Goal: Task Accomplishment & Management: Manage account settings

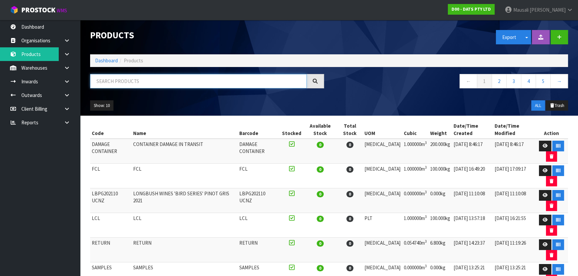
click at [110, 87] on input "text" at bounding box center [198, 81] width 217 height 14
click at [103, 59] on link "Dashboard" at bounding box center [106, 60] width 23 height 6
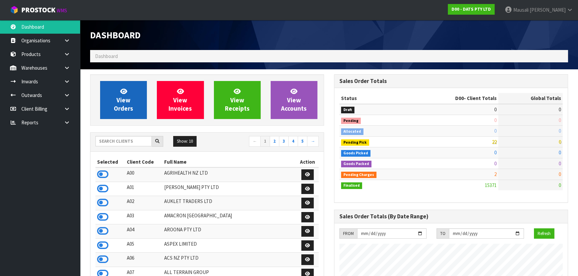
scroll to position [519, 244]
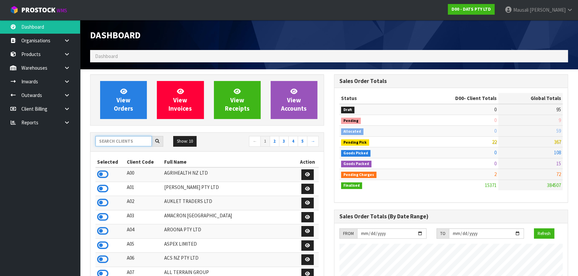
click at [110, 140] on input "text" at bounding box center [123, 141] width 56 height 10
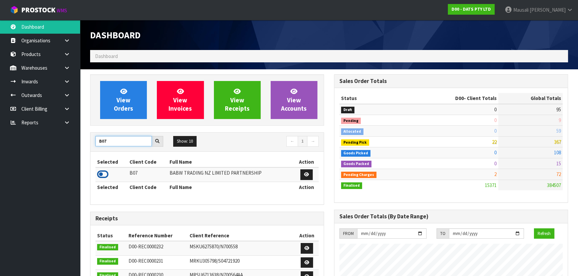
type input "B07"
click at [104, 174] on icon at bounding box center [102, 174] width 11 height 10
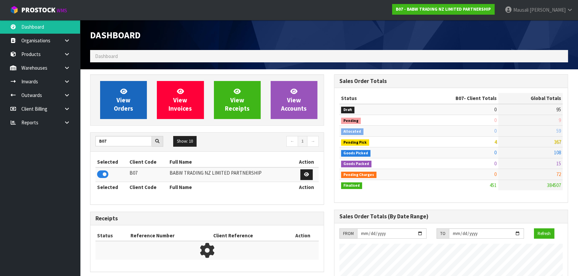
scroll to position [504, 244]
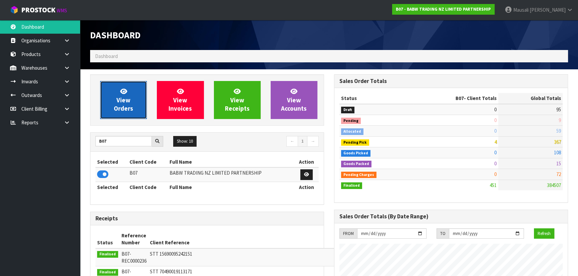
click at [130, 103] on link "View Orders" at bounding box center [123, 100] width 47 height 38
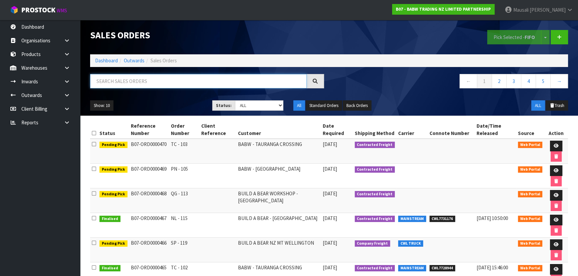
click at [113, 83] on input "text" at bounding box center [198, 81] width 217 height 14
type input "JOB-0416195"
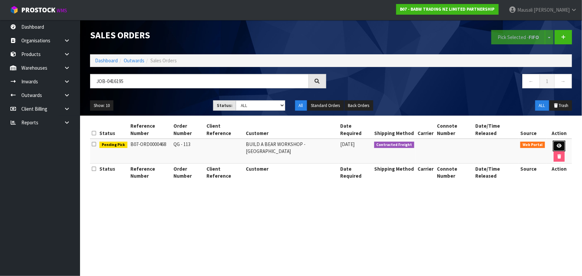
click at [306, 144] on icon at bounding box center [559, 146] width 5 height 4
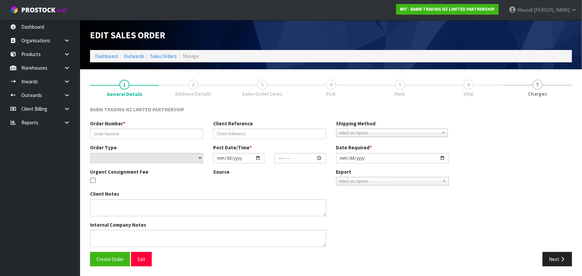
type input "QG - 113"
select select "number:0"
type input "2025-10-06"
type input "14:06:00.000"
type input "2025-10-06"
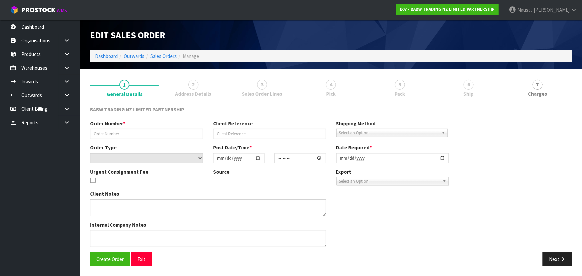
type textarea "DELIVER BETWEEN 8AM AND 8.30AM CALL - SANTANA ON 0221550016 AFTERNOON PRIOR TO …"
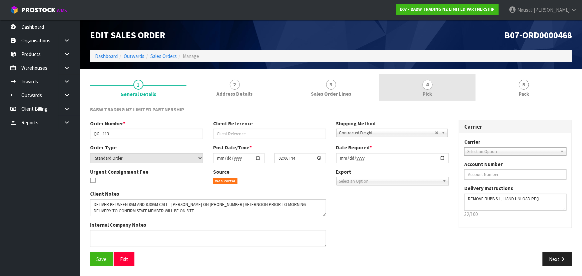
click at [306, 89] on link "4 Pick" at bounding box center [427, 87] width 96 height 26
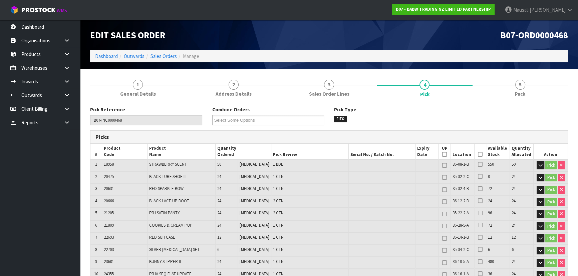
click at [306, 155] on icon at bounding box center [480, 154] width 5 height 0
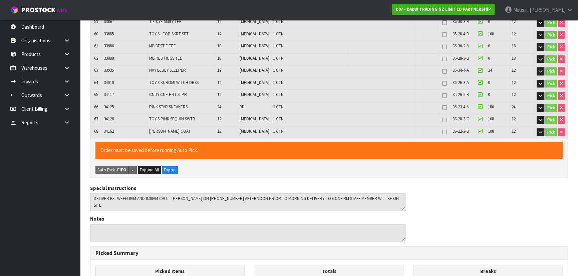
scroll to position [1022, 0]
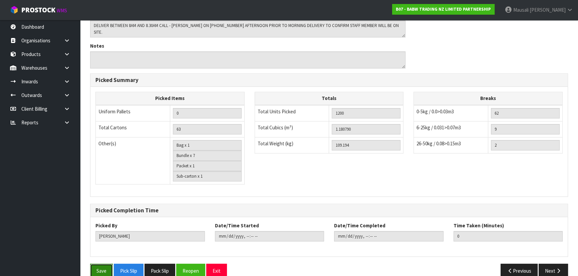
click at [108, 181] on button "Save" at bounding box center [101, 271] width 23 height 14
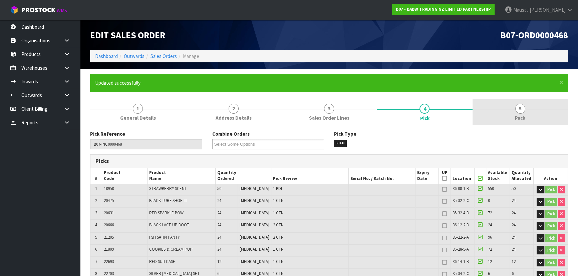
click at [306, 105] on link "5 Pack" at bounding box center [519, 112] width 95 height 26
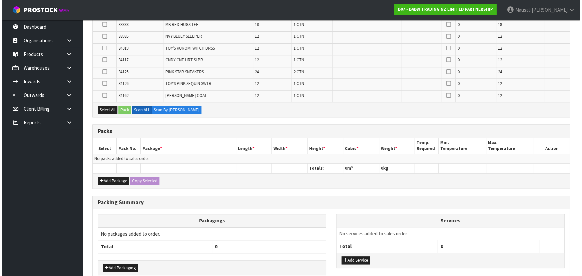
scroll to position [909, 0]
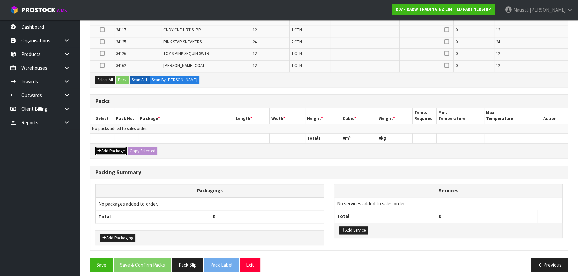
drag, startPoint x: 118, startPoint y: 144, endPoint x: 115, endPoint y: 132, distance: 12.0
click at [118, 147] on button "Add Package" at bounding box center [110, 151] width 31 height 8
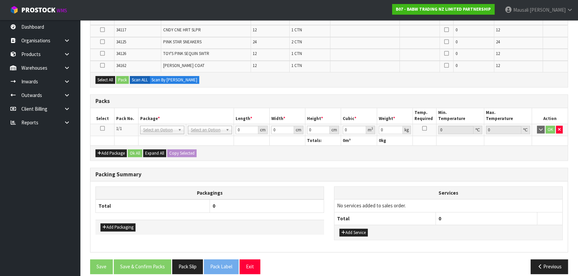
drag, startPoint x: 100, startPoint y: 122, endPoint x: 103, endPoint y: 114, distance: 8.1
click at [100, 128] on icon at bounding box center [102, 128] width 5 height 0
drag, startPoint x: 107, startPoint y: 72, endPoint x: 121, endPoint y: 74, distance: 14.4
click at [107, 76] on button "Select All" at bounding box center [105, 80] width 20 height 8
click at [122, 76] on button "Pack" at bounding box center [122, 80] width 13 height 8
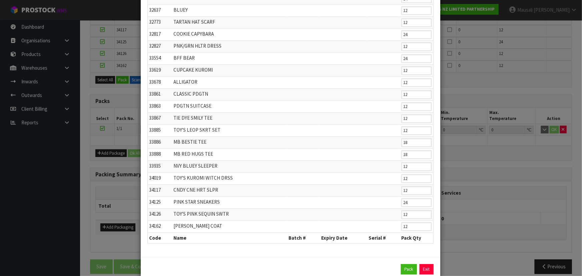
scroll to position [648, 0]
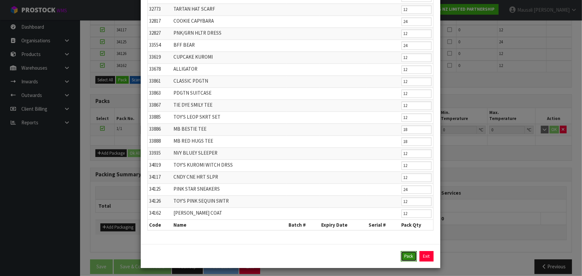
click at [306, 181] on button "Pack" at bounding box center [409, 256] width 16 height 11
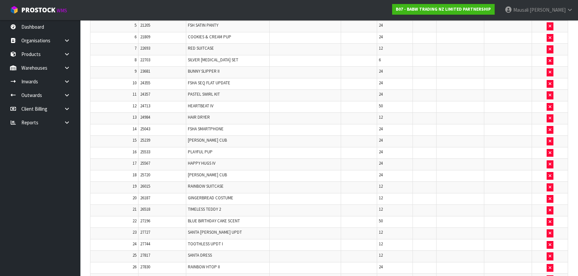
scroll to position [170, 0]
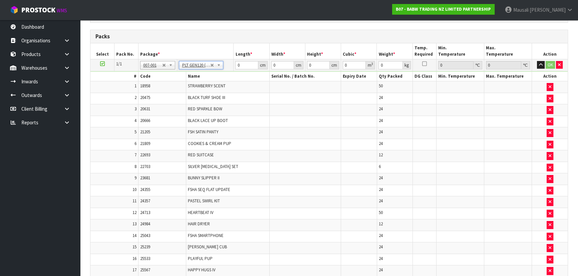
type input "120"
type input "100"
type input "109.194"
drag, startPoint x: 248, startPoint y: 64, endPoint x: 219, endPoint y: 73, distance: 30.2
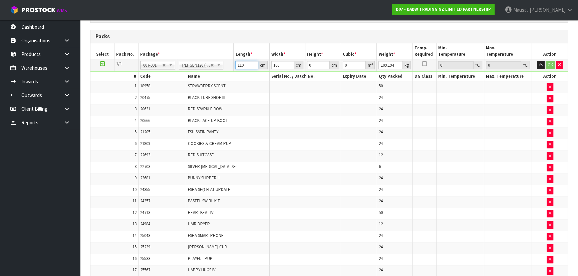
type input "110"
type input "1"
type input "0.0121"
type input "12"
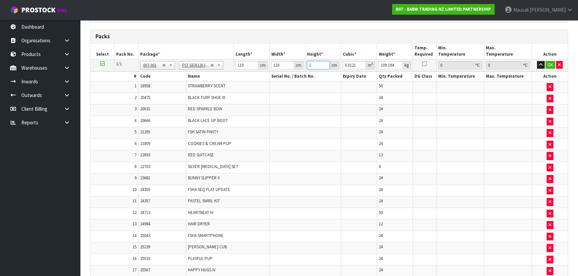
type input "0.1452"
type input "128"
type input "1.5488"
type input "128"
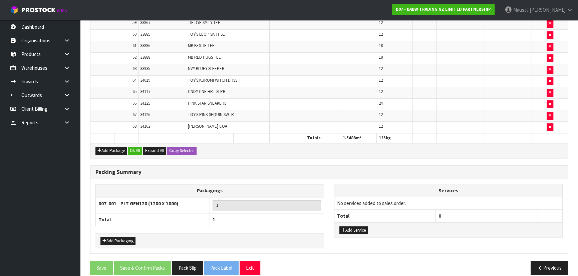
scroll to position [901, 0]
type input "123"
click at [130, 146] on button "Ok All" at bounding box center [135, 150] width 14 height 8
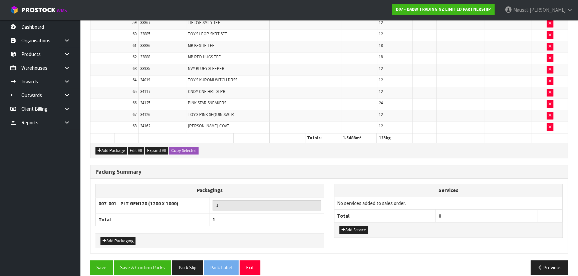
scroll to position [901, 0]
click at [111, 181] on button "Add Packaging" at bounding box center [117, 241] width 35 height 8
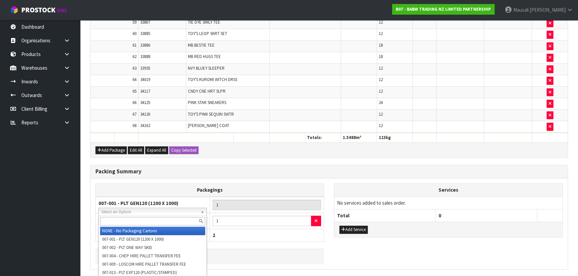
click at [126, 181] on input "text" at bounding box center [152, 221] width 105 height 8
type input "OC"
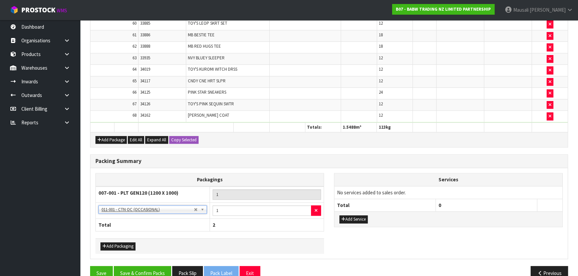
scroll to position [917, 0]
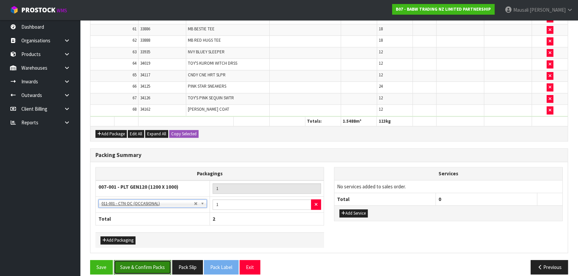
click at [137, 181] on button "Save & Confirm Packs" at bounding box center [142, 267] width 57 height 14
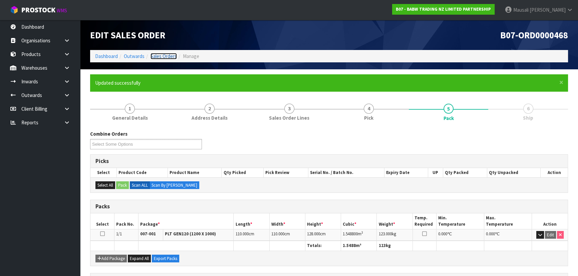
click at [158, 53] on link "Sales Orders" at bounding box center [163, 56] width 26 height 6
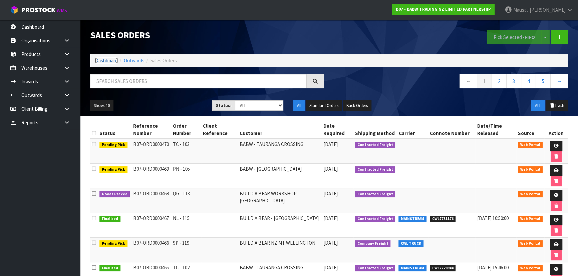
click at [103, 59] on link "Dashboard" at bounding box center [106, 60] width 23 height 6
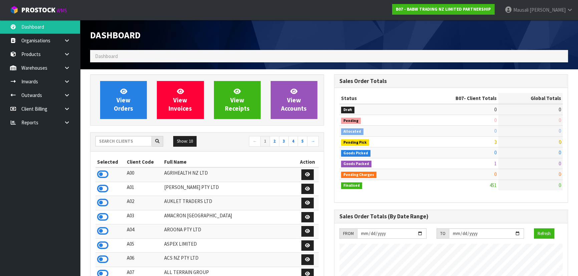
scroll to position [504, 244]
click at [110, 142] on input "text" at bounding box center [123, 141] width 56 height 10
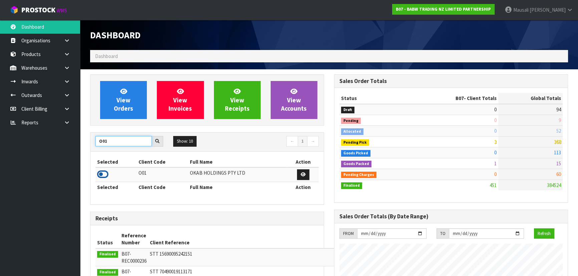
type input "O01"
click at [105, 175] on icon at bounding box center [102, 174] width 11 height 10
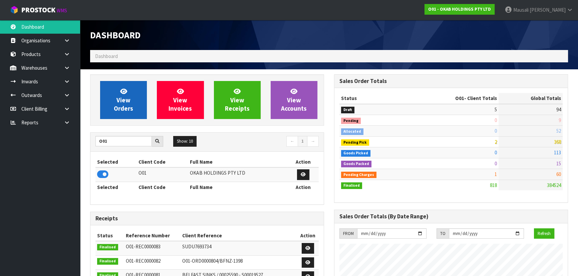
scroll to position [526, 244]
click at [133, 94] on link "View Orders" at bounding box center [123, 100] width 47 height 38
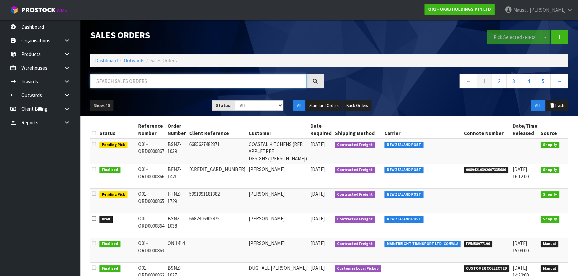
click at [111, 78] on input "text" at bounding box center [198, 81] width 217 height 14
type input "JOB-0416047"
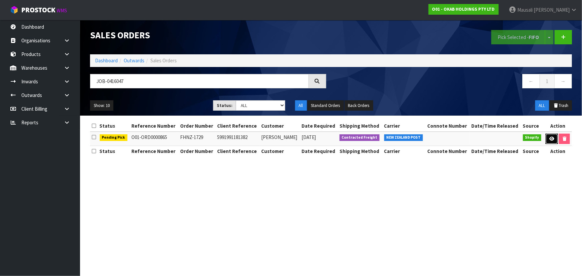
click at [306, 134] on link at bounding box center [552, 139] width 12 height 11
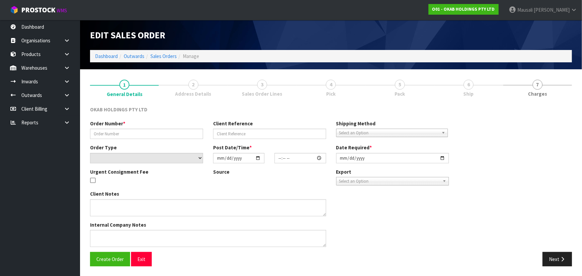
type input "FHNZ-1729"
type input "5991991181382"
select select "number:0"
type input "2025-10-04"
type input "22:26:49.000"
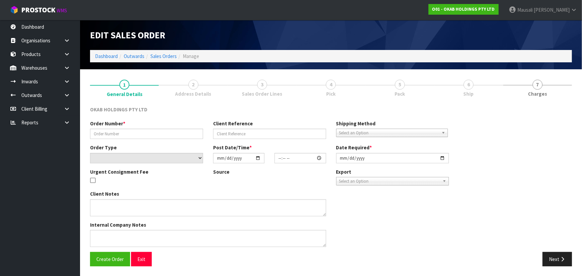
type input "2025-10-06"
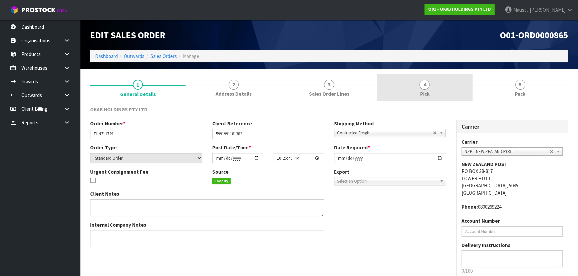
click at [306, 92] on link "4 Pick" at bounding box center [424, 87] width 95 height 26
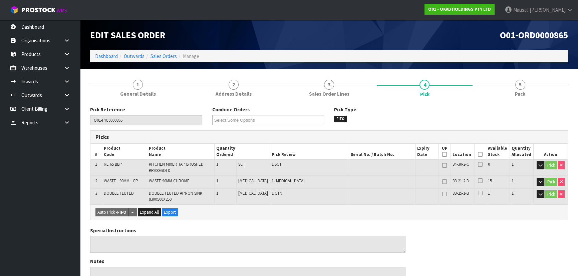
click at [306, 154] on icon at bounding box center [480, 154] width 5 height 0
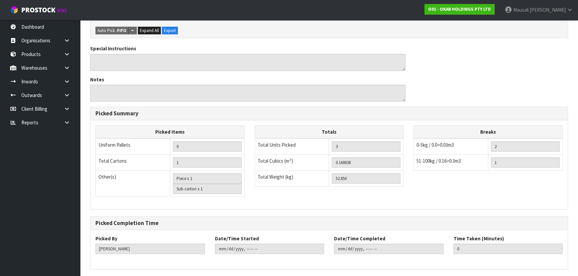
scroll to position [230, 0]
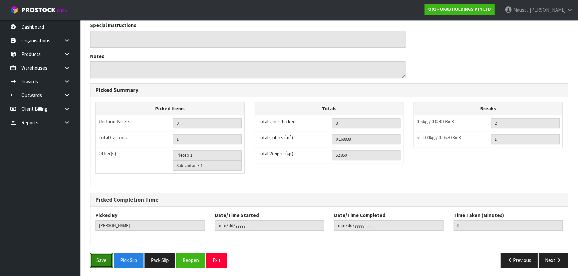
click at [103, 181] on button "Save" at bounding box center [101, 260] width 23 height 14
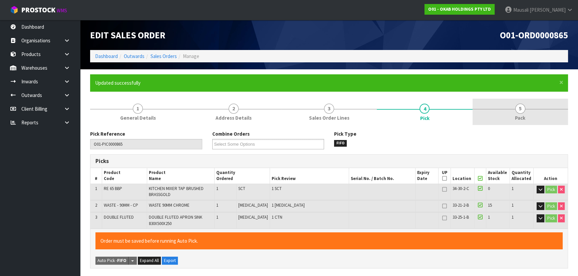
type input "Mausali Tito"
type input "2025-10-07T13:00:08"
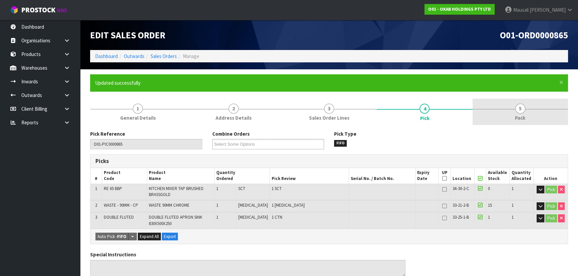
click at [306, 113] on link "5 Pack" at bounding box center [519, 112] width 95 height 26
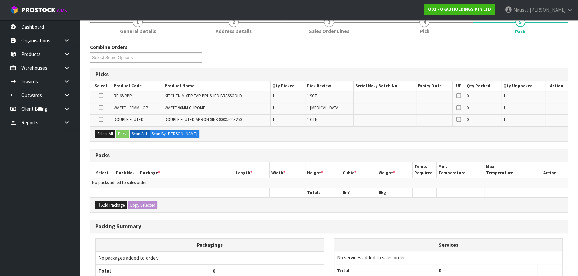
scroll to position [121, 0]
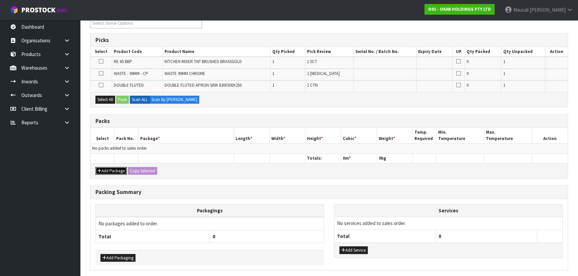
click at [102, 170] on button "Add Package" at bounding box center [110, 171] width 31 height 8
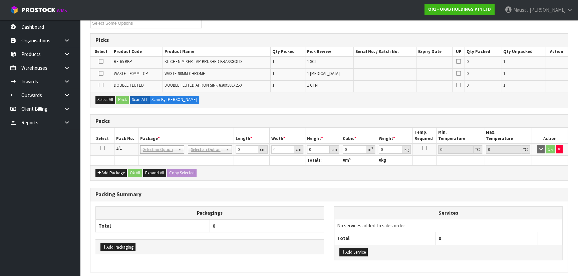
drag, startPoint x: 102, startPoint y: 147, endPoint x: 200, endPoint y: 128, distance: 99.9
click at [102, 148] on icon at bounding box center [102, 148] width 5 height 0
click at [109, 96] on button "Select All" at bounding box center [105, 100] width 20 height 8
click at [122, 97] on button "Pack" at bounding box center [122, 100] width 13 height 8
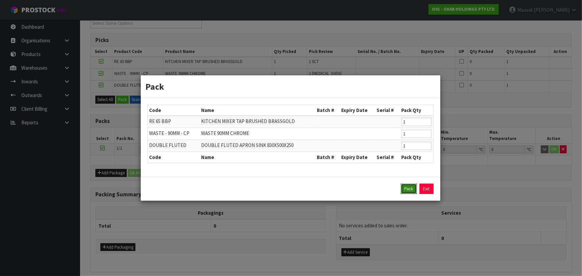
click at [306, 181] on button "Pack" at bounding box center [409, 189] width 16 height 11
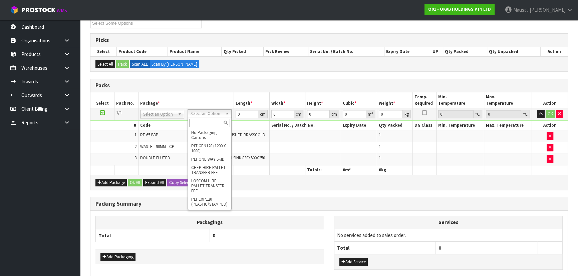
click at [203, 122] on input "text" at bounding box center [209, 123] width 41 height 8
type input "T"
drag, startPoint x: 202, startPoint y: 122, endPoint x: 183, endPoint y: 126, distance: 19.0
click at [183, 126] on body "Toggle navigation ProStock WMS O01 - OKAB HOLDINGS PTY LTD Mausali Tito Logout …" at bounding box center [289, 17] width 578 height 276
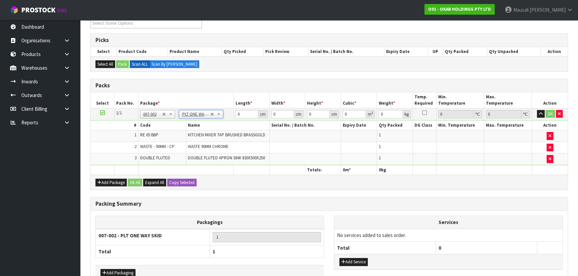
type input "52.85"
drag, startPoint x: 243, startPoint y: 114, endPoint x: 220, endPoint y: 117, distance: 22.8
click at [220, 117] on tr "1/1 NONE 007-001 007-002 007-004 007-009 007-013 007-014 007-015 007-017 007-01…" at bounding box center [328, 114] width 477 height 12
type input "111"
type input "59"
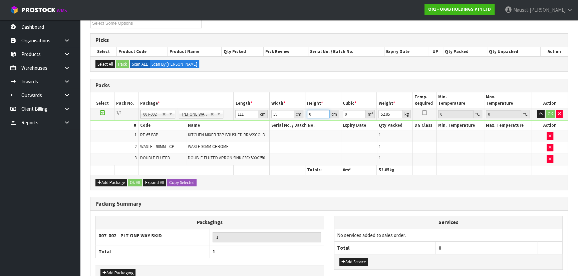
type input "5"
type input "0.032745"
type input "52"
type input "0.340548"
type input "52"
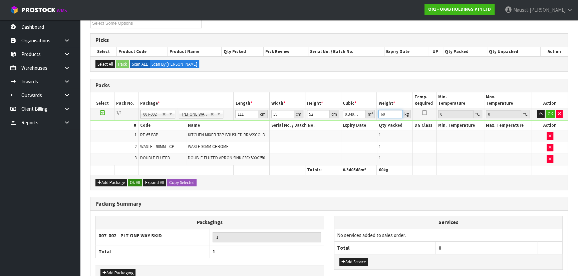
type input "60"
click at [135, 181] on button "Ok All" at bounding box center [135, 183] width 14 height 8
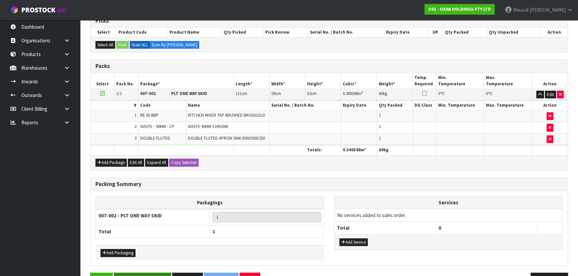
scroll to position [159, 0]
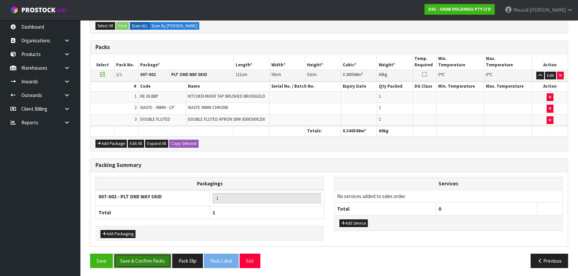
drag, startPoint x: 150, startPoint y: 262, endPoint x: 153, endPoint y: 260, distance: 3.6
click at [150, 181] on button "Save & Confirm Packs" at bounding box center [142, 261] width 57 height 14
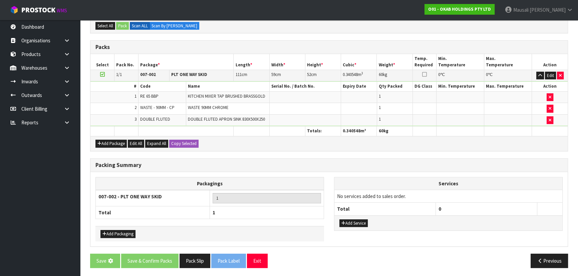
scroll to position [0, 0]
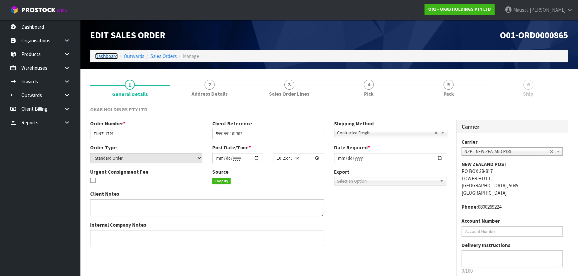
click at [105, 57] on link "Dashboard" at bounding box center [106, 56] width 23 height 6
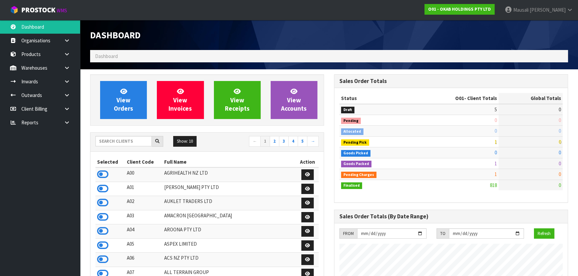
scroll to position [533, 244]
drag, startPoint x: 120, startPoint y: 141, endPoint x: 118, endPoint y: 125, distance: 16.8
click at [120, 140] on input "text" at bounding box center [123, 141] width 56 height 10
type input "K01"
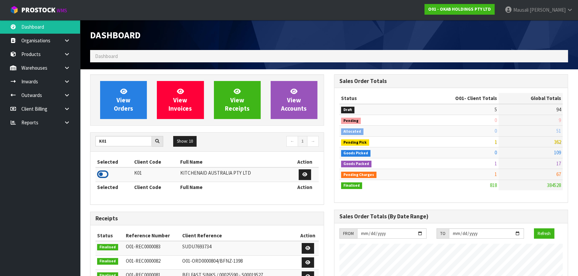
click at [98, 171] on icon at bounding box center [102, 174] width 11 height 10
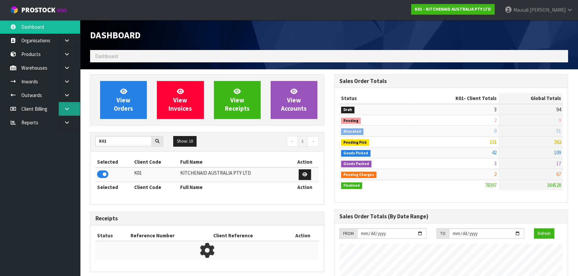
scroll to position [504, 244]
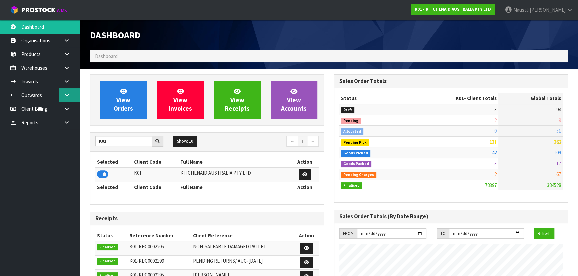
click at [64, 98] on link at bounding box center [69, 95] width 21 height 14
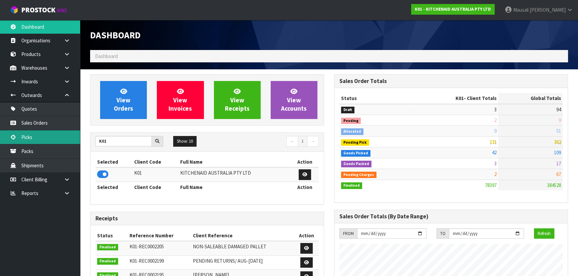
click at [29, 137] on link "Picks" at bounding box center [40, 137] width 80 height 14
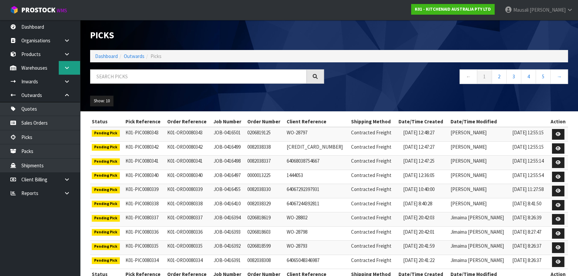
click at [66, 67] on icon at bounding box center [67, 67] width 6 height 5
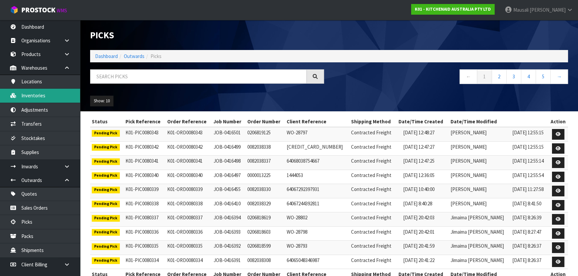
click at [39, 97] on link "Inventories" at bounding box center [40, 96] width 80 height 14
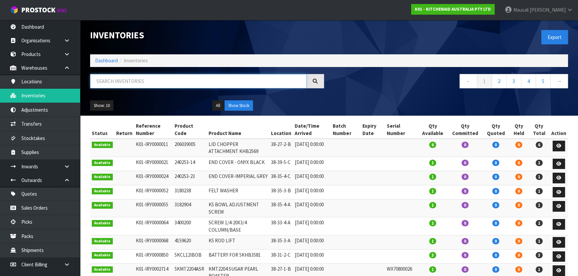
click at [112, 81] on input "text" at bounding box center [198, 81] width 217 height 14
type input "WXE2405049"
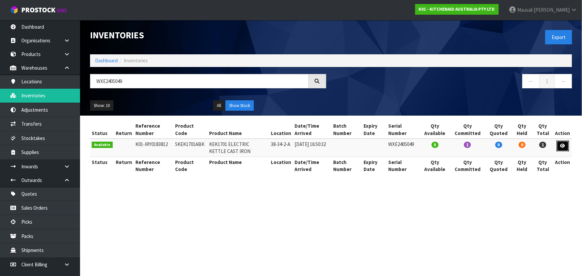
click at [567, 150] on link at bounding box center [563, 146] width 12 height 11
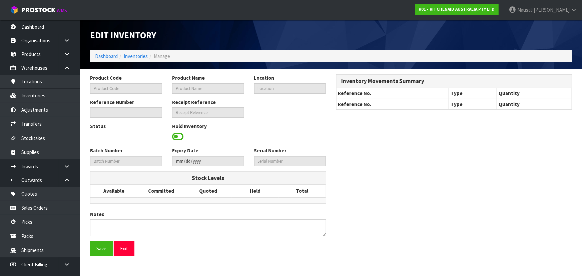
type input "5KEK1701ABK"
type input "KEK1701 ELECTRIC KETTLE CAST IRON"
type input "38-34-2-A"
type input "K01-IRY0183812"
type input "K01-REC0002185"
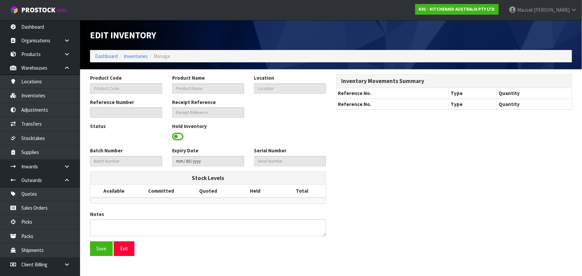
type input "WXE2405049"
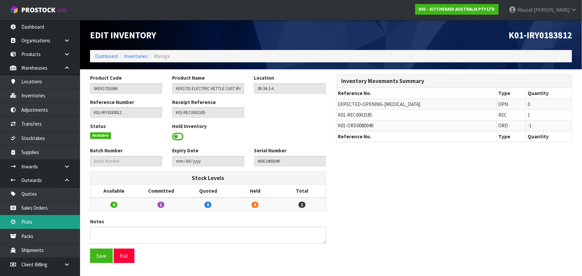
click at [40, 223] on link "Picks" at bounding box center [40, 222] width 80 height 14
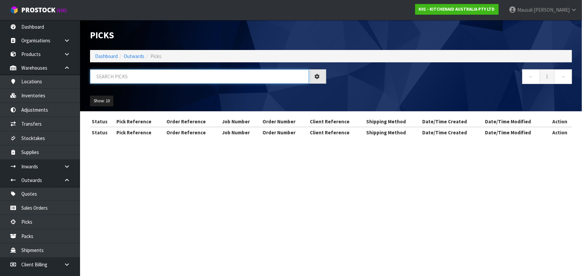
click at [136, 80] on input "text" at bounding box center [199, 76] width 219 height 14
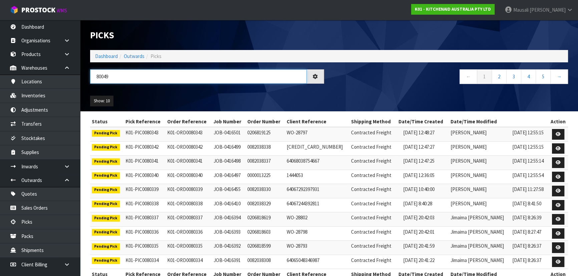
type input "80049"
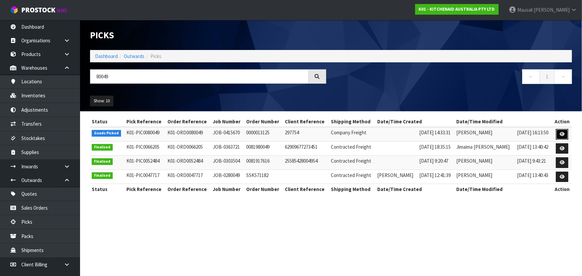
click at [556, 130] on link at bounding box center [562, 134] width 12 height 11
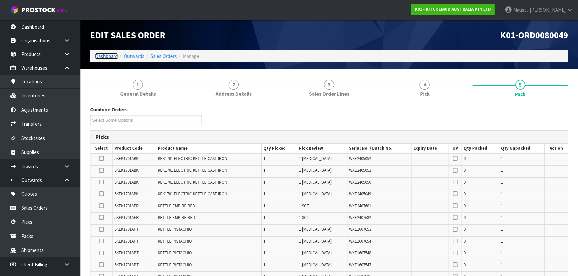
click at [102, 56] on link "Dashboard" at bounding box center [106, 56] width 23 height 6
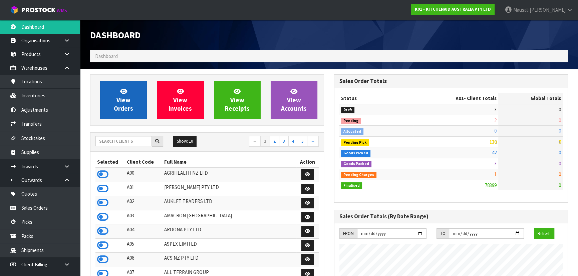
scroll to position [504, 244]
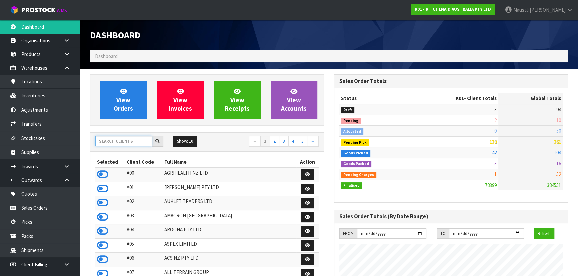
click at [120, 143] on input "text" at bounding box center [123, 141] width 56 height 10
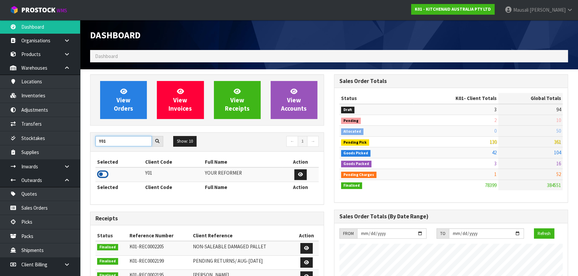
type input "Y01"
click at [101, 172] on icon at bounding box center [102, 174] width 11 height 10
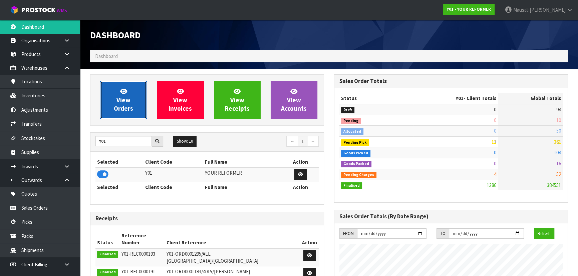
click at [127, 101] on span "View Orders" at bounding box center [123, 99] width 19 height 25
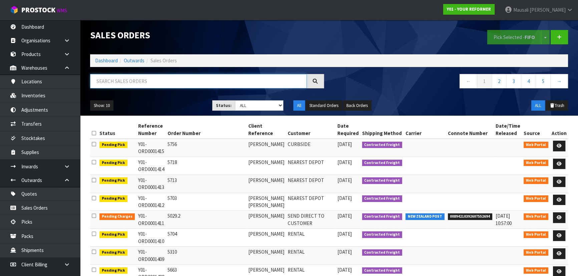
click at [112, 81] on input "text" at bounding box center [198, 81] width 217 height 14
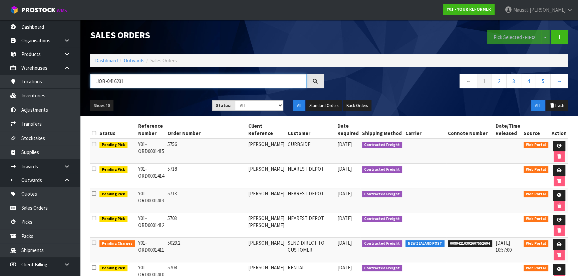
type input "JOB-0416231"
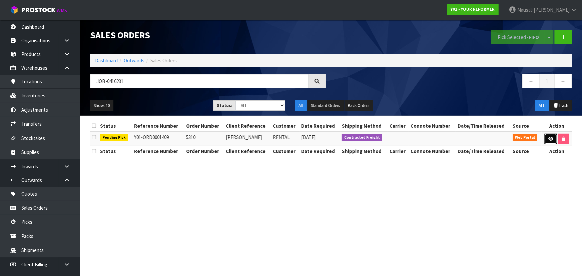
click at [551, 139] on icon at bounding box center [550, 139] width 5 height 4
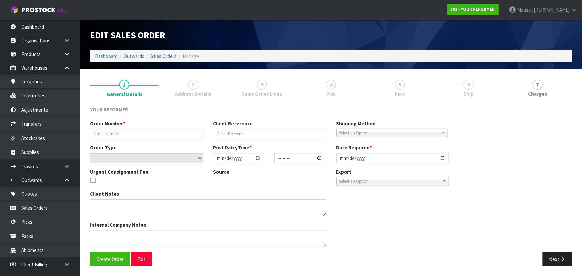
type input "5310"
type input "NATALYA TIORIORI"
select select "number:0"
type input "2025-10-06"
type input "09:33:00.000"
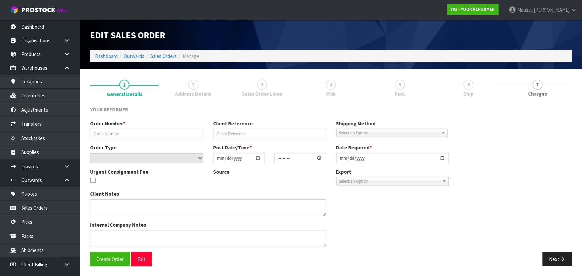
type input "2025-10-06"
type textarea "NATALYA TIORIORI 36 RICHMOND ROAD GREY LYNN AUK AUCKLAND 1021 NEW ZEALAND +64 2…"
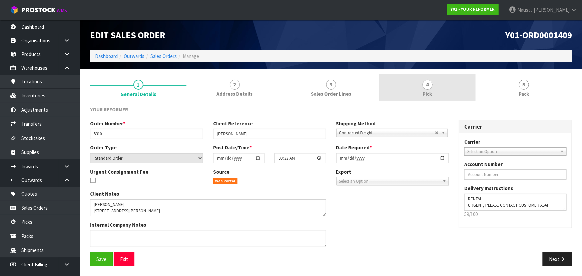
click at [431, 97] on link "4 Pick" at bounding box center [427, 87] width 96 height 26
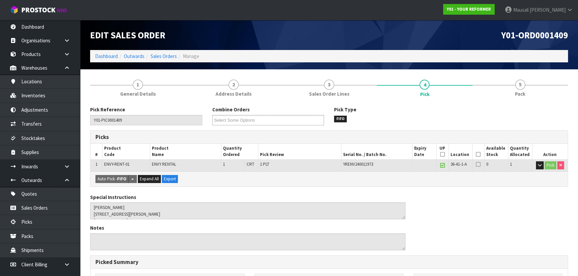
click at [477, 154] on icon at bounding box center [478, 154] width 5 height 0
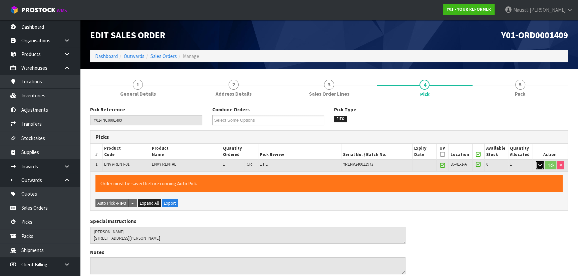
click at [538, 166] on icon "button" at bounding box center [540, 165] width 4 height 4
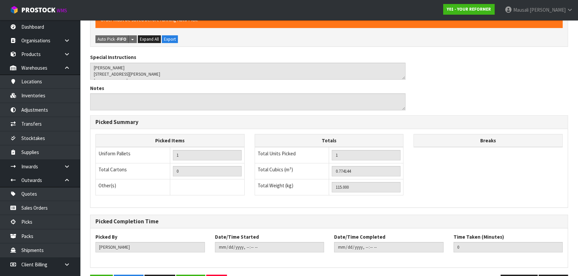
scroll to position [239, 0]
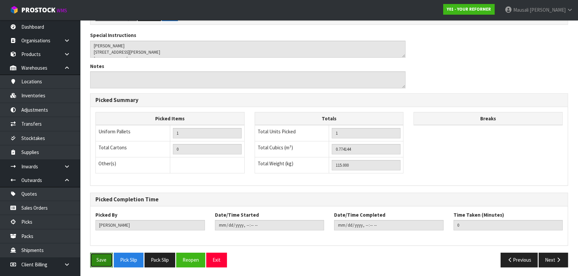
click at [101, 256] on button "Save" at bounding box center [101, 260] width 23 height 14
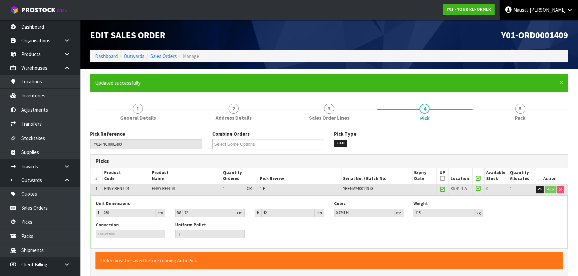
type input "Mausali Tito"
type input "2025-10-07T13:31:56"
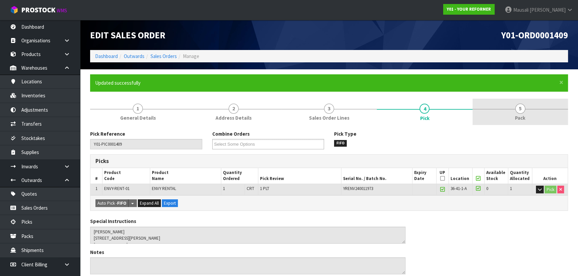
drag, startPoint x: 518, startPoint y: 112, endPoint x: 476, endPoint y: 108, distance: 41.6
click at [517, 111] on span "5" at bounding box center [520, 109] width 10 height 10
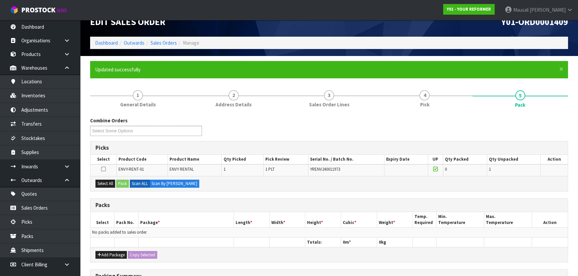
scroll to position [91, 0]
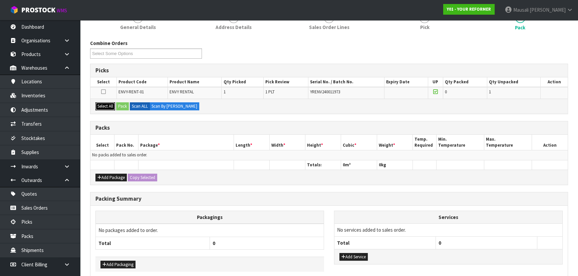
drag, startPoint x: 103, startPoint y: 104, endPoint x: 120, endPoint y: 103, distance: 16.7
click at [103, 104] on button "Select All" at bounding box center [105, 106] width 20 height 8
click at [120, 103] on button "Pack" at bounding box center [122, 106] width 13 height 8
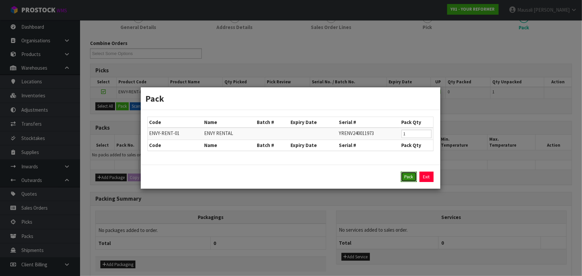
click at [406, 177] on button "Pack" at bounding box center [409, 177] width 16 height 11
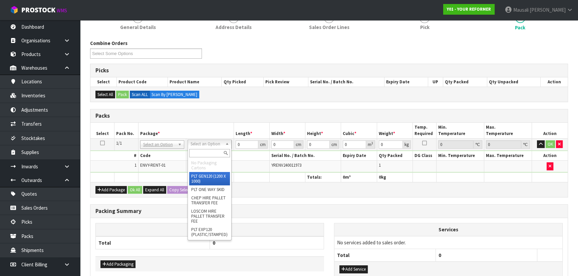
click at [207, 152] on input "text" at bounding box center [209, 153] width 41 height 8
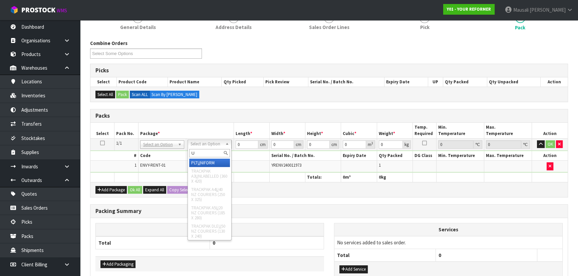
type input "U"
type input "115"
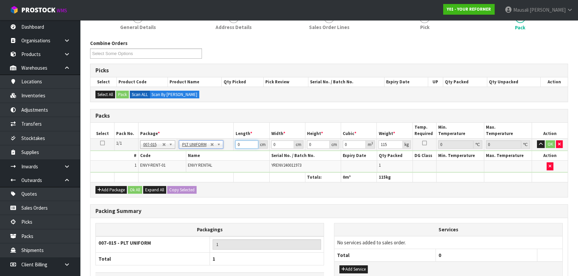
drag, startPoint x: 242, startPoint y: 144, endPoint x: 199, endPoint y: 149, distance: 42.7
click at [204, 148] on tr "1/1 NONE 007-001 007-002 007-004 007-009 007-013 007-014 007-015 007-017 007-01…" at bounding box center [328, 144] width 477 height 12
type input "256"
type input "72"
type input "4"
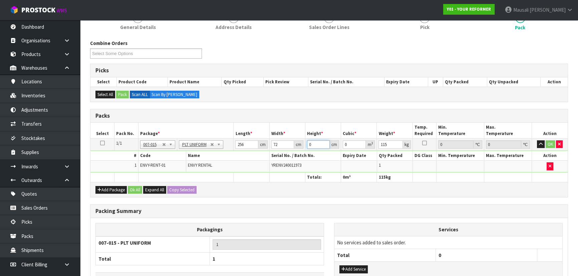
type input "0.073728"
type input "42"
type input "0.774144"
type input "42"
type input "115"
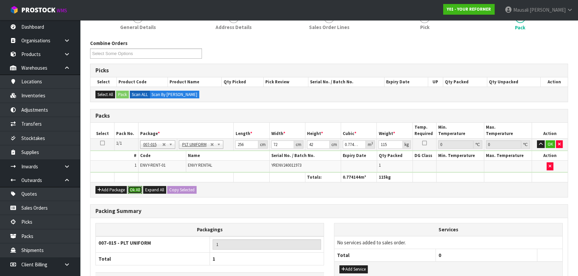
click at [131, 188] on button "Ok All" at bounding box center [135, 190] width 14 height 8
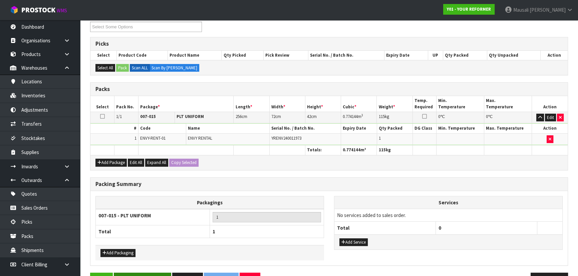
scroll to position [137, 0]
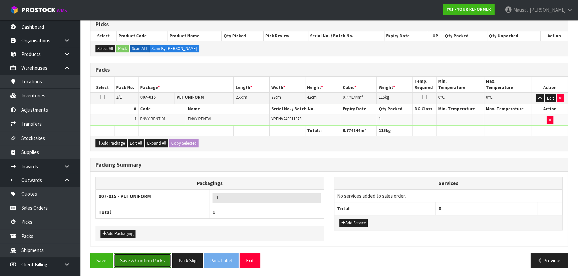
click at [137, 263] on button "Save & Confirm Packs" at bounding box center [142, 261] width 57 height 14
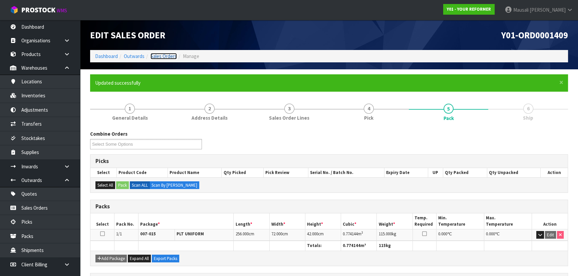
click at [159, 54] on link "Sales Orders" at bounding box center [163, 56] width 26 height 6
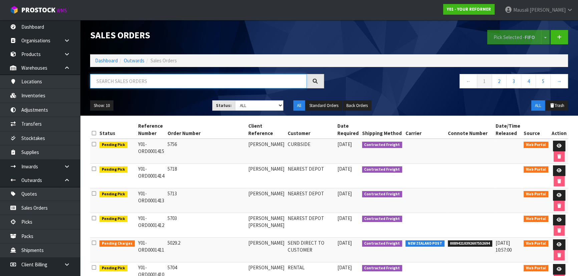
click at [106, 84] on input "text" at bounding box center [198, 81] width 217 height 14
type input "JOB-0414995"
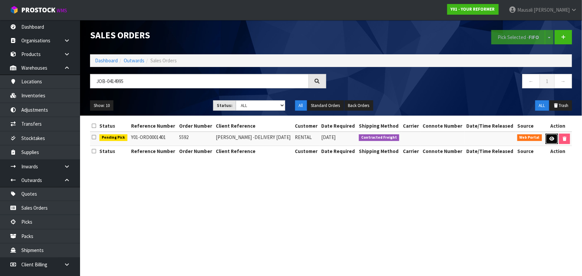
click at [551, 138] on icon at bounding box center [551, 139] width 5 height 4
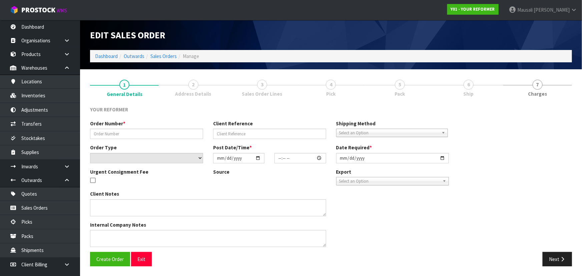
type input "5592"
type input "KRYSTEL HARRISON -DELIVERY 10/10/25"
select select "number:0"
type input "2025-09-29"
type input "14:03:00.000"
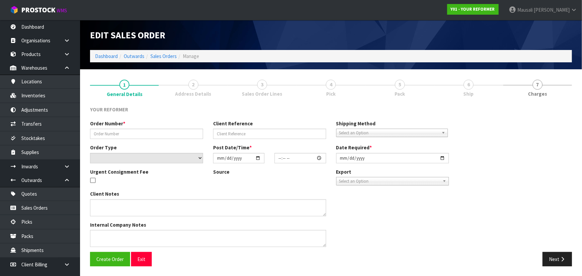
type input "2025-10-07"
type textarea "KRYSTEL HARRISON 128 STREDWICK DRIVE TORBAY AUK AUCKLAND 0630 NEW ZEALAND +64 2…"
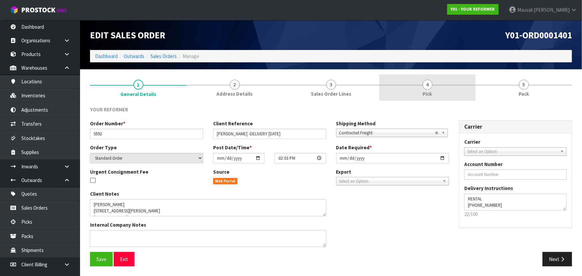
click at [434, 91] on link "4 Pick" at bounding box center [427, 87] width 96 height 26
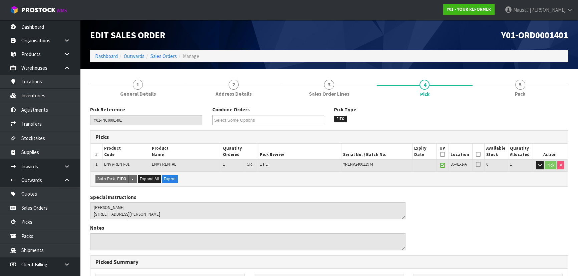
click at [478, 154] on icon at bounding box center [478, 154] width 5 height 0
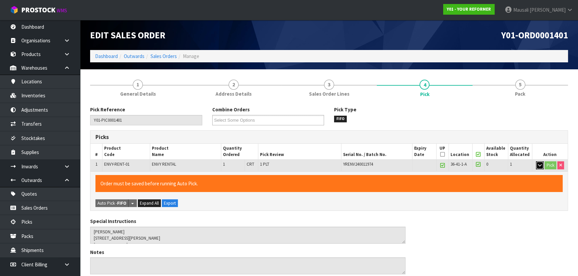
click at [539, 163] on icon "button" at bounding box center [540, 165] width 4 height 4
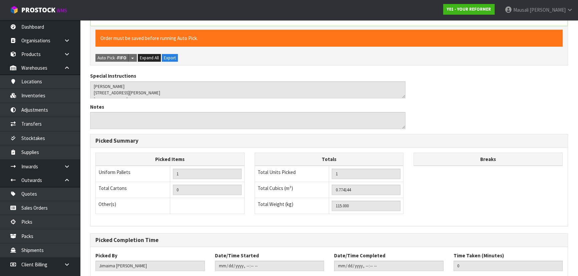
scroll to position [239, 0]
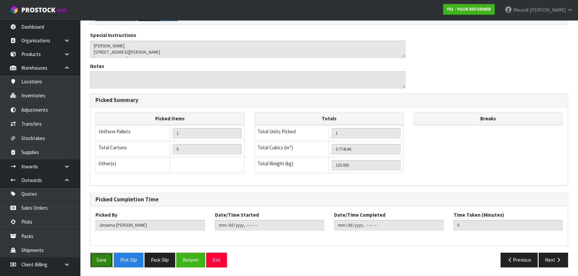
click at [101, 256] on button "Save" at bounding box center [101, 260] width 23 height 14
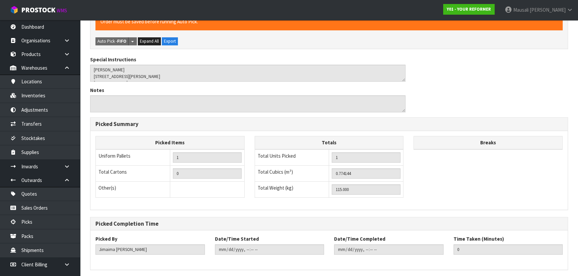
scroll to position [0, 0]
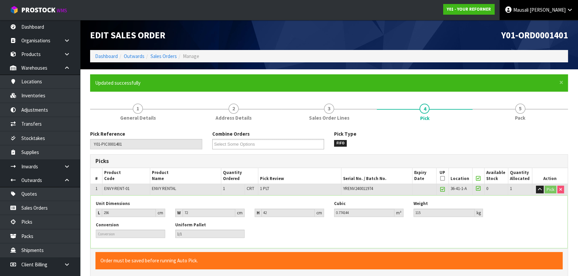
type input "Mausali Tito"
type input "2025-10-07T13:38:43"
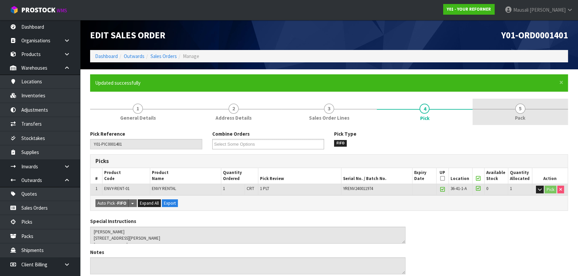
drag, startPoint x: 510, startPoint y: 111, endPoint x: 464, endPoint y: 114, distance: 46.2
click at [511, 111] on link "5 Pack" at bounding box center [519, 112] width 95 height 26
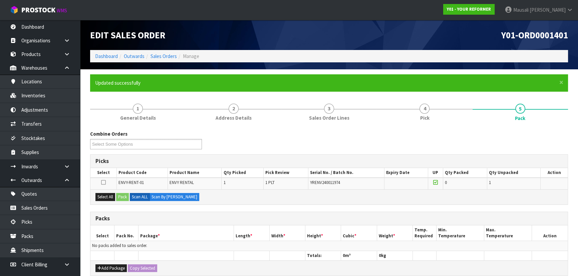
scroll to position [121, 0]
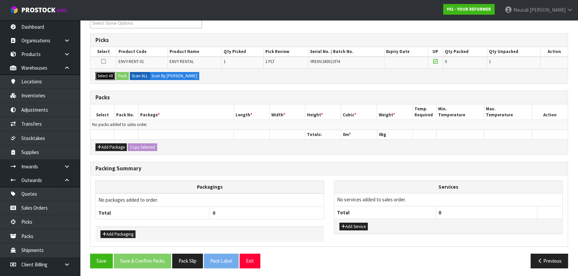
click at [102, 79] on button "Select All" at bounding box center [105, 76] width 20 height 8
click at [127, 76] on button "Pack" at bounding box center [122, 76] width 13 height 8
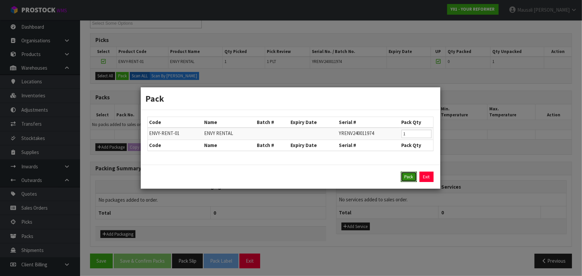
drag, startPoint x: 409, startPoint y: 177, endPoint x: 402, endPoint y: 173, distance: 8.2
click at [409, 177] on button "Pack" at bounding box center [409, 177] width 16 height 11
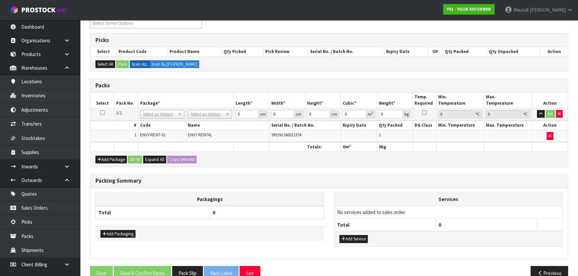
click at [208, 108] on td "No Packaging Cartons PLT GEN120 (1200 X 1000) PLT ONE WAY SKID CHEP HIRE PALLET…" at bounding box center [210, 114] width 48 height 12
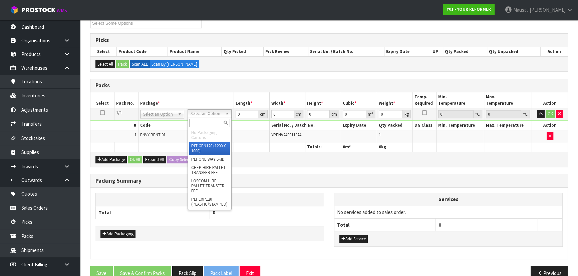
click at [207, 122] on input "text" at bounding box center [209, 123] width 41 height 8
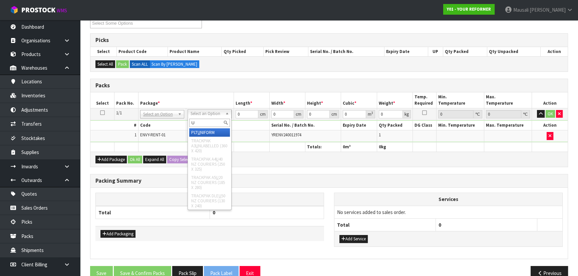
type input "U"
drag, startPoint x: 212, startPoint y: 133, endPoint x: 219, endPoint y: 127, distance: 9.4
type input "115"
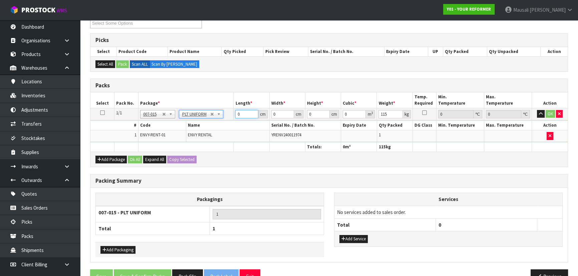
drag, startPoint x: 244, startPoint y: 117, endPoint x: 209, endPoint y: 120, distance: 34.6
click at [213, 120] on tbody "1/1 NONE 007-001 007-002 007-004 007-009 007-013 007-014 007-015 007-017 007-01…" at bounding box center [328, 125] width 477 height 34
type input "256"
type input "72"
type input "4"
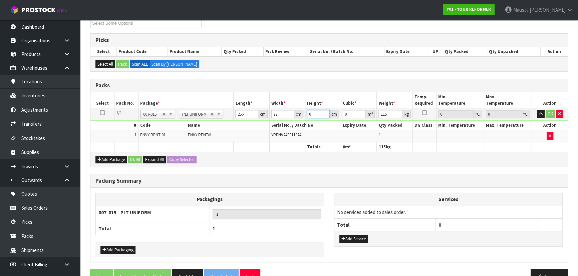
type input "0.073728"
type input "42"
type input "0.774144"
type input "42"
type input "115"
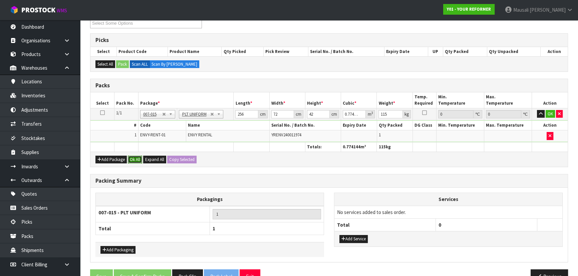
click at [130, 156] on button "Ok All" at bounding box center [135, 160] width 14 height 8
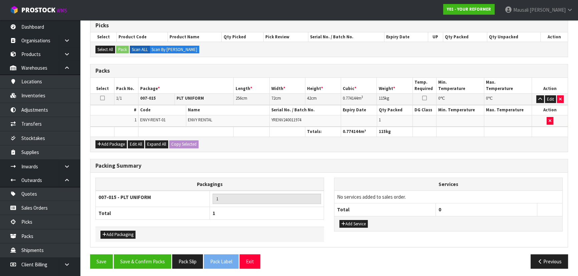
scroll to position [137, 0]
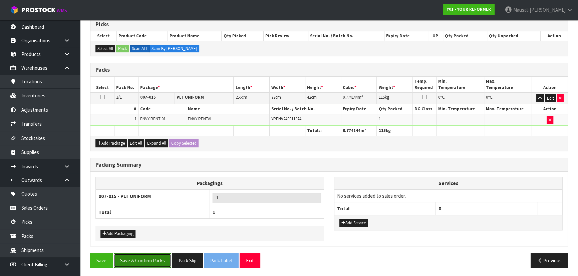
drag, startPoint x: 148, startPoint y: 261, endPoint x: 156, endPoint y: 253, distance: 11.6
click at [148, 261] on button "Save & Confirm Packs" at bounding box center [142, 261] width 57 height 14
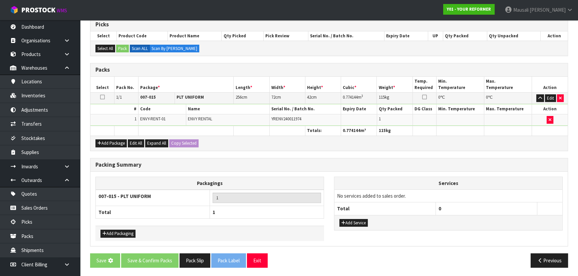
scroll to position [0, 0]
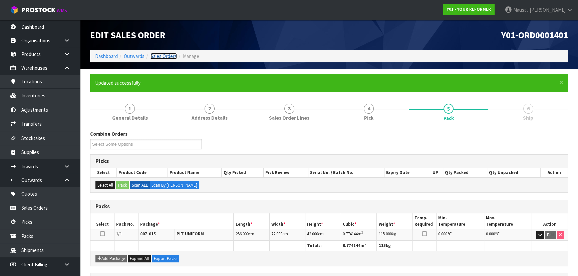
click at [161, 58] on link "Sales Orders" at bounding box center [163, 56] width 26 height 6
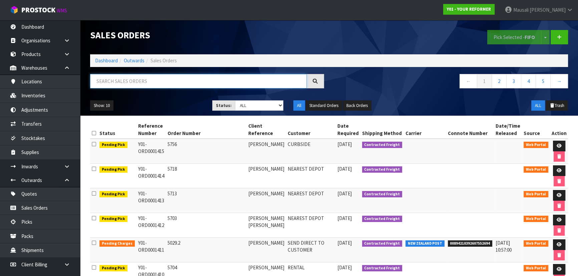
click at [115, 80] on input "text" at bounding box center [198, 81] width 217 height 14
type input "JOB-0414973"
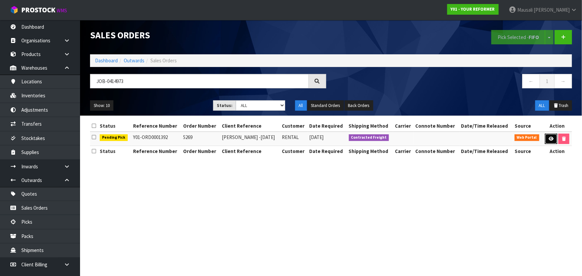
click at [552, 137] on icon at bounding box center [551, 139] width 5 height 4
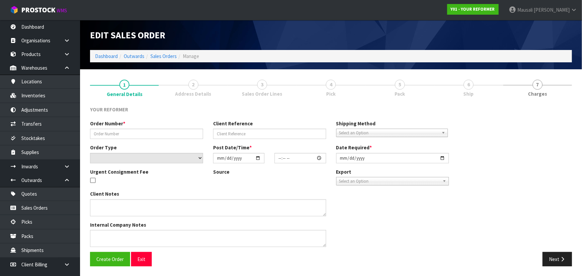
type input "5269"
type input "ELLA KLINAC -WEDNESDAY -08/10"
select select "number:0"
type input "2025-09-29"
type input "13:36:00.000"
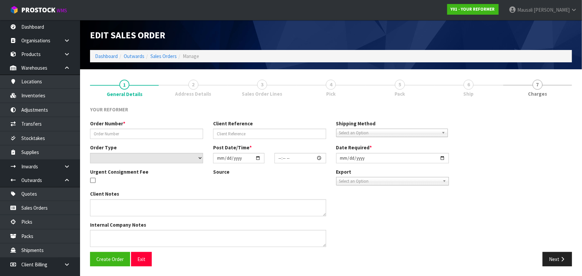
type input "2025-10-06"
type textarea "ELLA KLINAC 59 WANGANUI AVENUE PONSONBY AUK AUCKLAND 1011 NEW ZEALAND +64 210 4…"
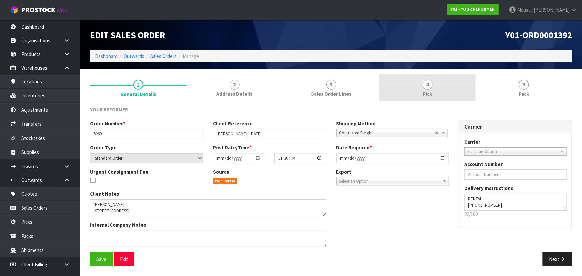
click at [425, 84] on span "4" at bounding box center [428, 85] width 10 height 10
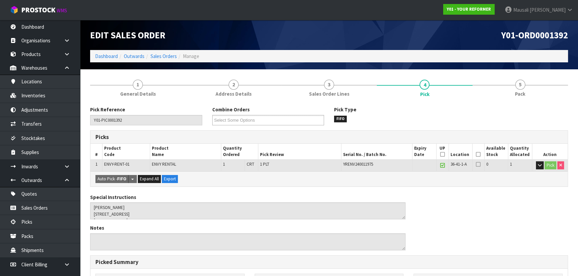
click at [476, 155] on icon at bounding box center [478, 154] width 5 height 0
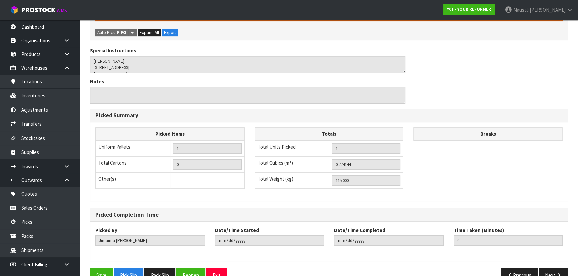
scroll to position [186, 0]
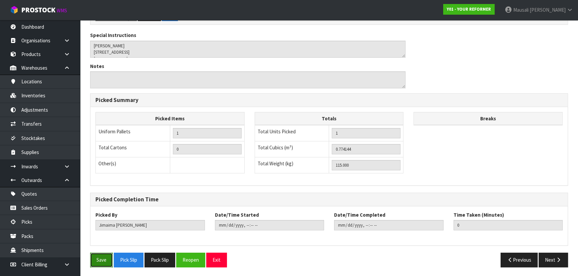
click at [101, 259] on button "Save" at bounding box center [101, 260] width 23 height 14
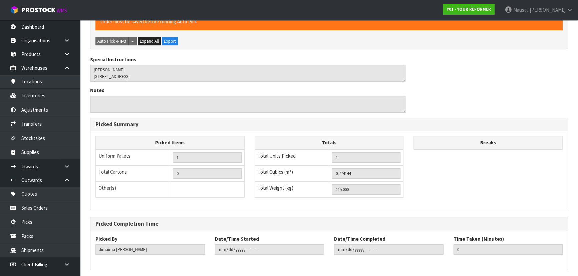
scroll to position [0, 0]
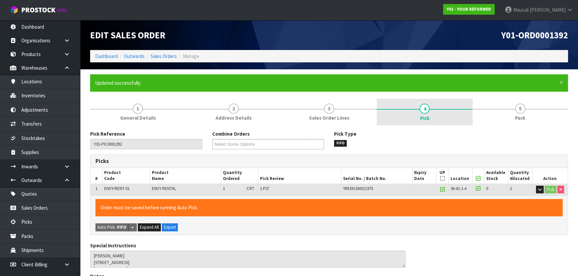
type input "Mausali Tito"
type input "2025-10-07T13:40:20"
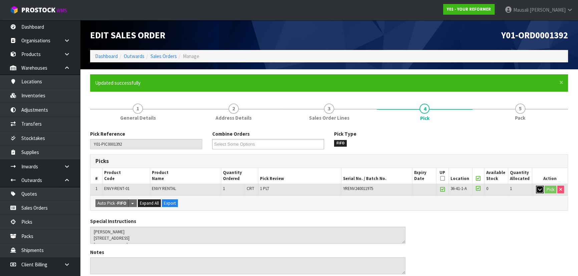
click at [538, 188] on icon "button" at bounding box center [540, 189] width 4 height 4
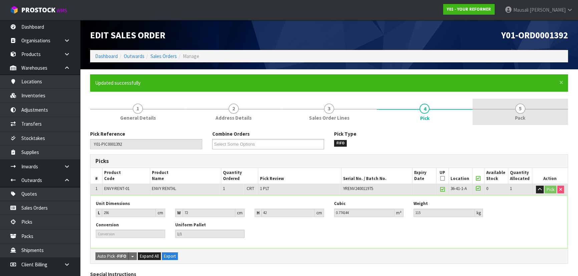
click at [527, 117] on link "5 Pack" at bounding box center [519, 112] width 95 height 26
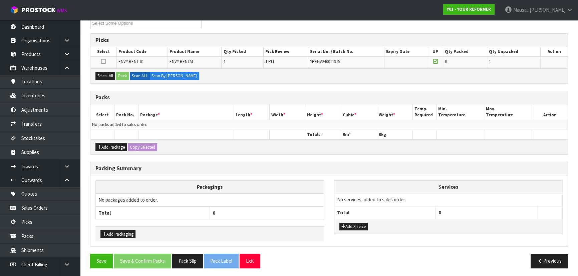
scroll to position [122, 0]
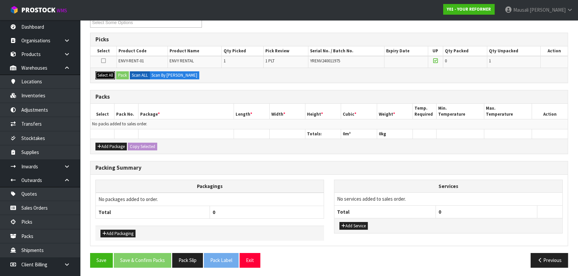
drag, startPoint x: 107, startPoint y: 71, endPoint x: 123, endPoint y: 80, distance: 19.0
click at [107, 71] on button "Select All" at bounding box center [105, 75] width 20 height 8
click at [123, 80] on div "Select All Pack Scan ALL Scan By Quantity" at bounding box center [328, 75] width 477 height 15
click at [121, 76] on button "Pack" at bounding box center [122, 75] width 13 height 8
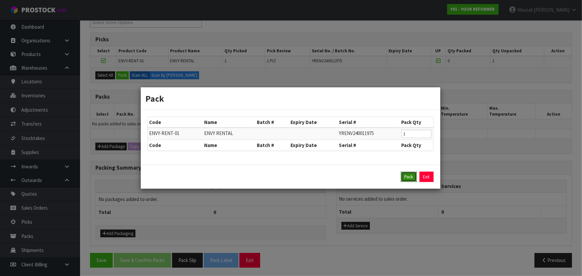
click at [405, 179] on button "Pack" at bounding box center [409, 177] width 16 height 11
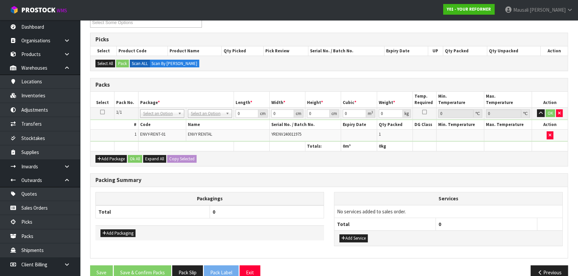
scroll to position [133, 0]
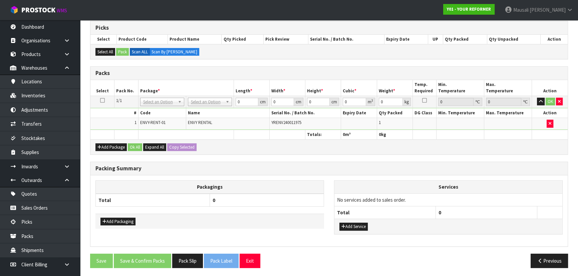
drag, startPoint x: 204, startPoint y: 98, endPoint x: 208, endPoint y: 102, distance: 5.2
click at [203, 107] on input "text" at bounding box center [209, 110] width 41 height 8
type input "U"
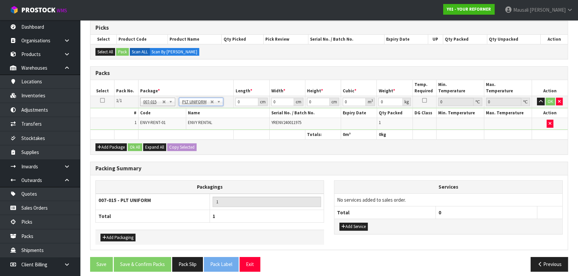
type input "115"
drag, startPoint x: 241, startPoint y: 102, endPoint x: 221, endPoint y: 118, distance: 24.9
click at [220, 104] on tr "1/1 NONE 007-001 007-002 007-004 007-009 007-013 007-014 007-015 007-017 007-01…" at bounding box center [328, 102] width 477 height 12
type input "256"
type input "72"
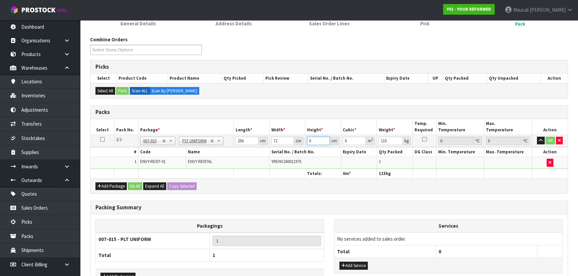
scroll to position [12, 0]
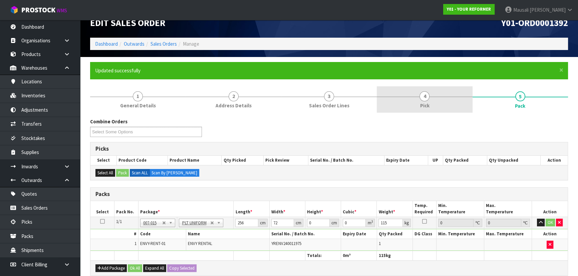
click at [433, 100] on link "4 Pick" at bounding box center [424, 99] width 95 height 26
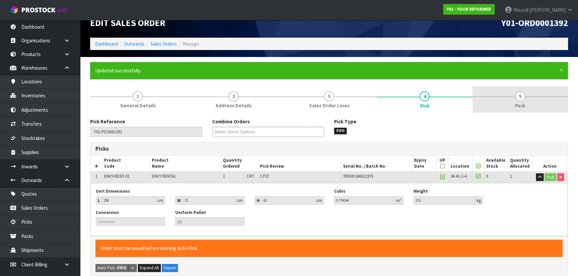
click at [515, 96] on span "5" at bounding box center [520, 96] width 10 height 10
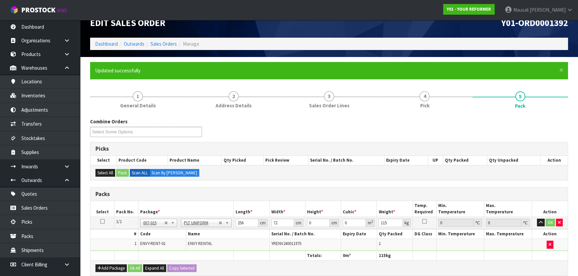
scroll to position [133, 0]
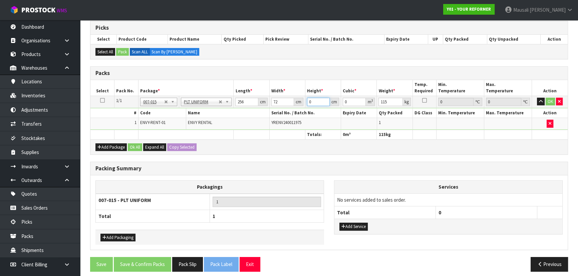
drag, startPoint x: 312, startPoint y: 100, endPoint x: 296, endPoint y: 104, distance: 16.3
click at [296, 104] on tr "1/1 NONE 007-001 007-002 007-004 007-009 007-013 007-014 007-015 007-017 007-01…" at bounding box center [328, 102] width 477 height 12
type input "4"
type input "0.073728"
type input "42"
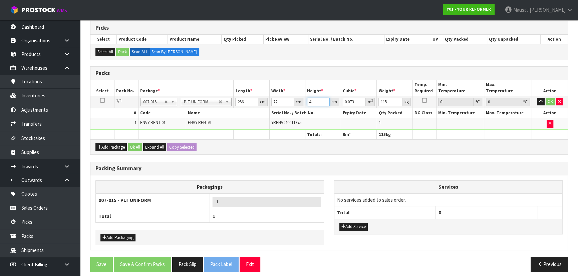
type input "0.774144"
type input "42"
click at [136, 147] on button "Ok All" at bounding box center [135, 147] width 14 height 8
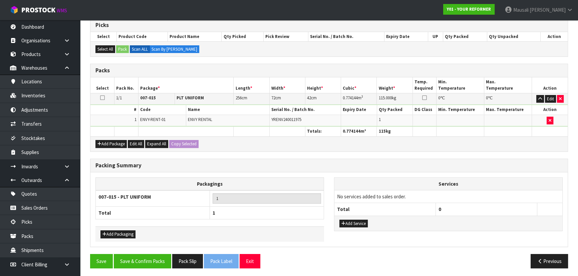
scroll to position [137, 0]
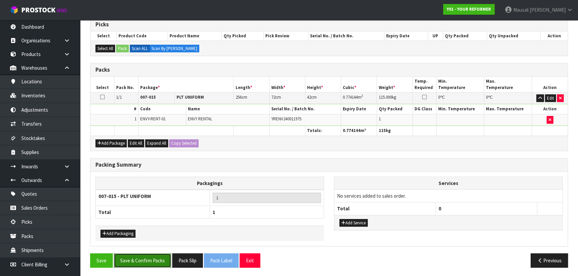
click at [144, 259] on button "Save & Confirm Packs" at bounding box center [142, 261] width 57 height 14
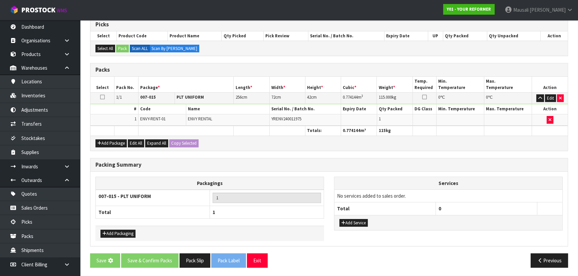
scroll to position [0, 0]
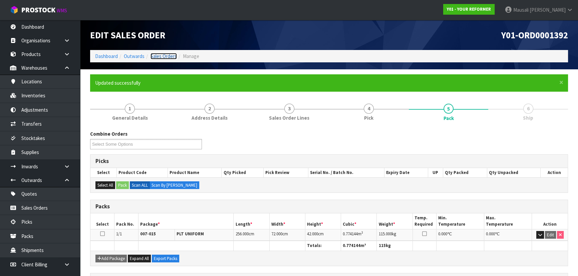
click at [163, 54] on link "Sales Orders" at bounding box center [163, 56] width 26 height 6
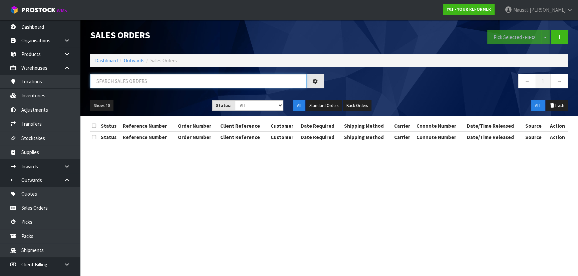
click at [110, 80] on input "text" at bounding box center [198, 81] width 217 height 14
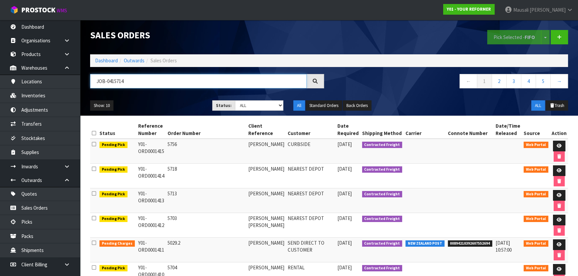
type input "JOB-0415714"
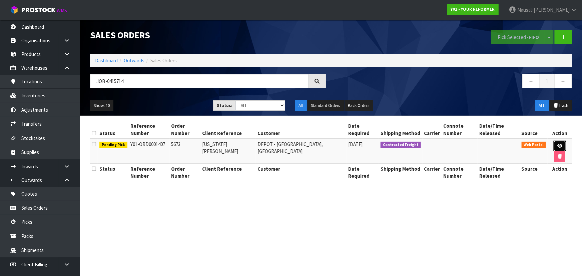
click at [557, 144] on icon at bounding box center [559, 146] width 5 height 4
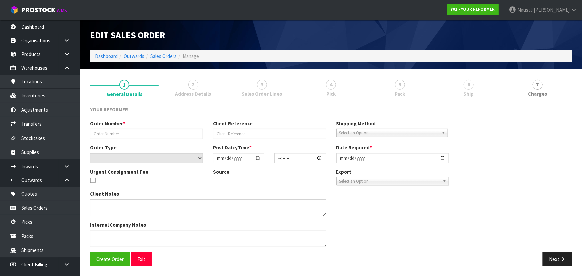
type input "5673"
type input "GEORGIA DOUCE"
select select "number:0"
type input "2025-10-02"
type input "20:26:00.000"
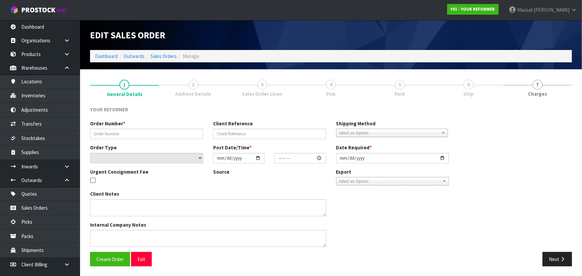
type input "2025-10-03"
type textarea "GEORGIA DOUCE 20 TUI ROAD EAST WGN PARAPARAUMU, RAUMATI BEACH 5032 NEW ZEALAND …"
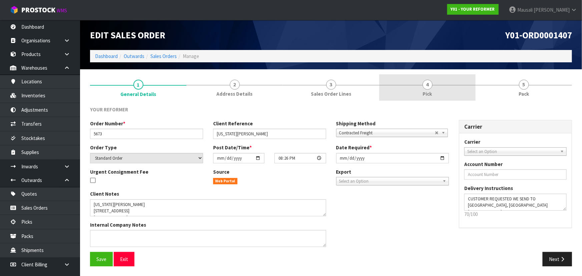
click at [425, 85] on span "4" at bounding box center [428, 85] width 10 height 10
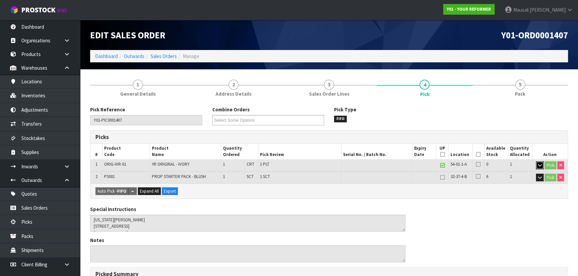
click at [539, 164] on icon "button" at bounding box center [540, 165] width 4 height 4
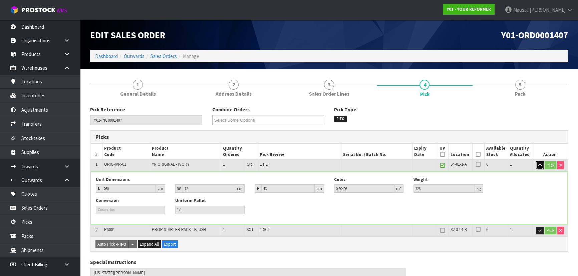
click at [540, 163] on icon "button" at bounding box center [540, 165] width 4 height 4
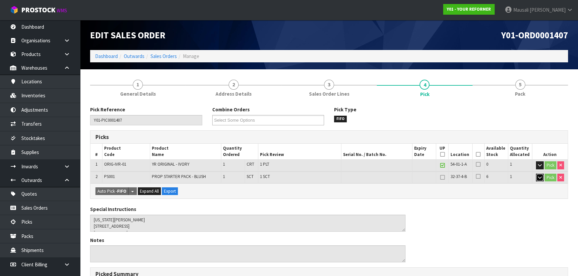
click at [540, 177] on icon "button" at bounding box center [540, 177] width 4 height 4
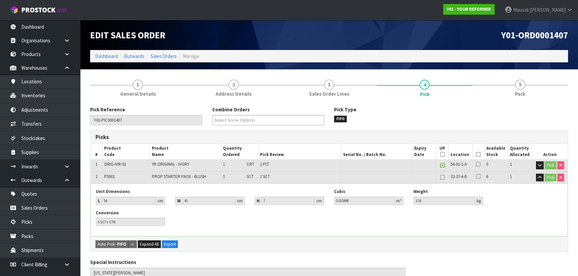
click at [478, 154] on icon at bounding box center [478, 154] width 5 height 0
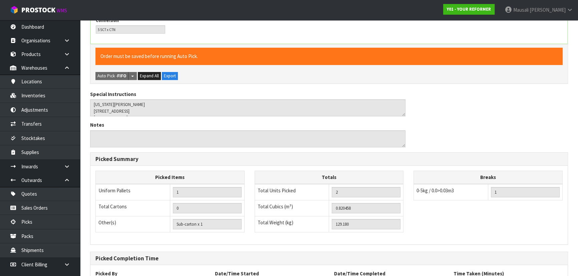
scroll to position [251, 0]
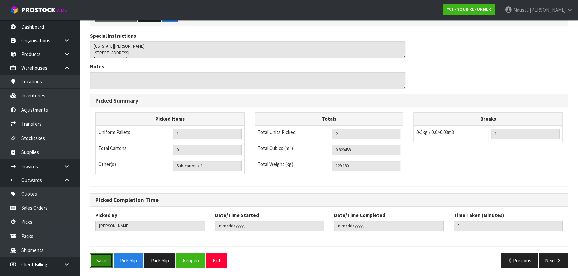
click at [96, 256] on button "Save" at bounding box center [101, 261] width 23 height 14
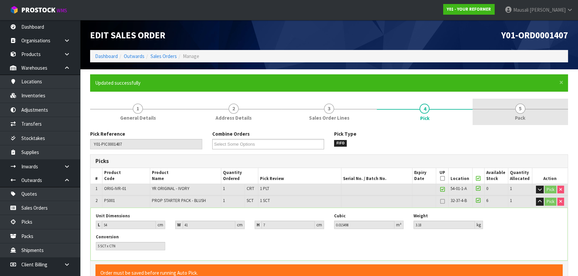
type input "Mausali Tito"
type input "2025-10-07T13:43:45"
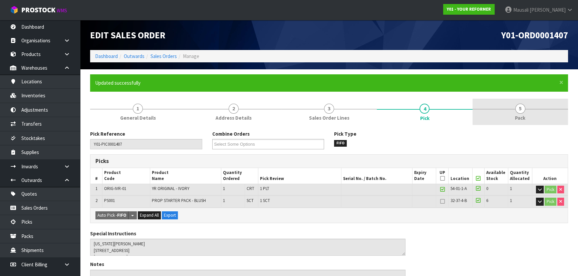
click at [518, 106] on span "5" at bounding box center [520, 109] width 10 height 10
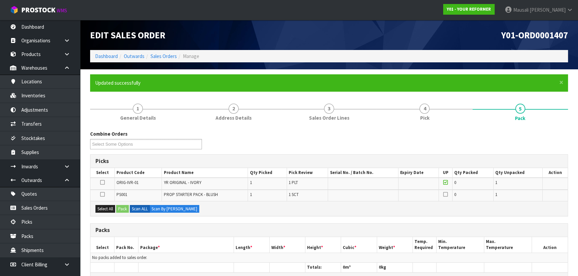
scroll to position [121, 0]
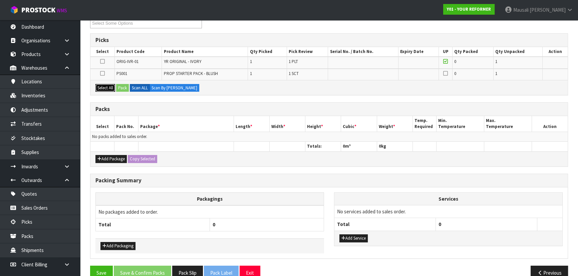
click at [105, 87] on button "Select All" at bounding box center [105, 88] width 20 height 8
click at [119, 86] on button "Pack" at bounding box center [122, 88] width 13 height 8
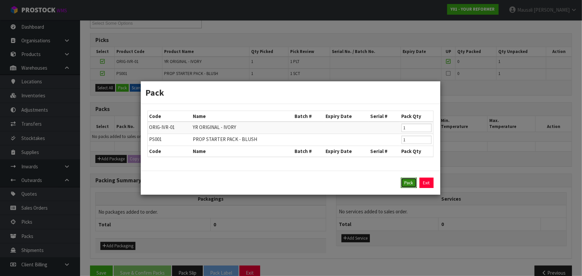
click at [411, 180] on button "Pack" at bounding box center [409, 183] width 16 height 11
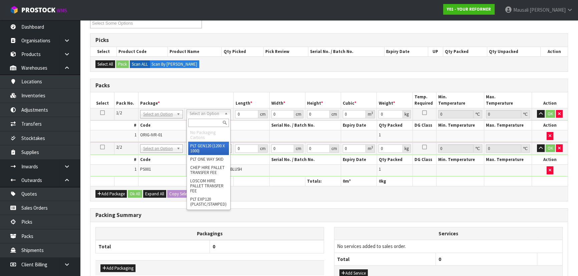
click at [210, 125] on input "text" at bounding box center [208, 123] width 41 height 8
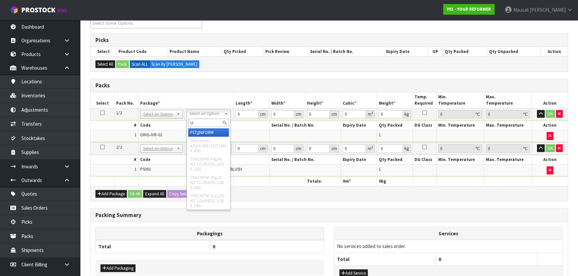
type input "U"
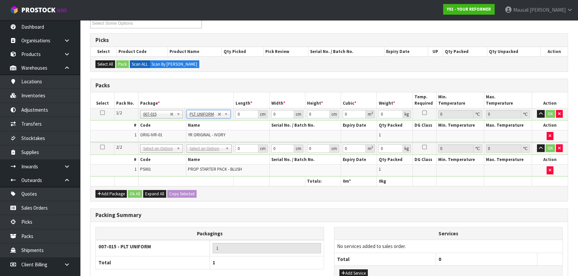
type input "126"
drag, startPoint x: 203, startPoint y: 143, endPoint x: 202, endPoint y: 156, distance: 12.4
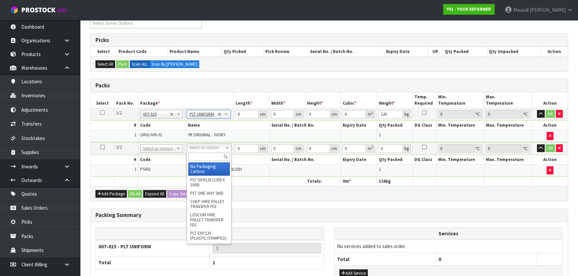
drag, startPoint x: 203, startPoint y: 169, endPoint x: 211, endPoint y: 161, distance: 11.4
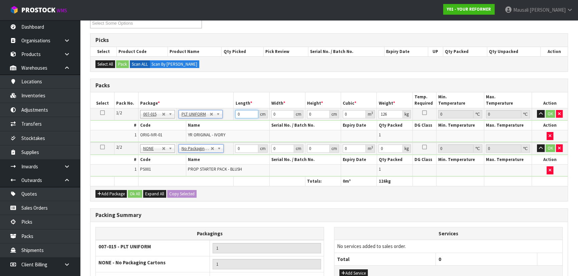
drag, startPoint x: 247, startPoint y: 111, endPoint x: 212, endPoint y: 134, distance: 41.3
click at [216, 129] on tbody "1/2 NONE 007-001 007-002 007-004 007-009 007-013 007-014 007-015 007-017 007-01…" at bounding box center [328, 125] width 477 height 34
type input "260"
type input "72"
type input "4"
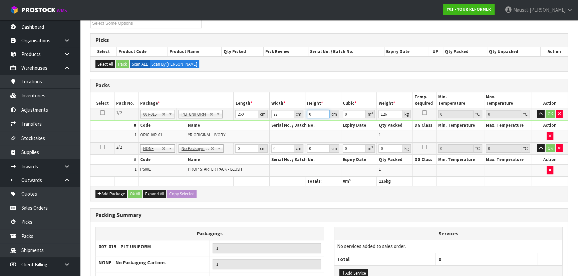
type input "0.07488"
type input "43"
type input "0.80496"
type input "43"
type input "126"
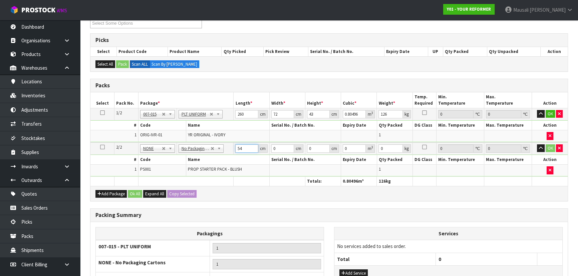
type input "54"
type input "41"
type input "7"
type input "0.015498"
type input "7"
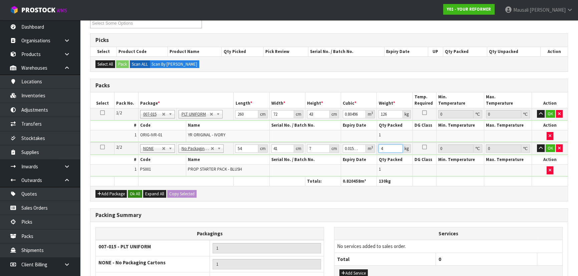
type input "4"
click at [133, 193] on button "Ok All" at bounding box center [135, 194] width 14 height 8
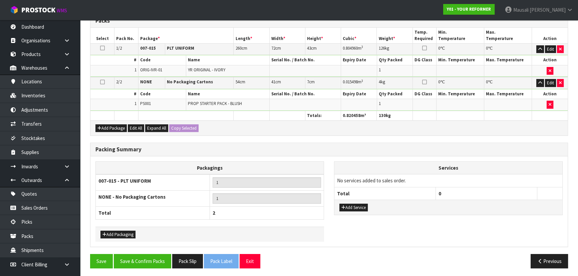
scroll to position [186, 0]
click at [354, 203] on button "Add Service" at bounding box center [353, 207] width 28 height 8
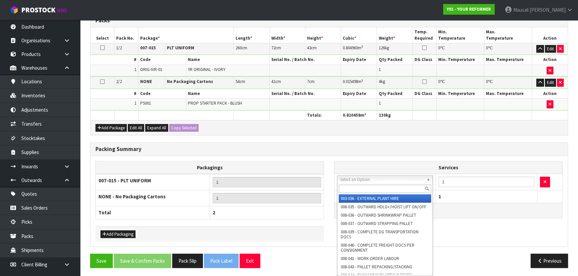
click at [357, 189] on input "text" at bounding box center [385, 189] width 92 height 8
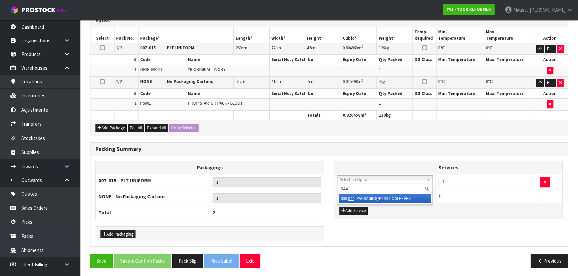
type input "044"
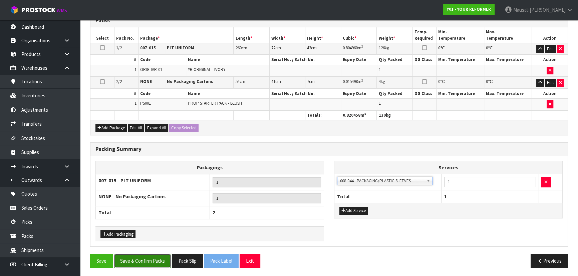
click at [161, 259] on button "Save & Confirm Packs" at bounding box center [142, 261] width 57 height 14
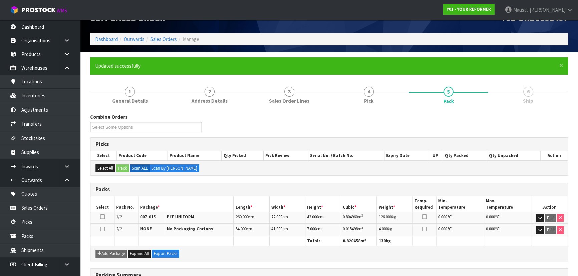
scroll to position [0, 0]
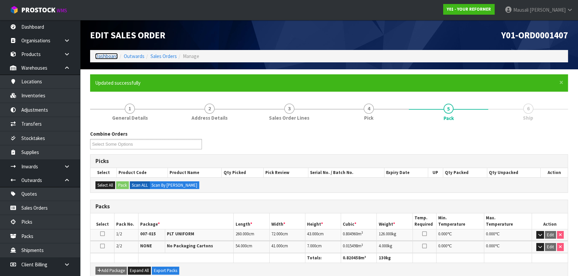
click at [114, 54] on link "Dashboard" at bounding box center [106, 56] width 23 height 6
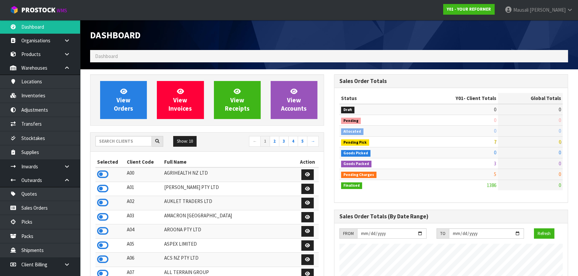
scroll to position [504, 244]
click at [109, 141] on input "text" at bounding box center [123, 141] width 56 height 10
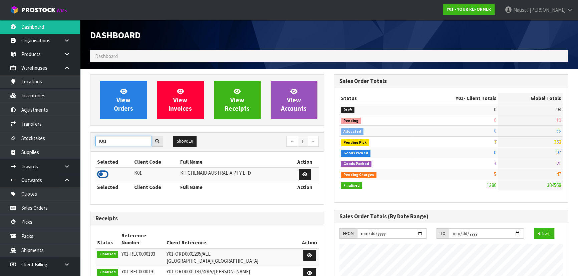
type input "K01"
click at [107, 173] on icon at bounding box center [102, 174] width 11 height 10
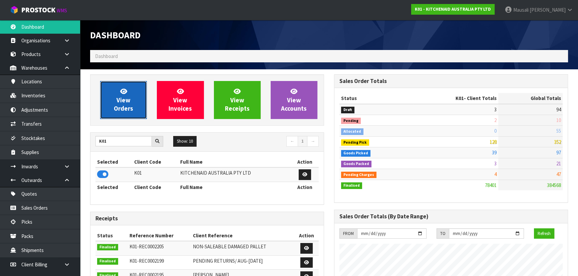
click at [125, 97] on span "View Orders" at bounding box center [123, 99] width 19 height 25
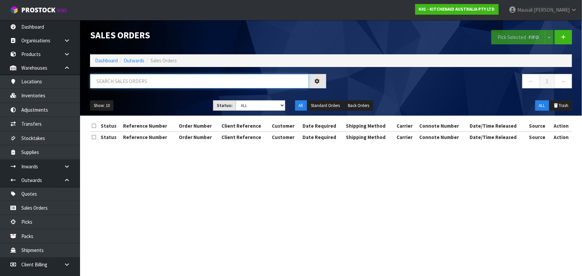
click at [119, 81] on input "text" at bounding box center [199, 81] width 219 height 14
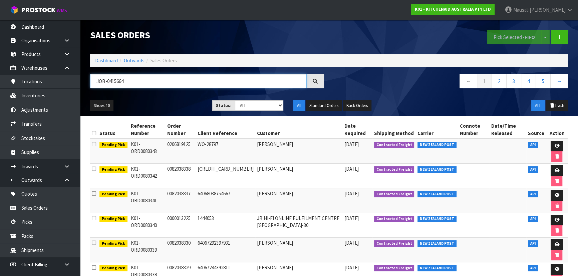
type input "JOB-0415664"
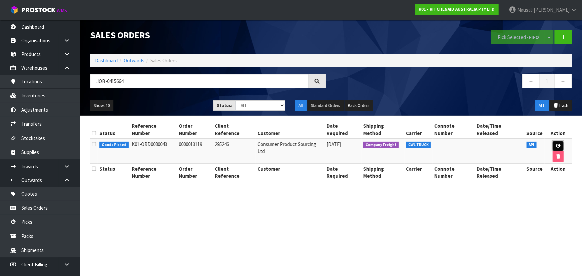
click at [552, 141] on link at bounding box center [558, 146] width 12 height 11
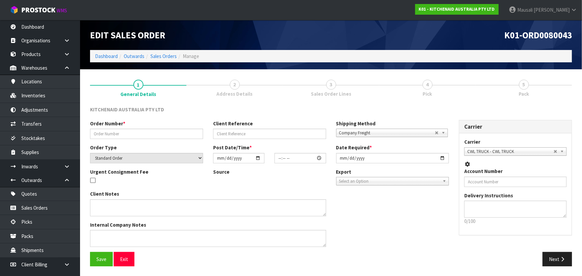
type input "0000013119"
type input "295246"
select select "number:0"
type input "2025-10-02"
type input "14:33:14.000"
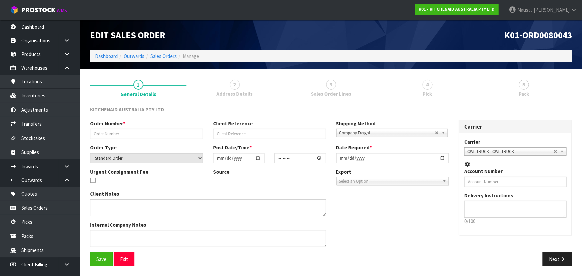
type input "2025-10-02"
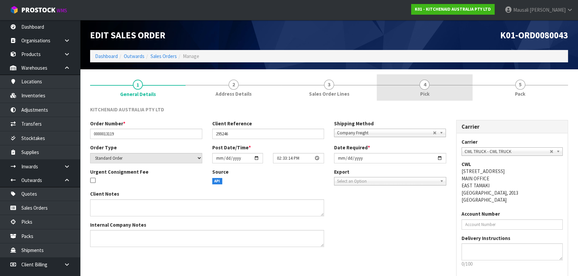
click at [417, 96] on link "4 Pick" at bounding box center [424, 87] width 95 height 26
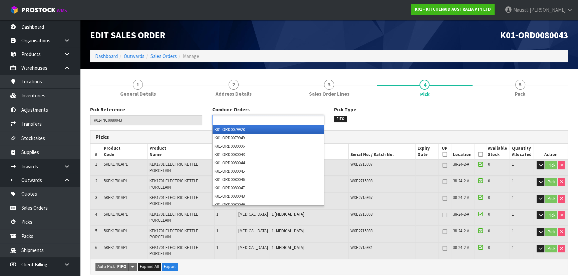
click at [230, 121] on input "text" at bounding box center [238, 120] width 49 height 8
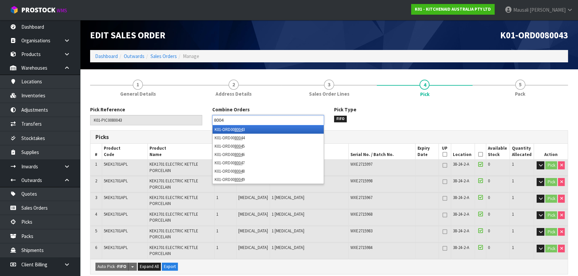
type input "80045"
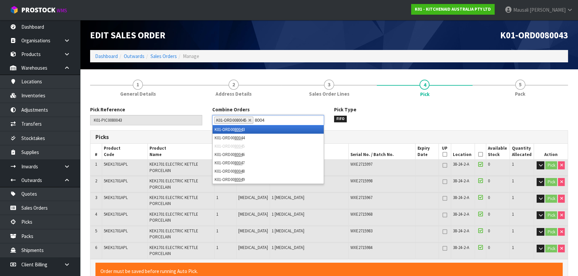
type input "80046"
type input "80047"
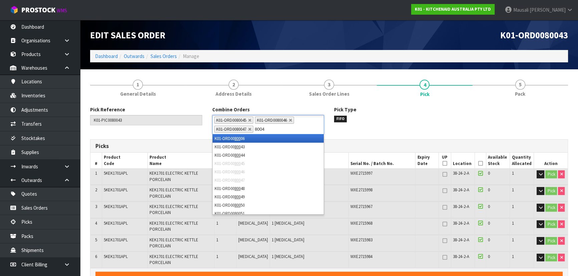
type input "80048"
type input "80044"
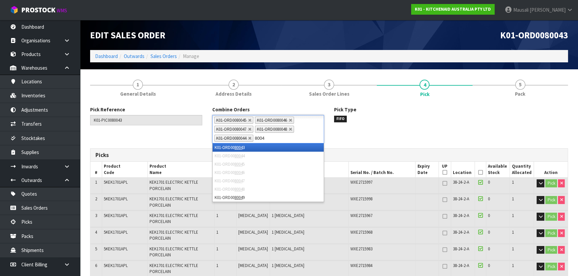
type input "80049"
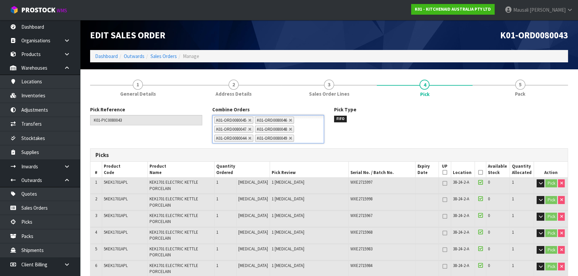
click at [478, 172] on icon at bounding box center [480, 172] width 5 height 0
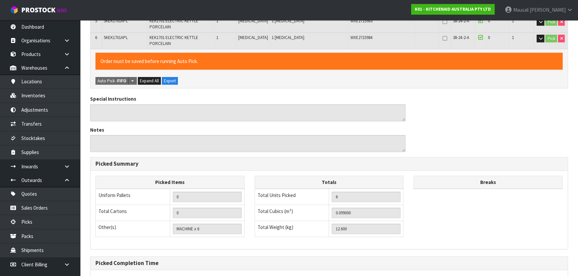
scroll to position [291, 0]
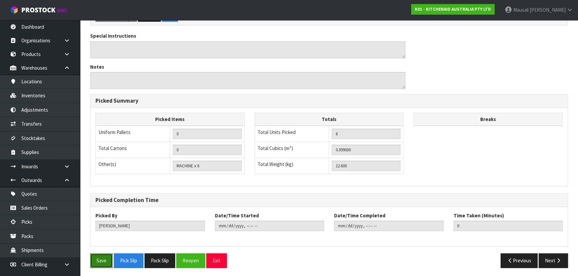
click at [106, 255] on button "Save" at bounding box center [101, 261] width 23 height 14
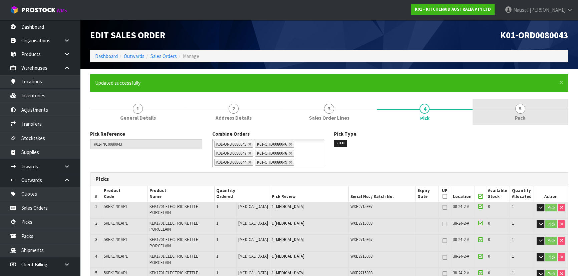
type input "Mausali Tito"
type input "2025-10-07T13:54:43"
click at [524, 110] on span "5" at bounding box center [520, 109] width 10 height 10
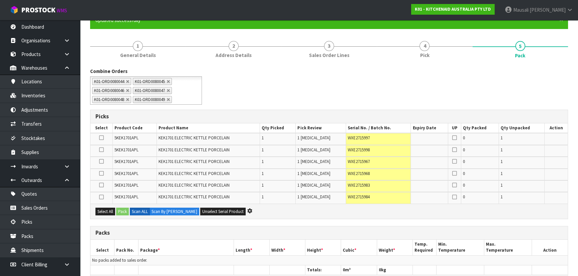
scroll to position [91, 0]
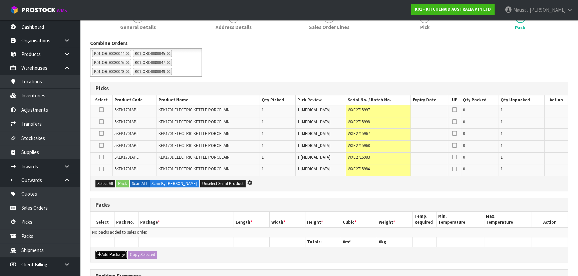
click at [110, 253] on button "Add Package" at bounding box center [110, 255] width 31 height 8
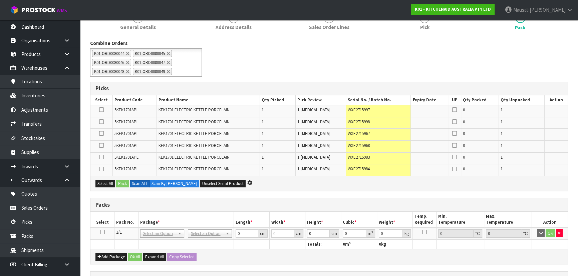
click at [102, 232] on icon at bounding box center [102, 232] width 5 height 0
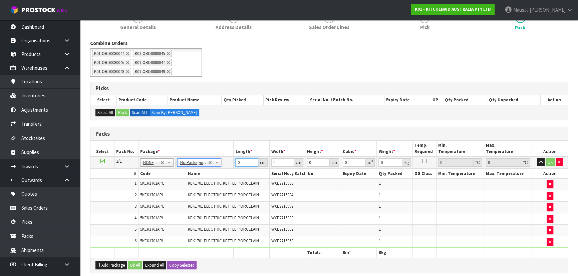
drag, startPoint x: 242, startPoint y: 162, endPoint x: 236, endPoint y: 165, distance: 7.3
click at [236, 165] on input "0" at bounding box center [246, 162] width 23 height 8
type input "120"
type input "100"
type input "7"
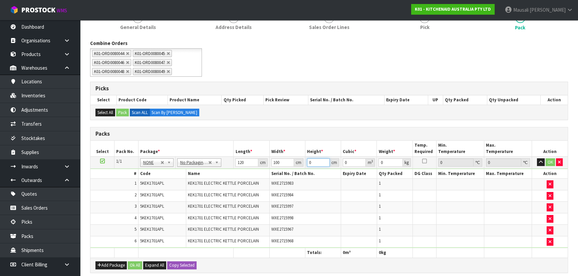
type input "0.084"
type input "78"
type input "0.936"
type input "78"
type input "69"
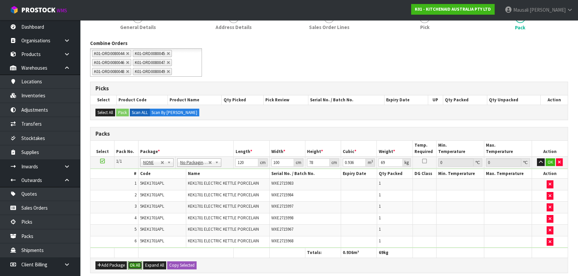
click at [132, 263] on button "Ok All" at bounding box center [135, 266] width 14 height 8
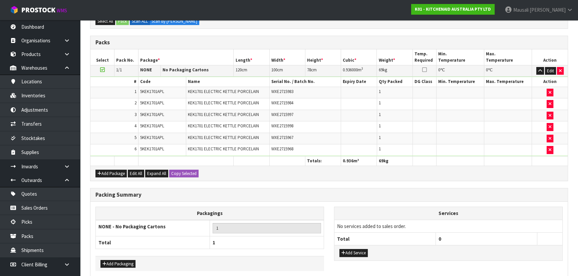
scroll to position [212, 0]
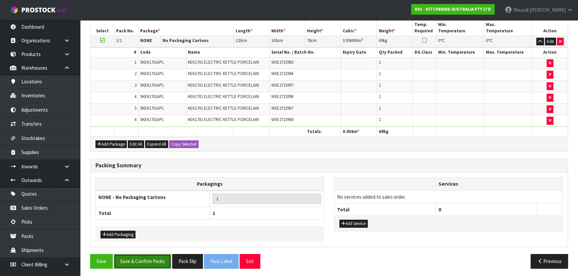
click at [144, 257] on button "Save & Confirm Packs" at bounding box center [142, 261] width 57 height 14
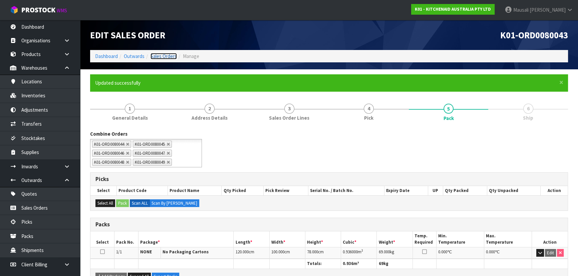
click at [168, 54] on link "Sales Orders" at bounding box center [163, 56] width 26 height 6
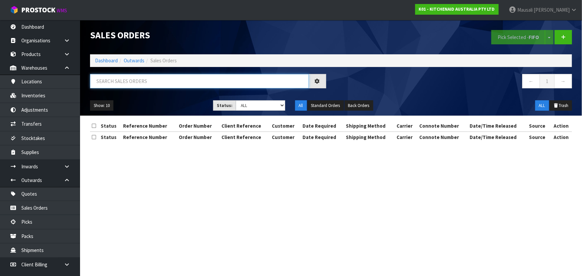
click at [120, 82] on input "text" at bounding box center [199, 81] width 219 height 14
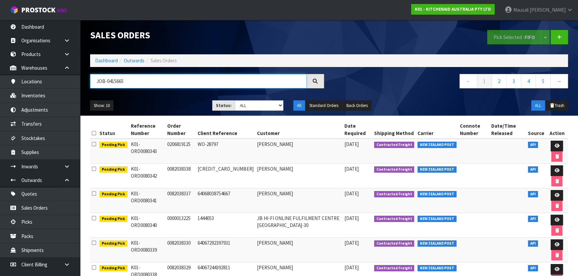
type input "JOB-0415665"
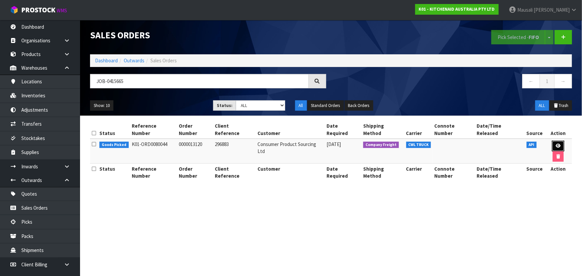
click at [556, 144] on icon at bounding box center [558, 146] width 5 height 4
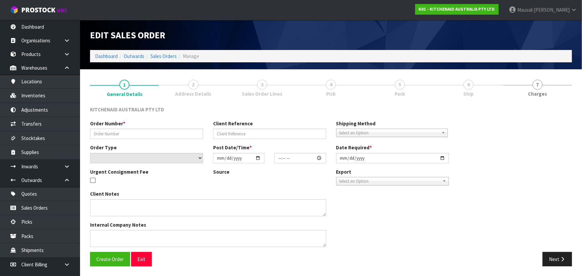
type input "0000013120"
type input "296883"
select select "number:0"
type input "2025-10-02"
type input "14:33:17.000"
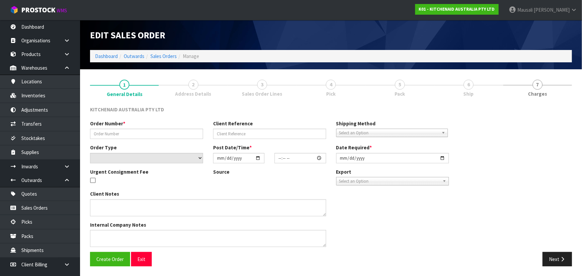
type input "2025-10-02"
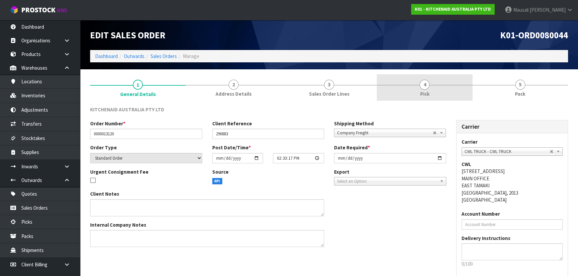
click at [423, 96] on span "Pick" at bounding box center [424, 93] width 9 height 7
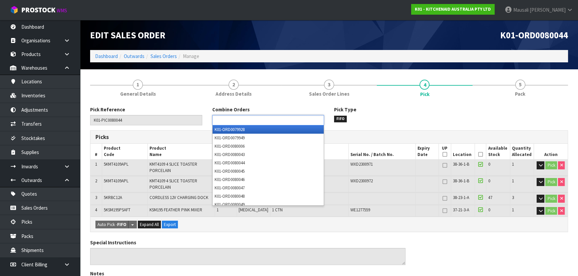
click at [262, 117] on input "text" at bounding box center [238, 120] width 49 height 8
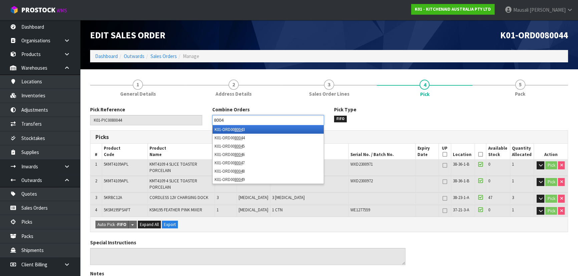
type input "80043"
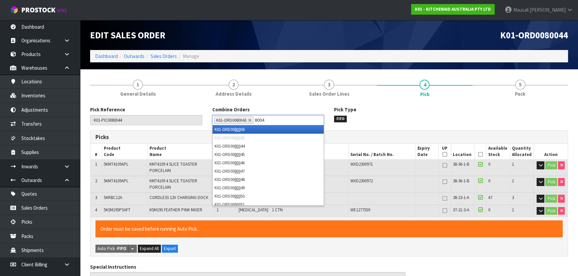
type input "80048"
type input "80045"
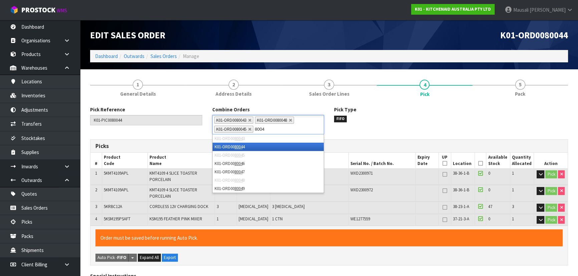
type input "80046"
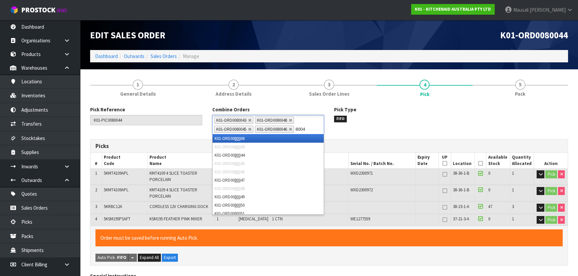
type input "80047"
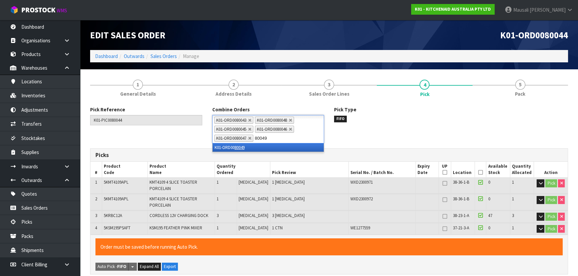
type input "80049"
click at [267, 144] on li "K01-ORD00 80049" at bounding box center [268, 147] width 111 height 8
click at [478, 172] on icon at bounding box center [480, 172] width 5 height 0
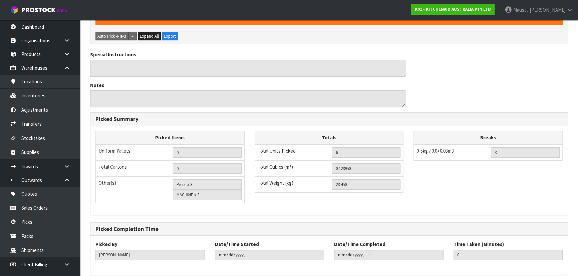
scroll to position [260, 0]
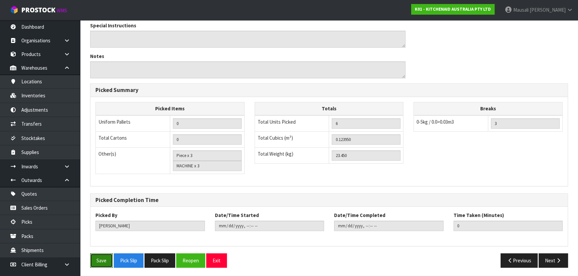
click at [103, 258] on button "Save" at bounding box center [101, 261] width 23 height 14
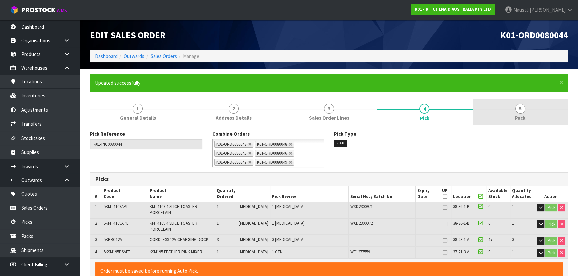
type input "Mausali Tito"
type input "2025-10-07T13:58:09"
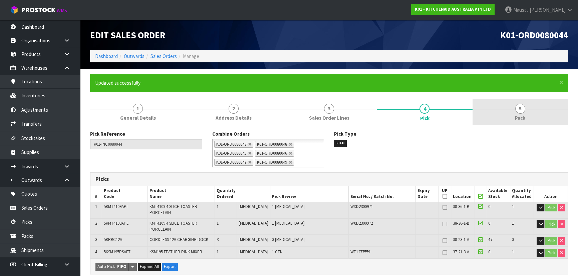
click at [516, 111] on span "5" at bounding box center [520, 109] width 10 height 10
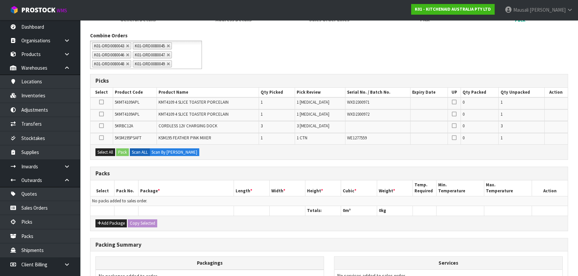
scroll to position [151, 0]
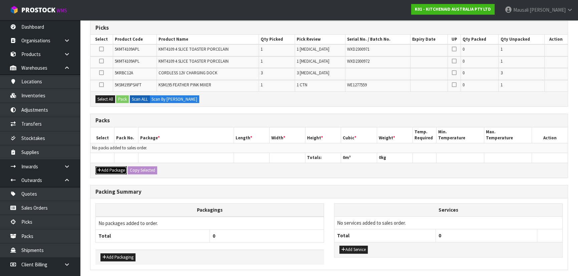
click at [119, 169] on button "Add Package" at bounding box center [110, 170] width 31 height 8
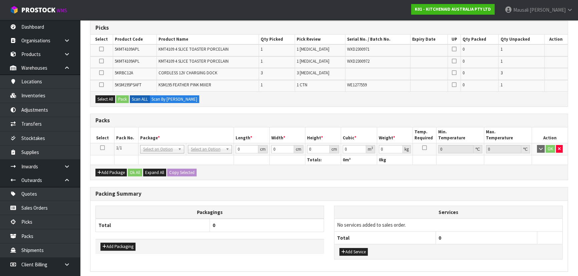
click at [102, 148] on icon at bounding box center [102, 148] width 5 height 0
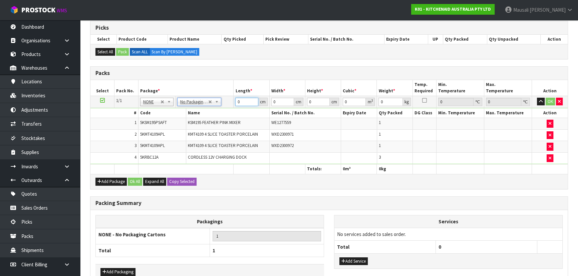
drag, startPoint x: 242, startPoint y: 100, endPoint x: 213, endPoint y: 109, distance: 29.9
click at [224, 107] on tbody "1/1 NONE 007-001 007-002 007-004 007-009 007-013 007-014 007-015 007-017 007-01…" at bounding box center [328, 130] width 477 height 68
type input "1"
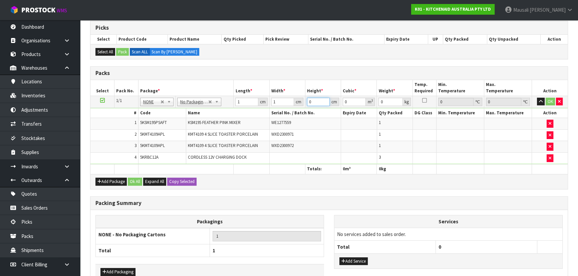
type input "0.000001"
type input "1"
click at [136, 183] on button "Ok All" at bounding box center [135, 182] width 14 height 8
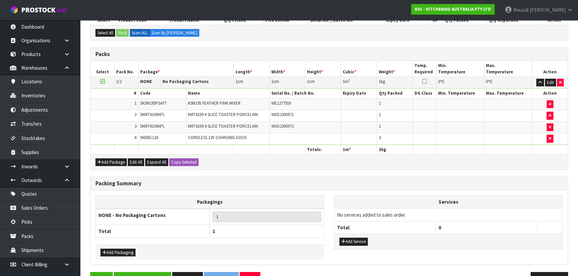
scroll to position [189, 0]
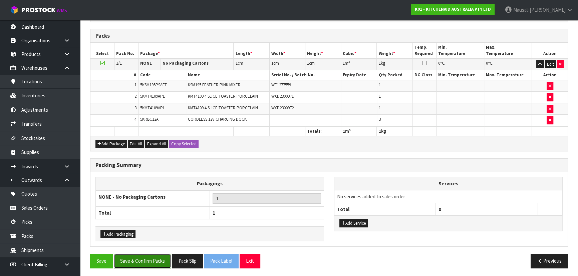
drag, startPoint x: 140, startPoint y: 257, endPoint x: 152, endPoint y: 238, distance: 22.9
click at [140, 257] on button "Save & Confirm Packs" at bounding box center [142, 261] width 57 height 14
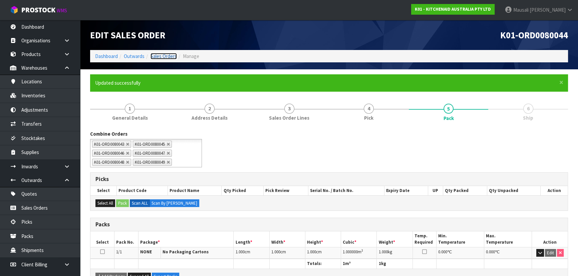
click at [161, 53] on link "Sales Orders" at bounding box center [163, 56] width 26 height 6
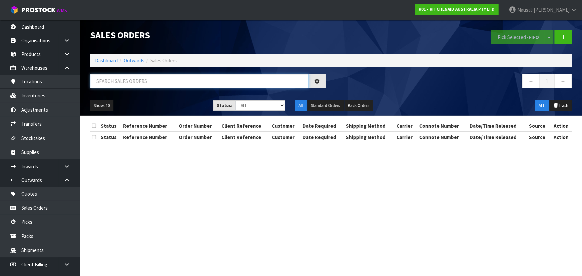
click at [114, 80] on input "text" at bounding box center [199, 81] width 219 height 14
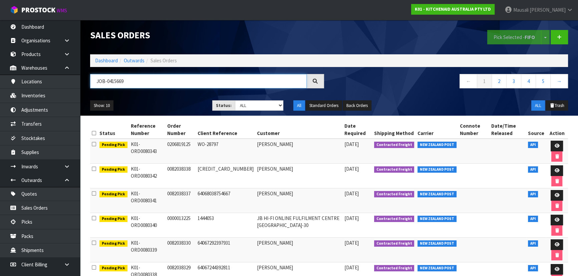
type input "JOB-0415669"
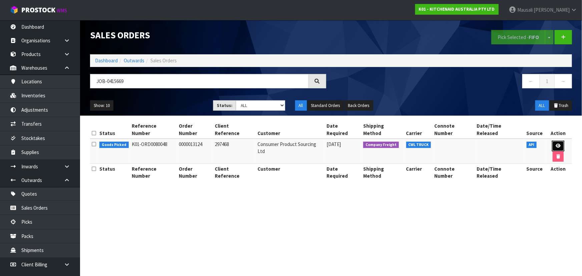
click at [552, 141] on link at bounding box center [558, 146] width 12 height 11
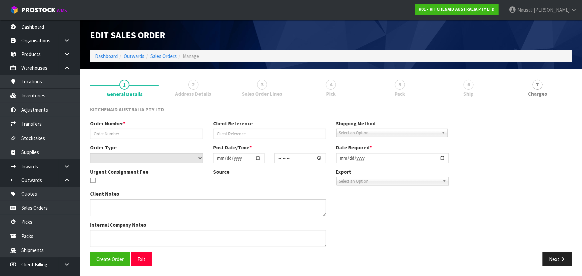
type input "0000013124"
type input "297468"
select select "number:0"
type input "2025-10-02"
type input "14:33:26.000"
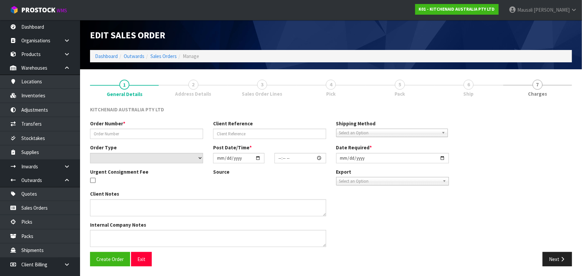
type input "2025-10-02"
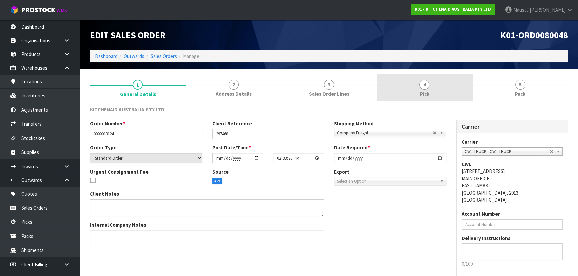
click at [440, 88] on link "4 Pick" at bounding box center [424, 87] width 95 height 26
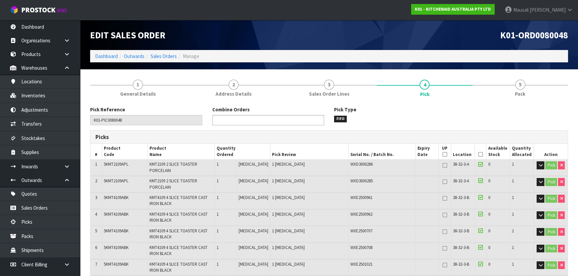
click at [262, 118] on input "text" at bounding box center [238, 120] width 49 height 8
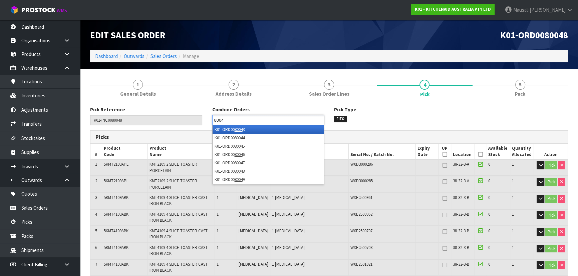
type input "80043"
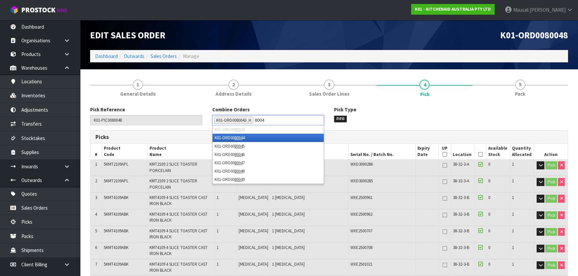
type input "80044"
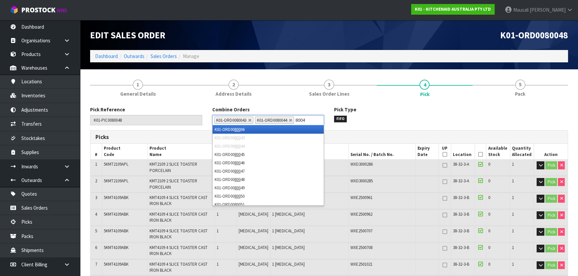
type input "80047"
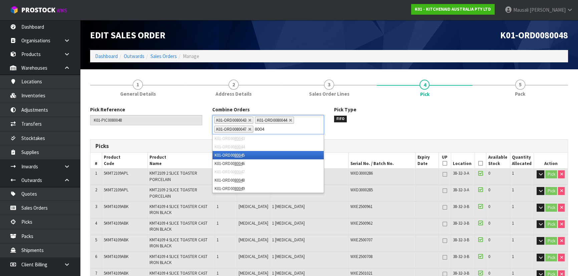
type input "80049"
type input "80045"
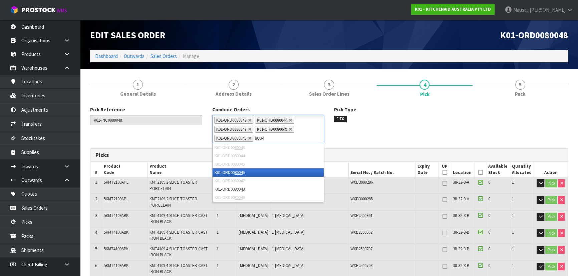
type input "80046"
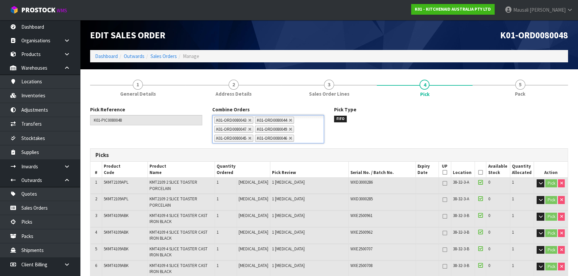
click at [478, 172] on icon at bounding box center [480, 172] width 5 height 0
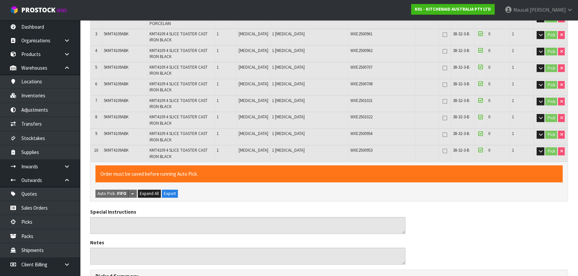
scroll to position [357, 0]
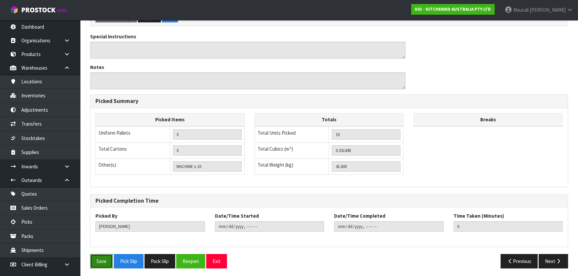
click at [99, 254] on button "Save" at bounding box center [101, 261] width 23 height 14
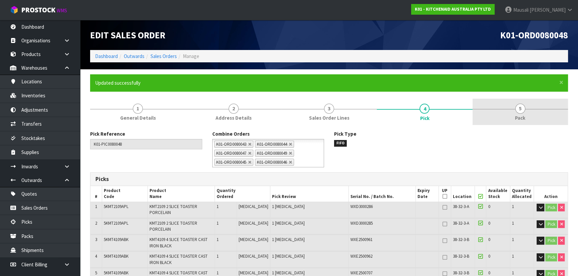
type input "Mausali Tito"
type input "2025-10-07T14:00:59"
click at [518, 113] on span "5" at bounding box center [520, 109] width 10 height 10
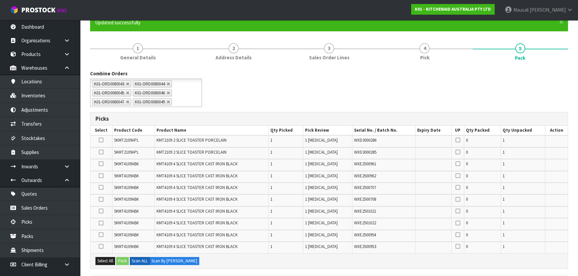
scroll to position [182, 0]
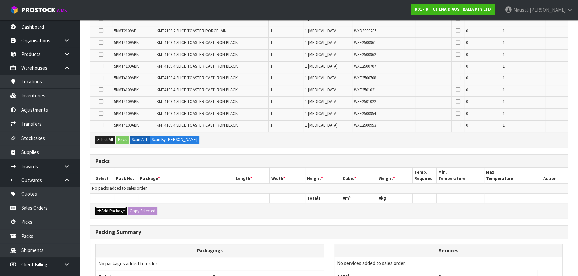
drag, startPoint x: 110, startPoint y: 210, endPoint x: 105, endPoint y: 199, distance: 12.2
click at [110, 210] on button "Add Package" at bounding box center [110, 211] width 31 height 8
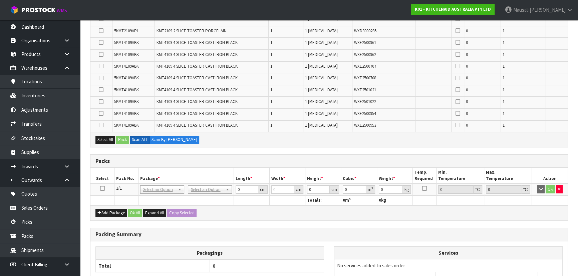
click at [99, 184] on td at bounding box center [102, 190] width 24 height 12
click at [103, 188] on icon at bounding box center [102, 188] width 5 height 0
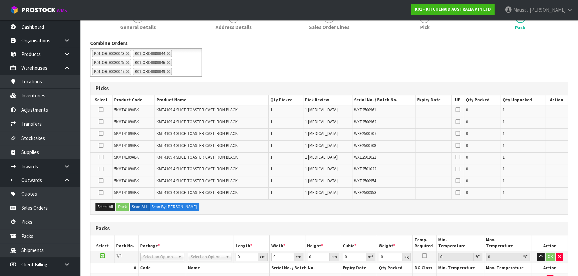
scroll to position [0, 0]
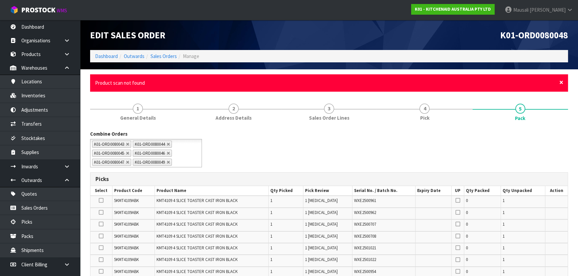
click at [559, 83] on span "×" at bounding box center [561, 82] width 4 height 9
click at [557, 81] on div "× Close Scanned barcode not found" at bounding box center [329, 82] width 478 height 17
click at [560, 81] on span "×" at bounding box center [561, 82] width 4 height 9
click at [561, 80] on span "×" at bounding box center [561, 82] width 4 height 9
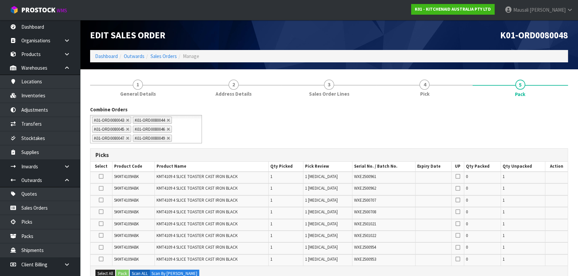
scroll to position [91, 0]
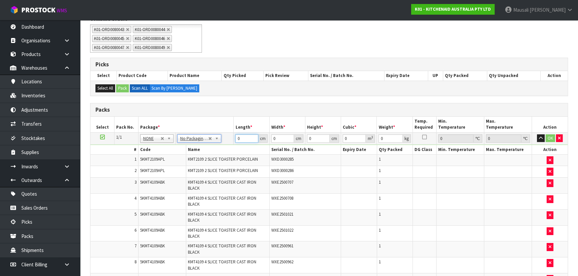
drag, startPoint x: 242, startPoint y: 138, endPoint x: 224, endPoint y: 143, distance: 19.1
click at [224, 143] on tbody "1/1 NONE 007-001 007-002 007-004 007-009 007-013 007-014 007-015 007-017 007-01…" at bounding box center [328, 218] width 477 height 173
drag, startPoint x: 240, startPoint y: 137, endPoint x: 224, endPoint y: 139, distance: 15.5
click at [225, 139] on tr "1/1 NONE 007-001 007-002 007-004 007-009 007-013 007-014 007-015 007-017 007-01…" at bounding box center [328, 138] width 477 height 12
type input "1"
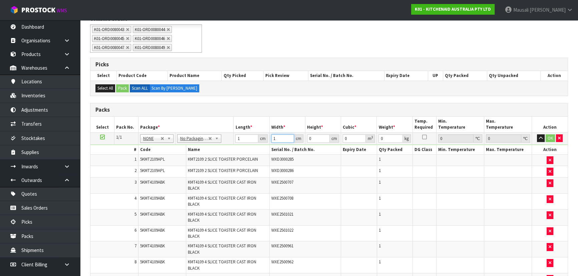
type input "1"
type input "0.000001"
type input "1"
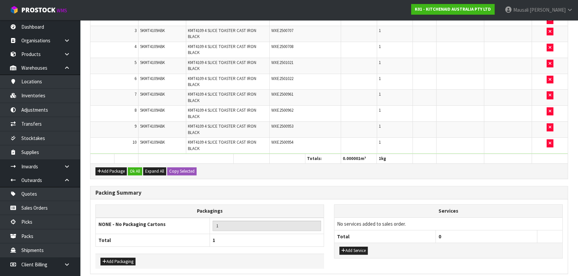
scroll to position [270, 0]
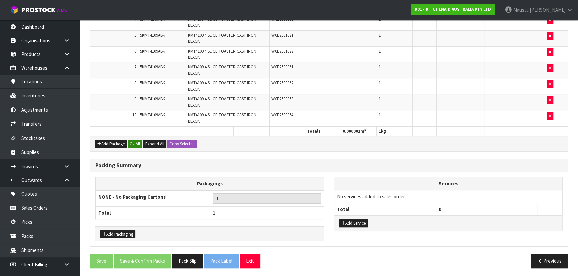
type input "1"
click at [134, 142] on button "Ok All" at bounding box center [135, 144] width 14 height 8
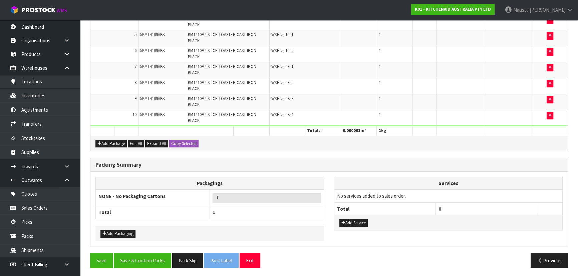
scroll to position [269, 0]
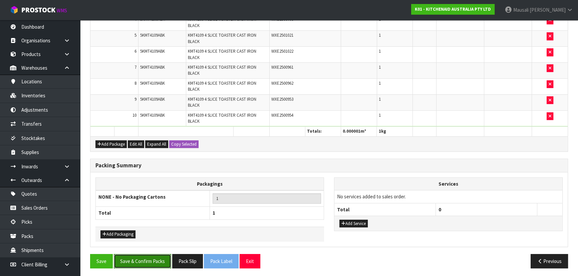
click at [148, 259] on button "Save & Confirm Packs" at bounding box center [142, 261] width 57 height 14
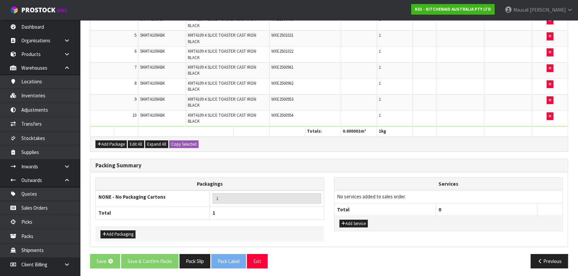
scroll to position [0, 0]
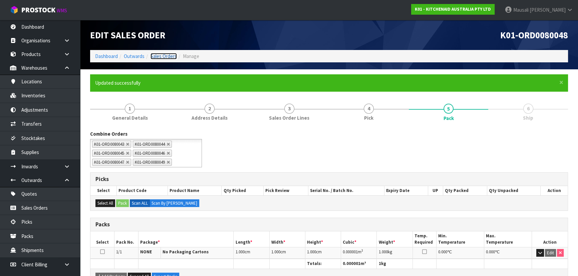
click at [158, 56] on link "Sales Orders" at bounding box center [163, 56] width 26 height 6
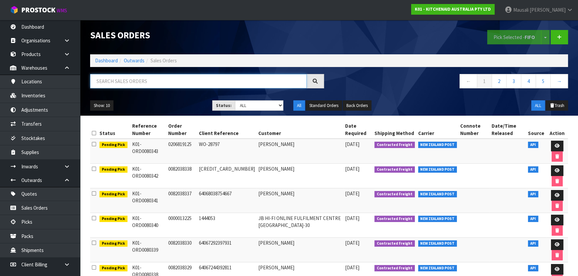
click at [104, 81] on input "text" at bounding box center [198, 81] width 217 height 14
type input "JOB-0415667"
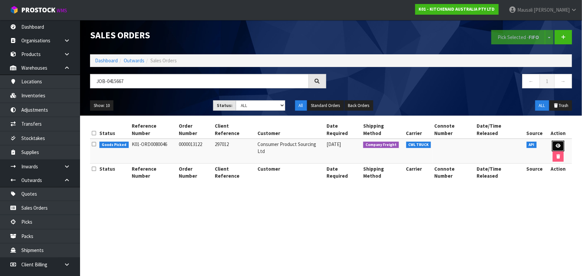
click at [554, 141] on link at bounding box center [558, 146] width 12 height 11
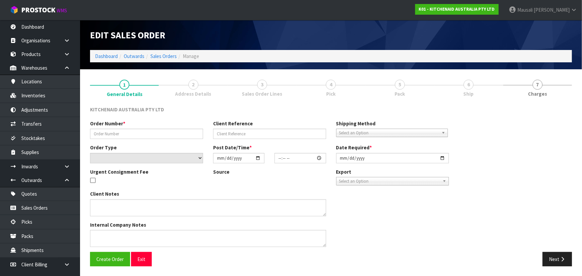
type input "0000013122"
type input "297012"
select select "number:0"
type input "2025-10-02"
type input "14:33:22.000"
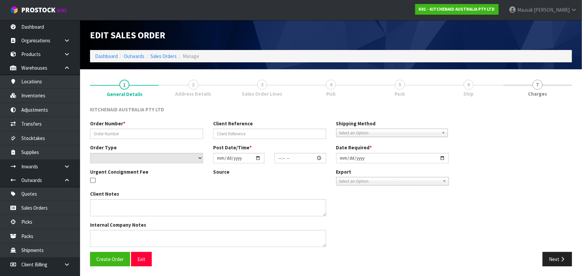
type input "2025-10-02"
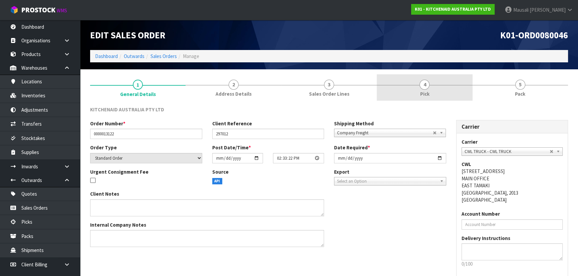
click at [437, 87] on link "4 Pick" at bounding box center [424, 87] width 95 height 26
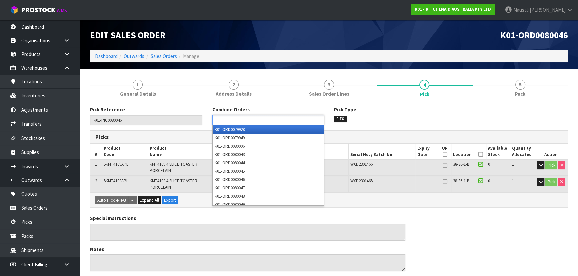
click at [244, 117] on input "text" at bounding box center [238, 120] width 49 height 8
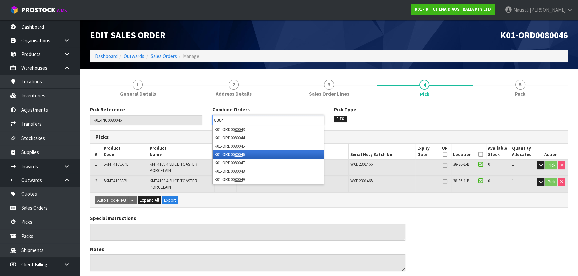
type input "80049"
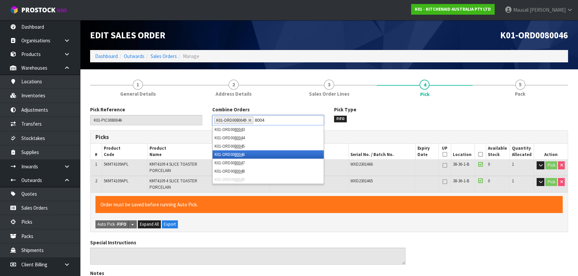
type input "80048"
type input "80047"
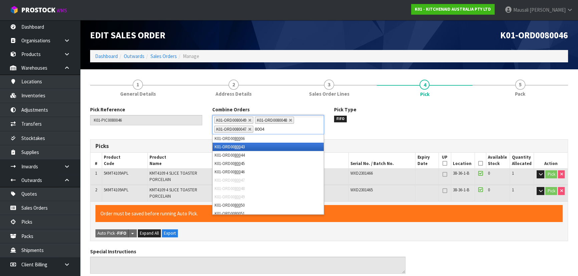
type input "80045"
type input "80044"
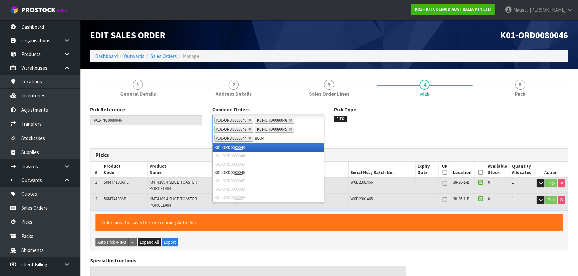
type input "80043"
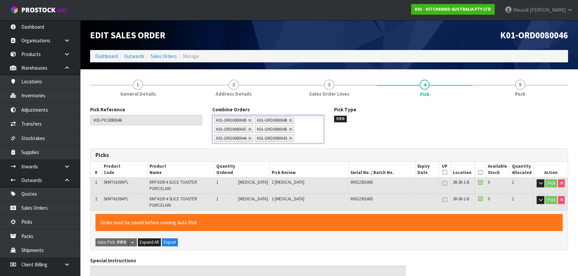
click at [478, 172] on icon at bounding box center [480, 172] width 5 height 0
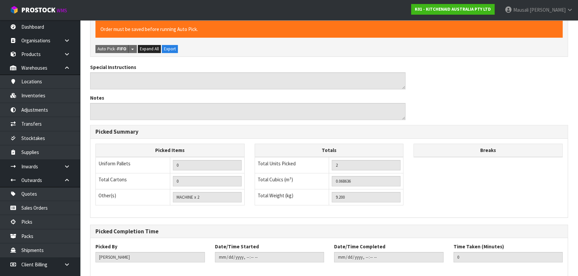
scroll to position [225, 0]
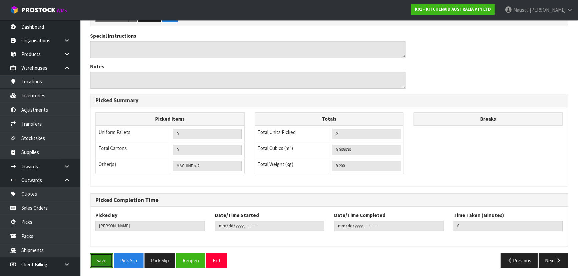
drag, startPoint x: 106, startPoint y: 254, endPoint x: 120, endPoint y: 252, distance: 13.8
click at [107, 254] on button "Save" at bounding box center [101, 261] width 23 height 14
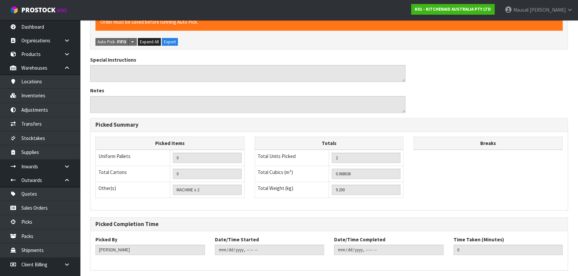
scroll to position [0, 0]
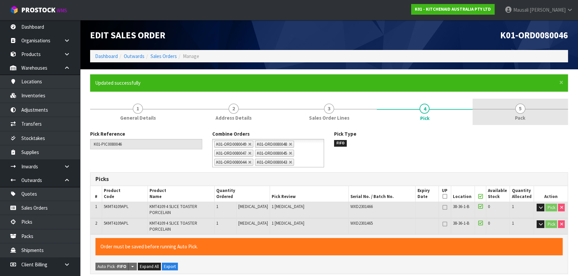
type input "Mausali Tito"
type input "2025-10-07T14:07:05"
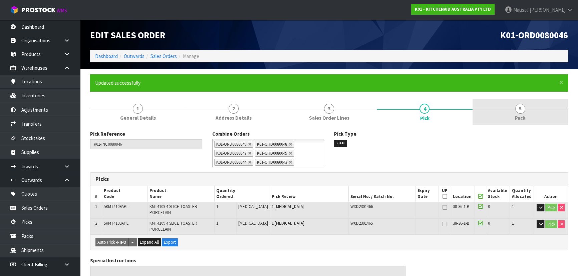
click at [517, 111] on span "5" at bounding box center [520, 109] width 10 height 10
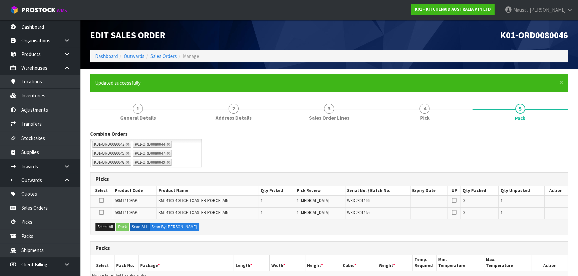
scroll to position [91, 0]
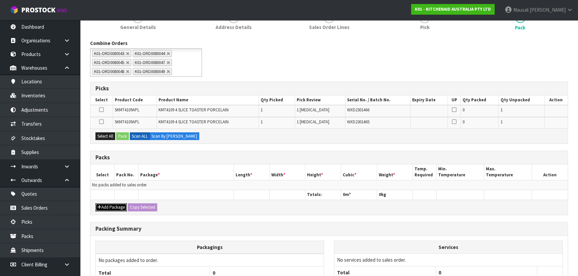
click at [104, 205] on button "Add Package" at bounding box center [110, 207] width 31 height 8
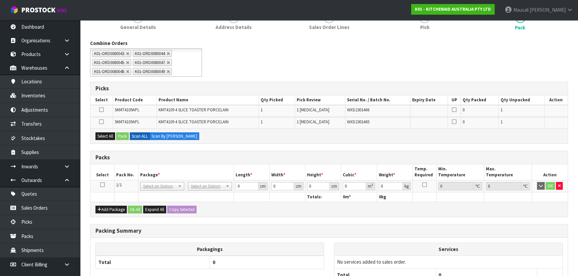
click at [102, 185] on icon at bounding box center [102, 185] width 5 height 0
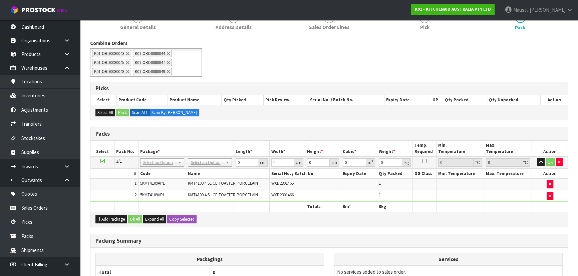
click at [202, 157] on td "No Packaging Cartons PLT GEN120 (1200 X 1000) PLT ONE WAY SKID CHEP HIRE PALLET…" at bounding box center [210, 162] width 48 height 12
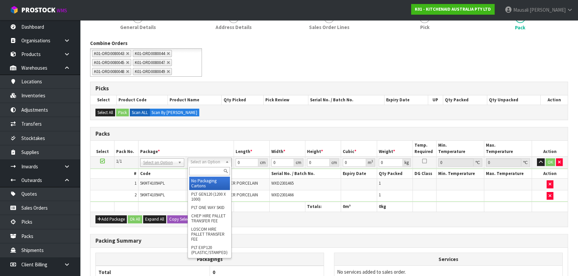
drag, startPoint x: 206, startPoint y: 181, endPoint x: 210, endPoint y: 181, distance: 3.7
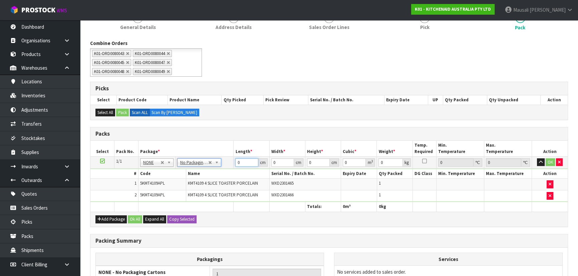
drag, startPoint x: 240, startPoint y: 161, endPoint x: 218, endPoint y: 164, distance: 21.8
click at [220, 164] on tr "1/1 NONE 007-001 007-002 007-004 007-009 007-013 007-014 007-015 007-017 007-01…" at bounding box center [328, 162] width 477 height 12
drag, startPoint x: 240, startPoint y: 161, endPoint x: 230, endPoint y: 163, distance: 9.5
click at [230, 163] on tr "1/1 NONE 007-001 007-002 007-004 007-009 007-013 007-014 007-015 007-017 007-01…" at bounding box center [328, 162] width 477 height 12
type input "1"
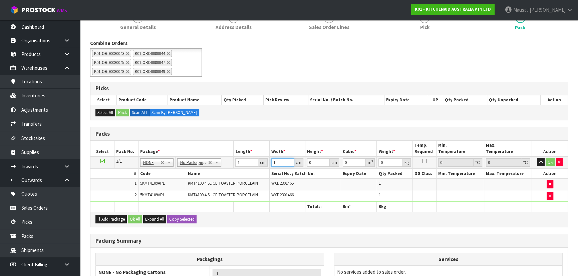
type input "1"
type input "0.000001"
type input "1"
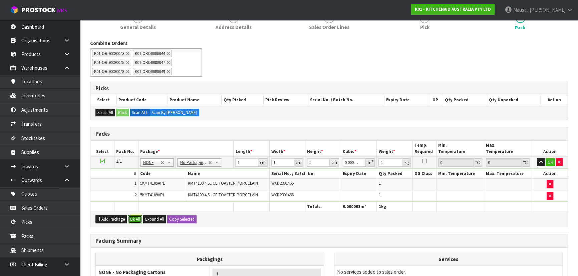
click at [137, 220] on button "Ok All" at bounding box center [135, 220] width 14 height 8
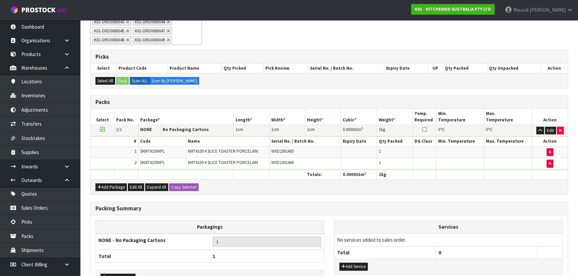
scroll to position [166, 0]
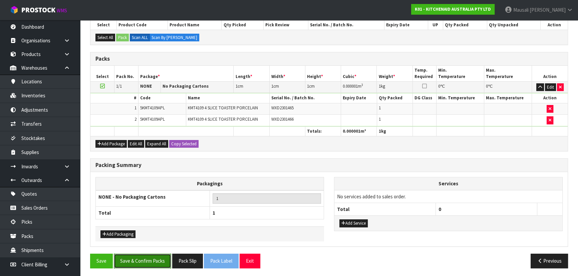
click at [128, 256] on button "Save & Confirm Packs" at bounding box center [142, 261] width 57 height 14
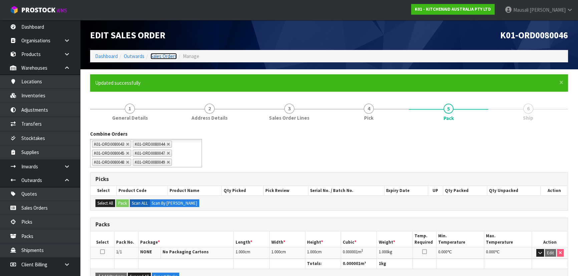
click at [161, 57] on link "Sales Orders" at bounding box center [163, 56] width 26 height 6
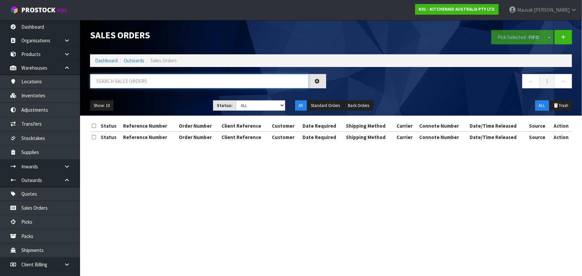
click at [124, 85] on input "text" at bounding box center [199, 81] width 219 height 14
type input "JOB-0415666"
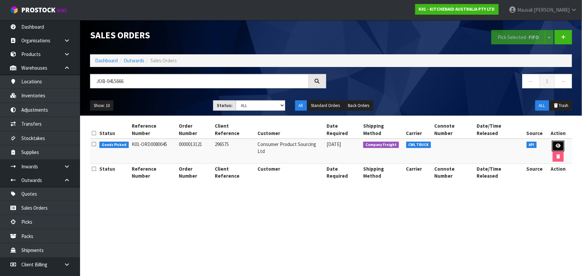
click at [556, 144] on icon at bounding box center [558, 146] width 5 height 4
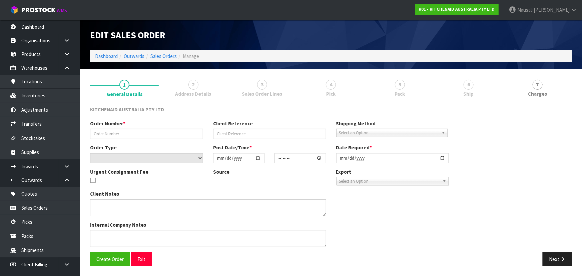
type input "0000013121"
type input "296575"
select select "number:0"
type input "2025-10-02"
type input "14:33:20.000"
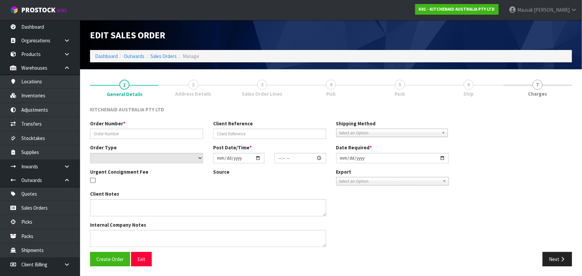
type input "2025-10-02"
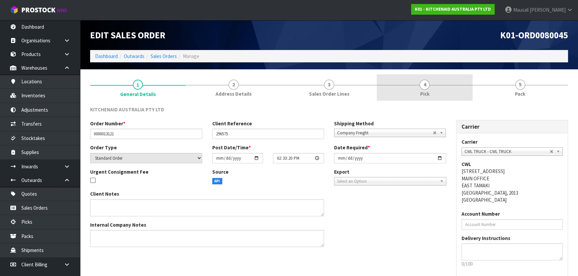
click at [437, 90] on link "4 Pick" at bounding box center [424, 87] width 95 height 26
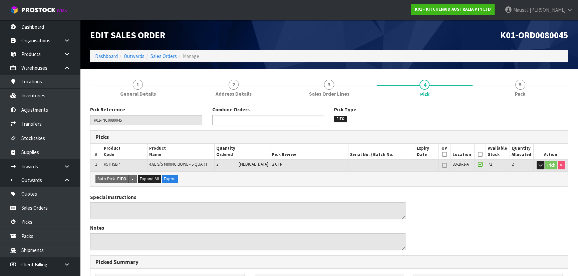
click at [254, 119] on input "text" at bounding box center [238, 120] width 49 height 8
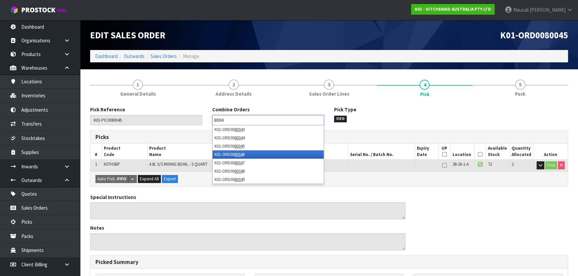
type input "80043"
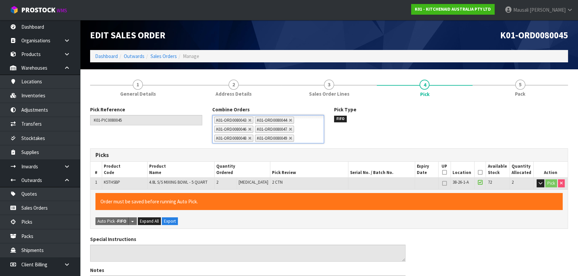
click at [478, 172] on icon at bounding box center [480, 172] width 5 height 0
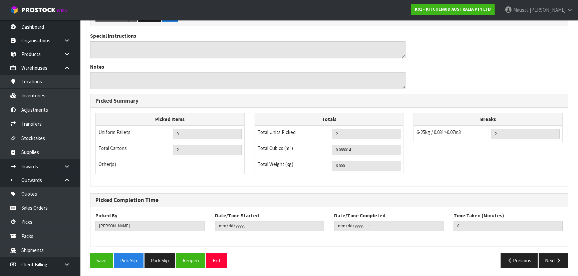
scroll to position [204, 0]
click at [103, 254] on button "Save" at bounding box center [101, 260] width 23 height 14
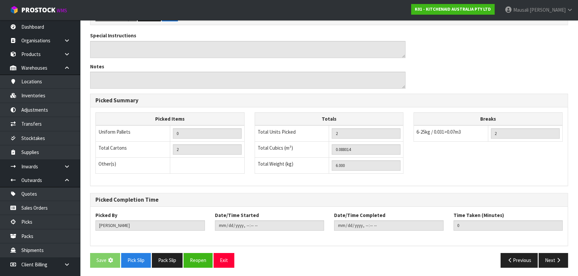
scroll to position [0, 0]
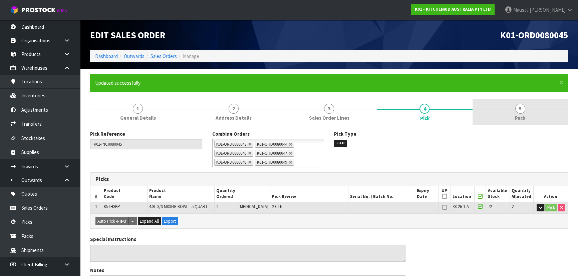
drag, startPoint x: 521, startPoint y: 114, endPoint x: 489, endPoint y: 124, distance: 33.8
click at [521, 114] on link "5 Pack" at bounding box center [519, 112] width 95 height 26
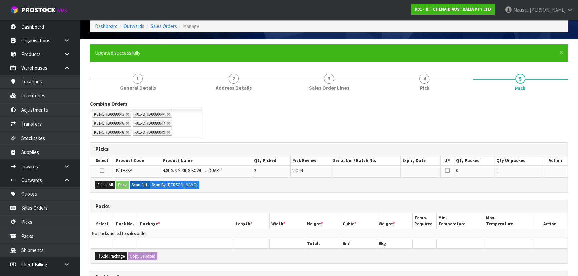
scroll to position [121, 0]
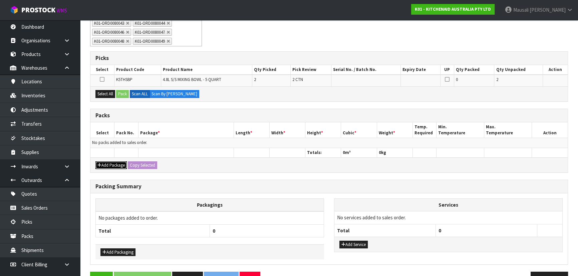
click at [108, 162] on button "Add Package" at bounding box center [110, 165] width 31 height 8
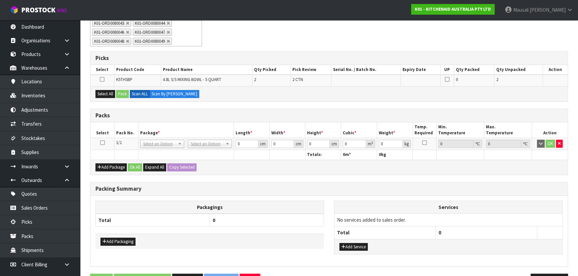
click at [100, 143] on icon at bounding box center [102, 143] width 5 height 0
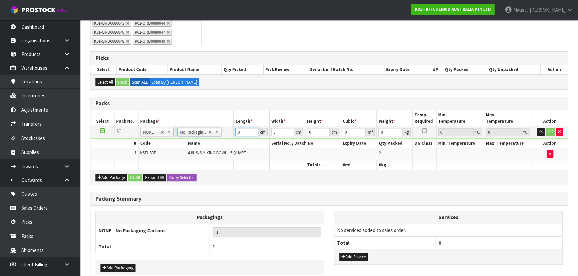
drag, startPoint x: 245, startPoint y: 132, endPoint x: 214, endPoint y: 137, distance: 31.3
click at [218, 136] on tr "1/1 NONE 007-001 007-002 007-004 007-009 007-013 007-014 007-015 007-017 007-01…" at bounding box center [328, 132] width 477 height 12
click at [137, 175] on button "Ok All" at bounding box center [135, 178] width 14 height 8
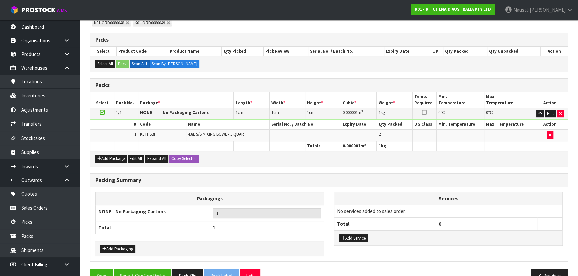
scroll to position [154, 0]
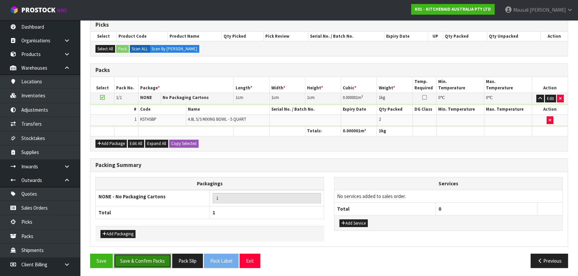
click at [144, 262] on button "Save & Confirm Packs" at bounding box center [142, 261] width 57 height 14
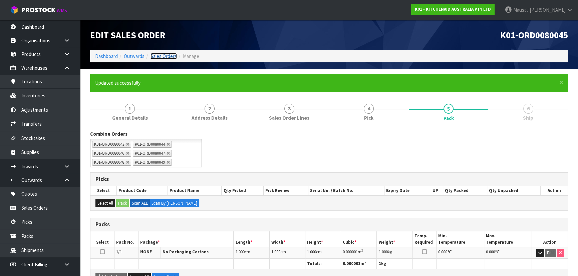
click at [158, 54] on link "Sales Orders" at bounding box center [163, 56] width 26 height 6
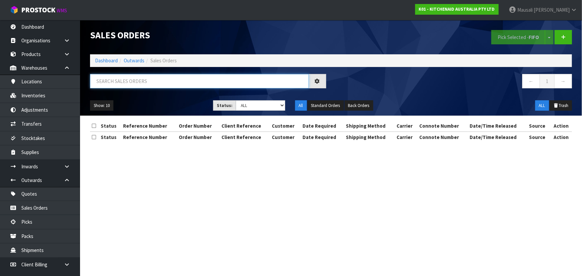
click at [110, 82] on input "text" at bounding box center [199, 81] width 219 height 14
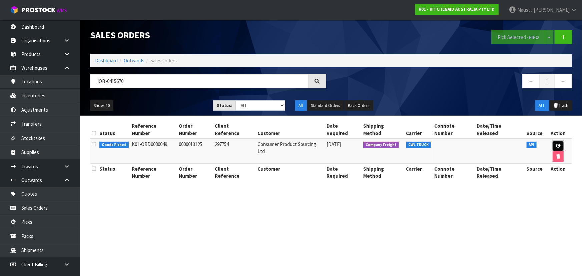
click at [556, 144] on icon at bounding box center [558, 146] width 5 height 4
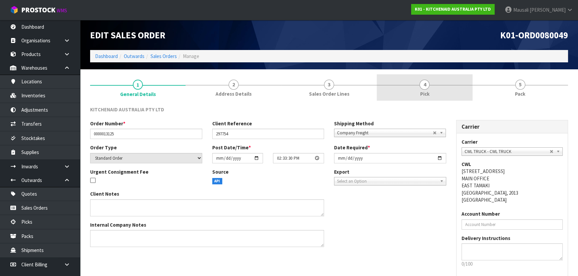
click at [426, 87] on span "4" at bounding box center [424, 85] width 10 height 10
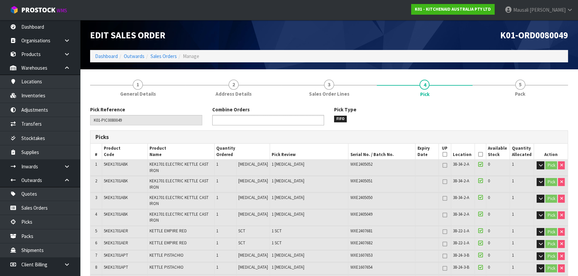
click at [273, 119] on ul at bounding box center [268, 120] width 112 height 10
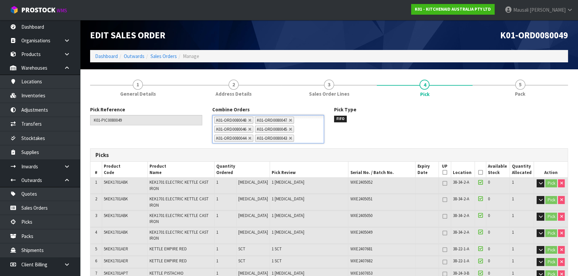
click at [478, 172] on icon at bounding box center [480, 172] width 5 height 0
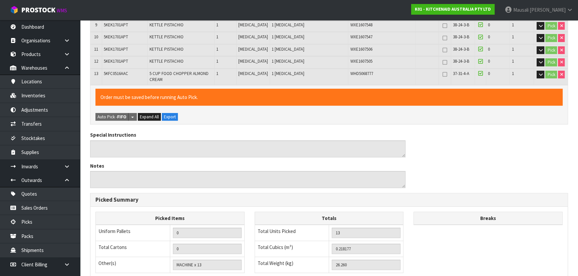
scroll to position [371, 0]
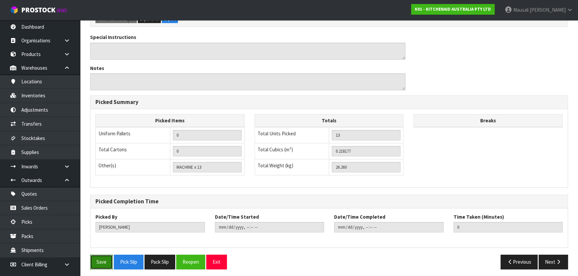
click at [98, 257] on button "Save" at bounding box center [101, 262] width 23 height 14
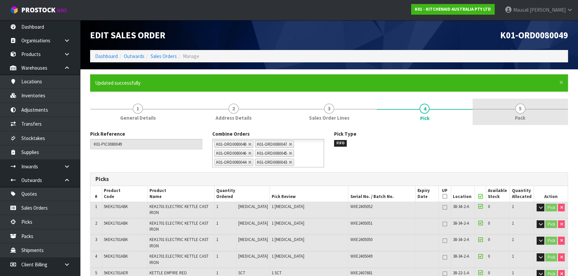
click at [517, 113] on span "5" at bounding box center [520, 109] width 10 height 10
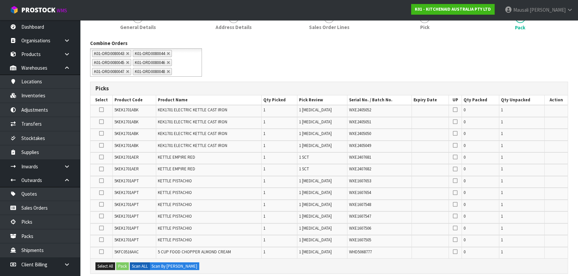
scroll to position [212, 0]
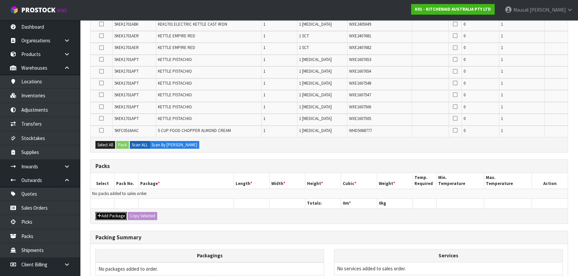
click at [112, 214] on button "Add Package" at bounding box center [110, 216] width 31 height 8
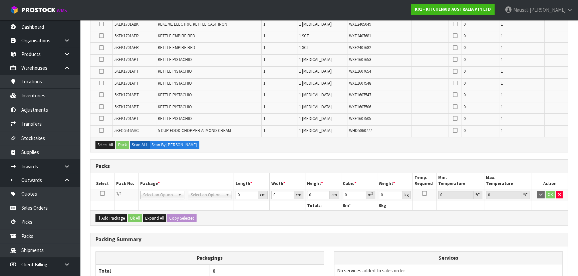
click at [102, 193] on icon at bounding box center [102, 193] width 5 height 0
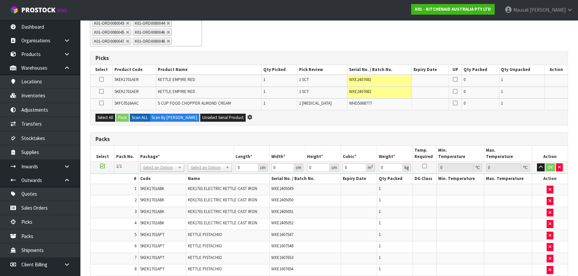
scroll to position [0, 0]
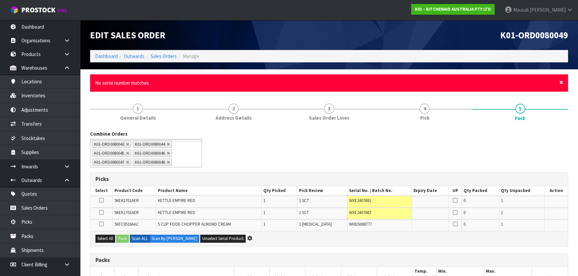
click at [560, 80] on span "×" at bounding box center [561, 82] width 4 height 9
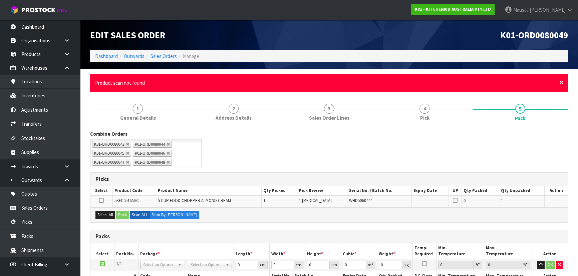
click at [561, 80] on span "×" at bounding box center [561, 82] width 4 height 9
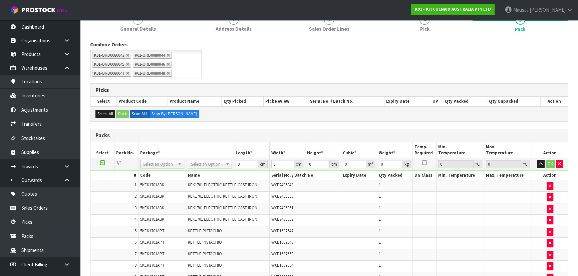
scroll to position [121, 0]
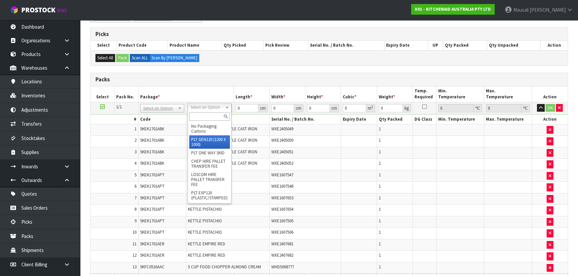
drag, startPoint x: 209, startPoint y: 140, endPoint x: 215, endPoint y: 133, distance: 9.4
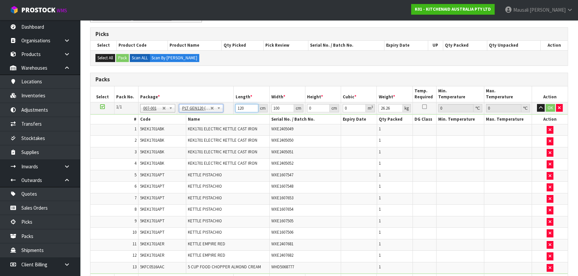
drag, startPoint x: 245, startPoint y: 106, endPoint x: 231, endPoint y: 107, distance: 14.0
click at [231, 107] on tr "1/1 NONE 007-001 007-002 007-004 007-009 007-013 007-014 007-015 007-017 007-01…" at bounding box center [328, 108] width 477 height 12
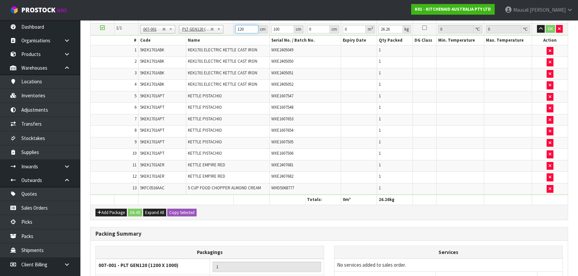
scroll to position [177, 0]
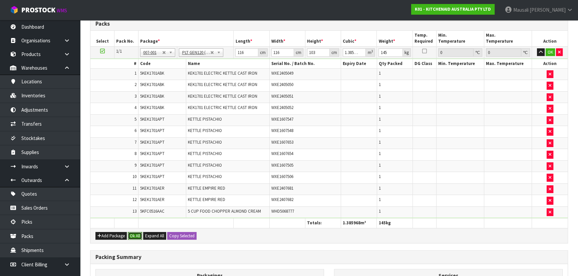
click at [133, 232] on button "Ok All" at bounding box center [135, 236] width 14 height 8
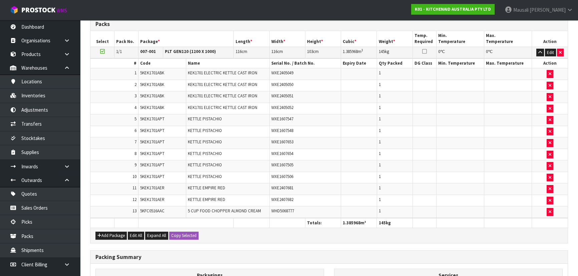
scroll to position [267, 0]
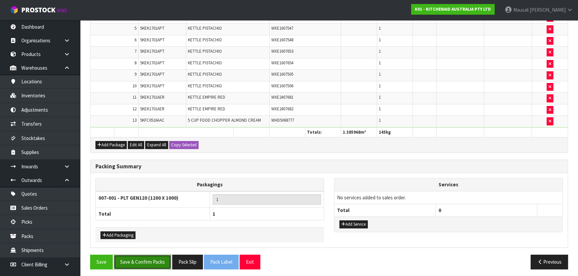
click at [134, 255] on button "Save & Confirm Packs" at bounding box center [142, 262] width 57 height 14
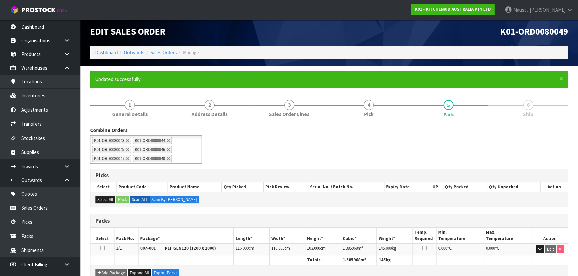
scroll to position [0, 0]
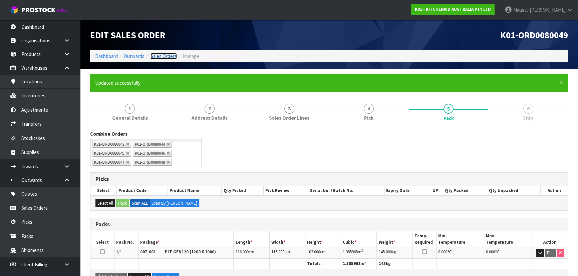
click at [159, 57] on link "Sales Orders" at bounding box center [163, 56] width 26 height 6
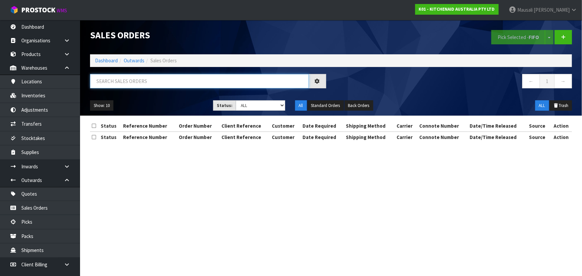
click at [145, 84] on input "text" at bounding box center [199, 81] width 219 height 14
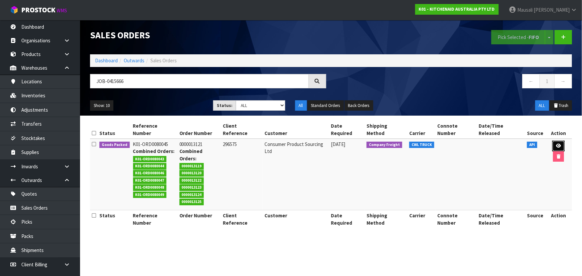
click at [556, 144] on icon at bounding box center [558, 146] width 5 height 4
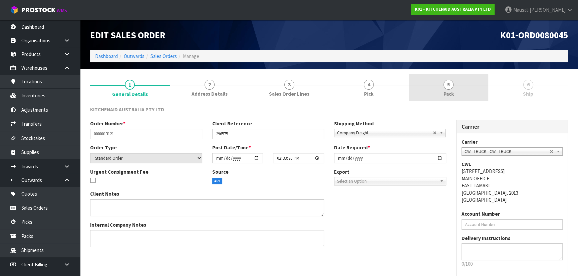
click at [447, 97] on span "Pack" at bounding box center [448, 93] width 10 height 7
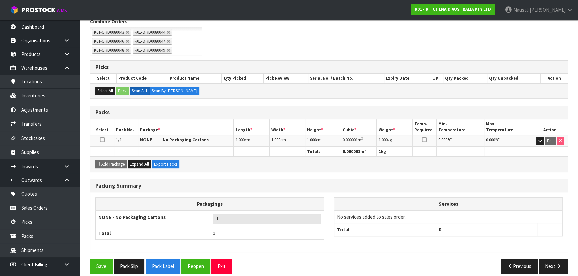
scroll to position [91, 0]
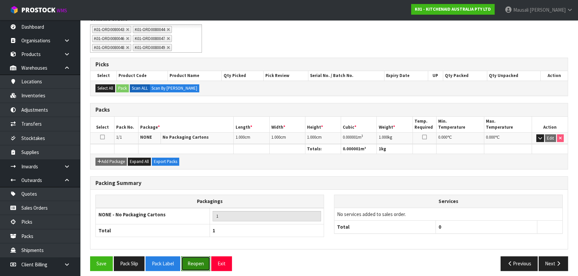
click at [200, 259] on button "Reopen" at bounding box center [195, 264] width 29 height 14
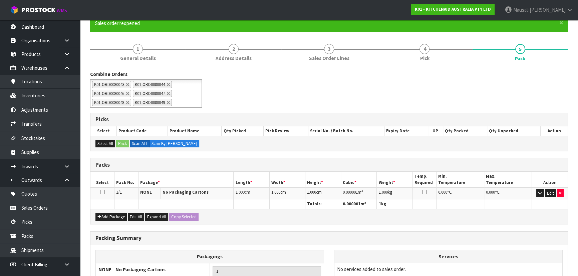
scroll to position [121, 0]
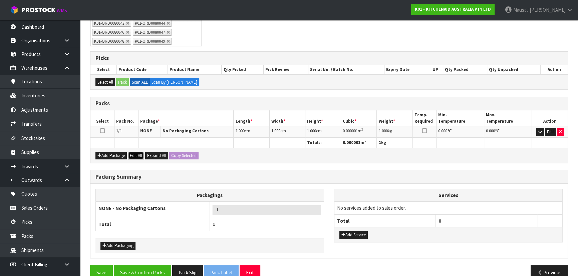
click at [136, 154] on button "Edit All" at bounding box center [136, 156] width 16 height 8
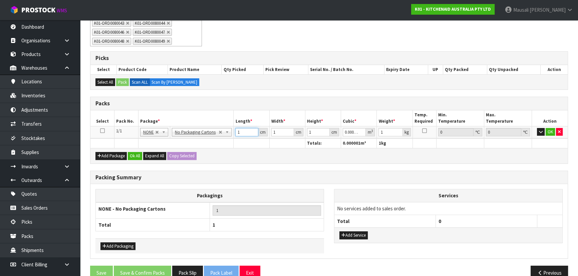
drag, startPoint x: 240, startPoint y: 130, endPoint x: 235, endPoint y: 132, distance: 5.4
click at [235, 132] on input "1" at bounding box center [246, 132] width 23 height 8
click at [134, 155] on button "Ok All" at bounding box center [135, 156] width 14 height 8
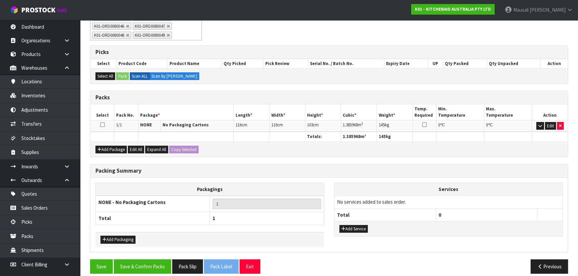
scroll to position [133, 0]
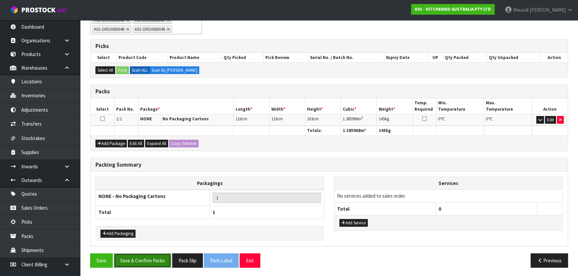
click at [137, 257] on button "Save & Confirm Packs" at bounding box center [142, 261] width 57 height 14
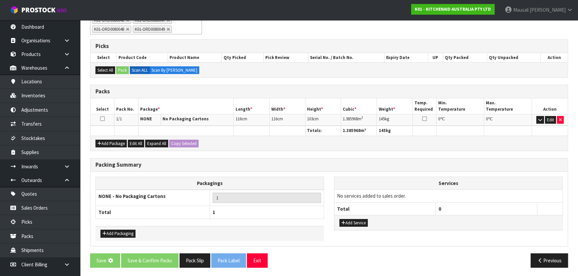
scroll to position [0, 0]
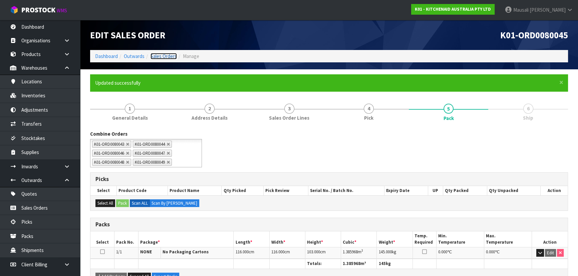
click at [163, 53] on link "Sales Orders" at bounding box center [163, 56] width 26 height 6
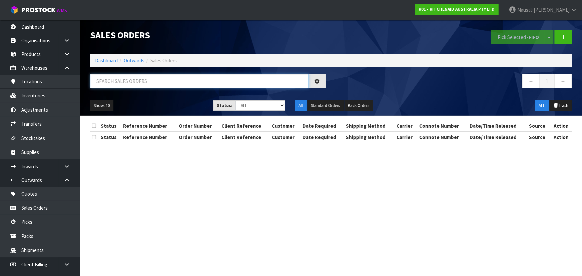
click at [138, 80] on input "text" at bounding box center [199, 81] width 219 height 14
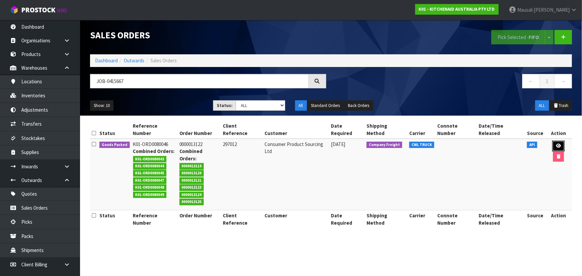
click at [556, 144] on icon at bounding box center [558, 146] width 5 height 4
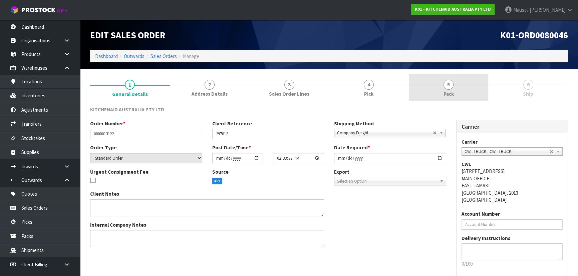
click at [451, 92] on span "Pack" at bounding box center [448, 93] width 10 height 7
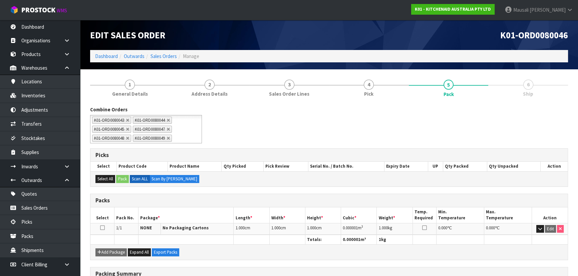
scroll to position [94, 0]
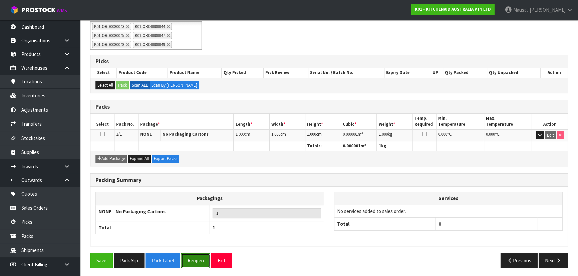
click at [194, 254] on button "Reopen" at bounding box center [195, 261] width 29 height 14
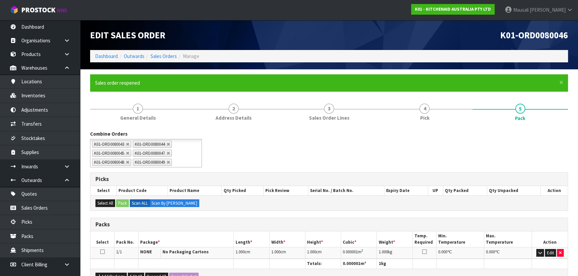
scroll to position [121, 0]
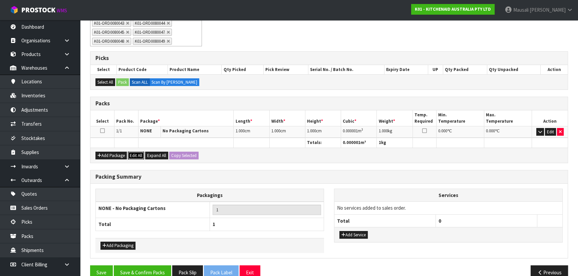
click at [131, 156] on button "Edit All" at bounding box center [136, 156] width 16 height 8
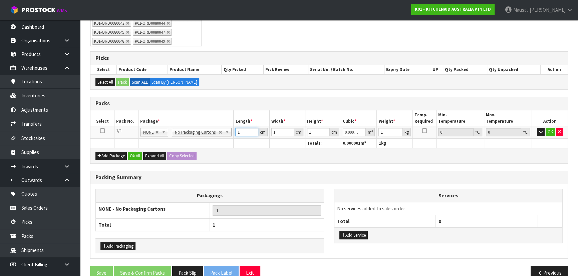
drag, startPoint x: 246, startPoint y: 133, endPoint x: 234, endPoint y: 133, distance: 12.3
click at [234, 133] on td "1 cm" at bounding box center [252, 132] width 36 height 12
click at [140, 152] on button "Ok All" at bounding box center [135, 156] width 14 height 8
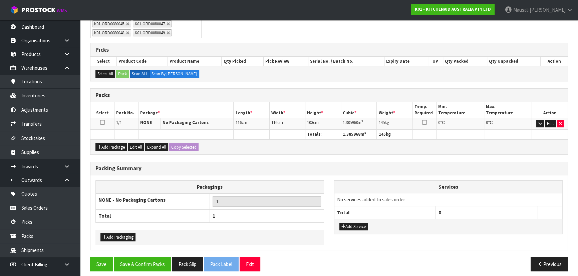
scroll to position [133, 0]
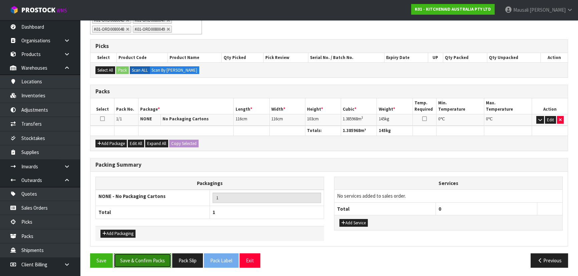
click at [143, 258] on button "Save & Confirm Packs" at bounding box center [142, 261] width 57 height 14
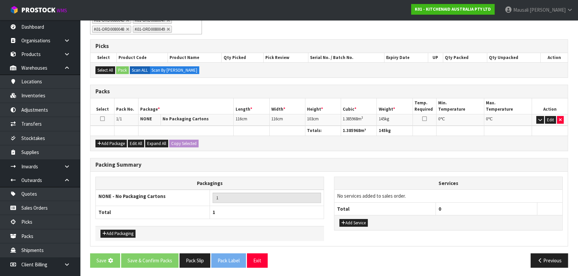
scroll to position [0, 0]
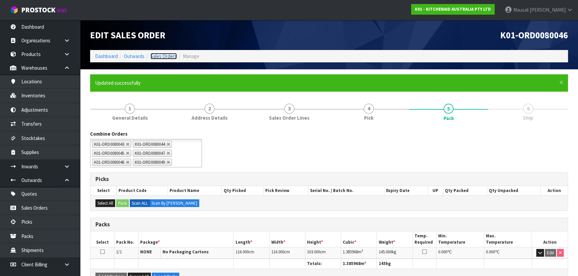
click at [165, 55] on link "Sales Orders" at bounding box center [163, 56] width 26 height 6
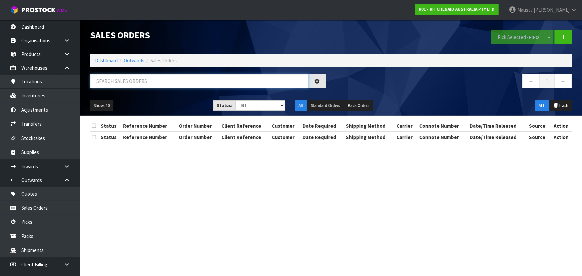
click at [128, 80] on input "text" at bounding box center [199, 81] width 219 height 14
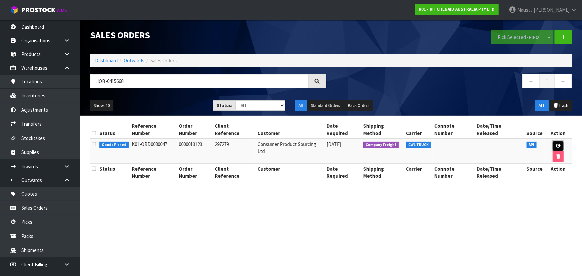
click at [556, 144] on icon at bounding box center [558, 146] width 5 height 4
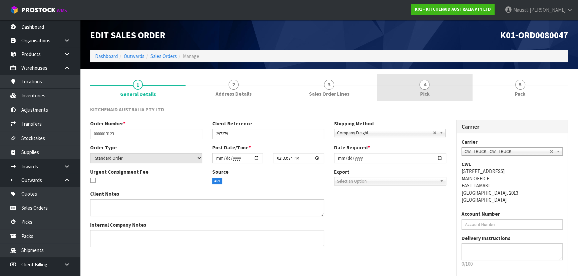
click at [420, 93] on span "Pick" at bounding box center [424, 93] width 9 height 7
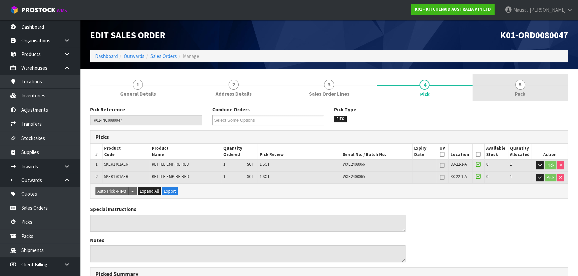
click at [504, 91] on link "5 Pack" at bounding box center [519, 87] width 95 height 26
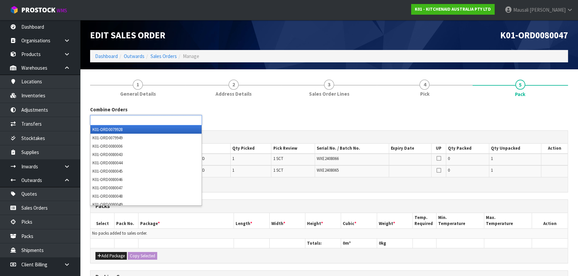
click at [160, 121] on ul at bounding box center [146, 120] width 112 height 10
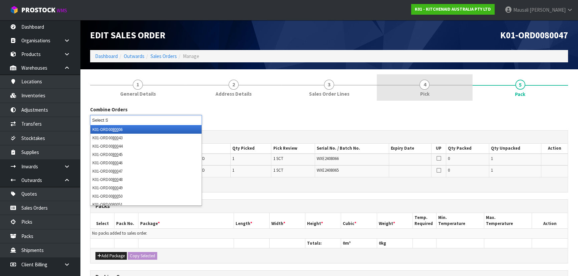
click at [416, 94] on link "4 Pick" at bounding box center [424, 87] width 95 height 26
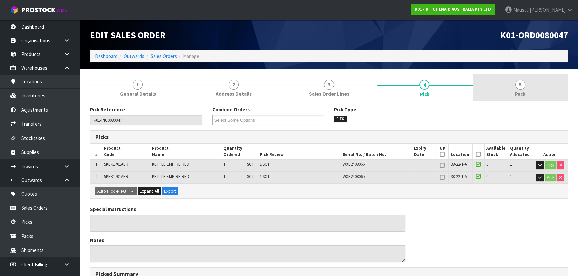
click at [523, 90] on span "Pack" at bounding box center [520, 93] width 10 height 7
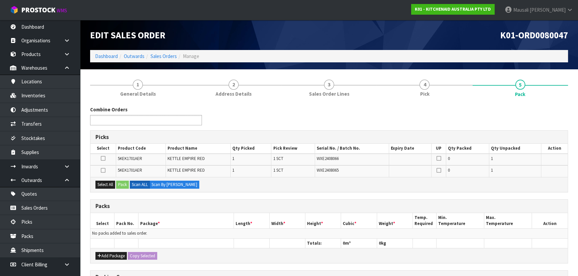
click at [169, 122] on ul at bounding box center [146, 120] width 112 height 10
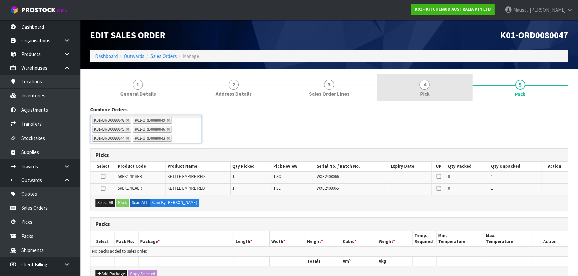
click at [418, 94] on link "4 Pick" at bounding box center [424, 87] width 95 height 26
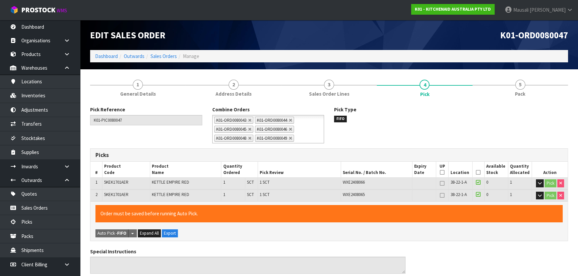
click at [475, 170] on th "Picked" at bounding box center [478, 170] width 12 height 16
click at [478, 172] on icon at bounding box center [478, 172] width 5 height 0
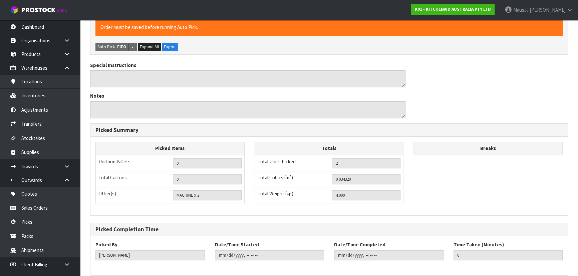
scroll to position [216, 0]
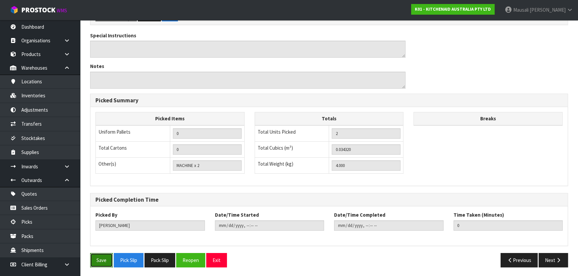
click at [107, 263] on button "Save" at bounding box center [101, 260] width 23 height 14
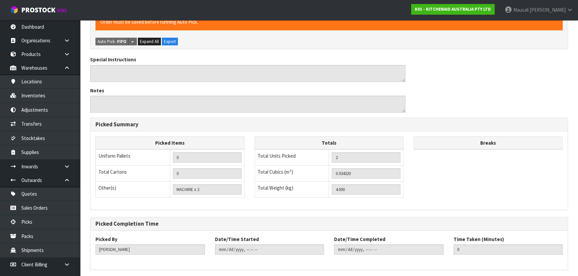
scroll to position [0, 0]
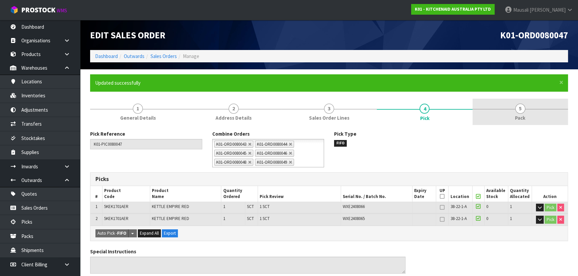
click at [518, 109] on span "5" at bounding box center [520, 109] width 10 height 10
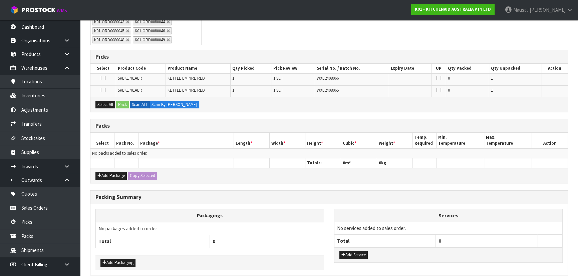
scroll to position [60, 0]
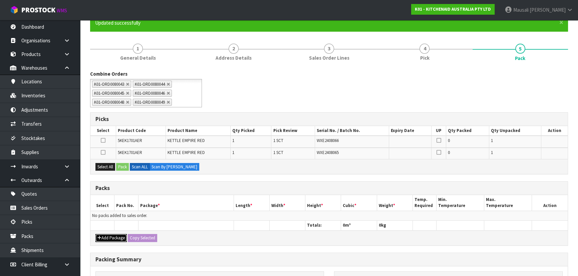
click at [108, 236] on button "Add Package" at bounding box center [110, 238] width 31 height 8
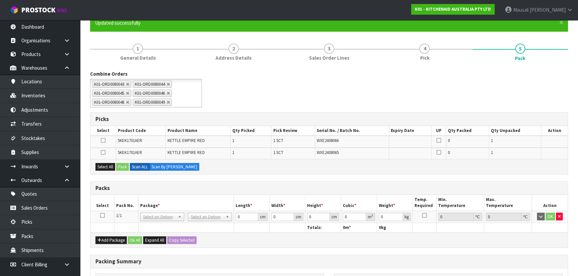
click at [104, 216] on icon at bounding box center [102, 216] width 5 height 0
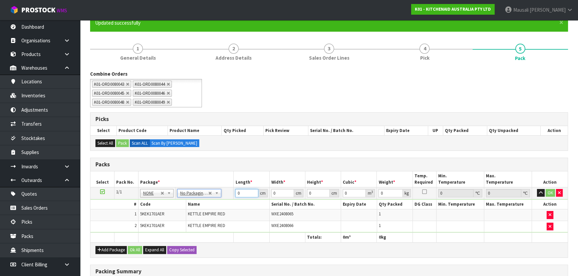
drag, startPoint x: 244, startPoint y: 190, endPoint x: 215, endPoint y: 195, distance: 29.1
click at [215, 195] on tr "1/1 NONE 007-001 007-002 007-004 007-009 007-013 007-014 007-015 007-017 007-01…" at bounding box center [328, 193] width 477 height 12
click at [136, 246] on button "Ok All" at bounding box center [135, 250] width 14 height 8
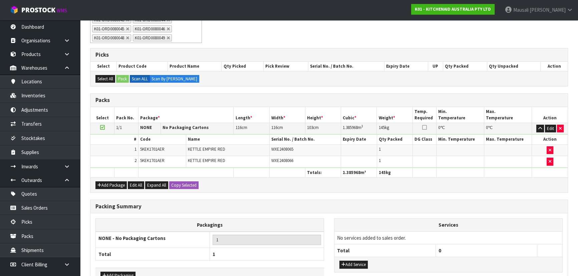
scroll to position [166, 0]
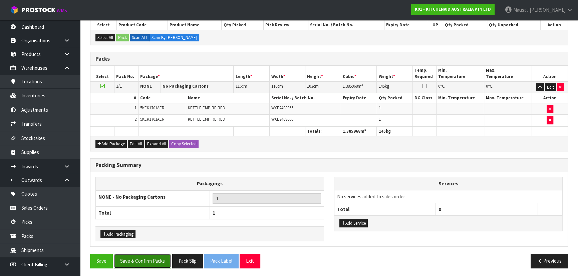
click at [156, 259] on button "Save & Confirm Packs" at bounding box center [142, 261] width 57 height 14
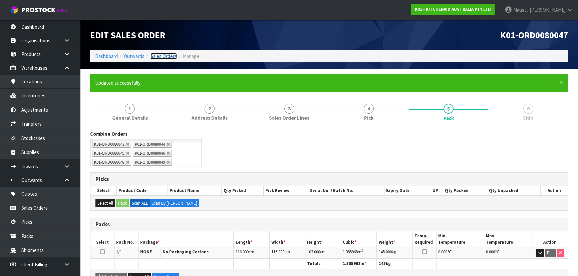
click at [166, 53] on link "Sales Orders" at bounding box center [163, 56] width 26 height 6
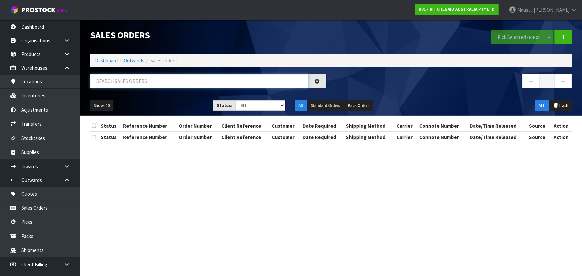
click at [140, 84] on input "text" at bounding box center [199, 81] width 219 height 14
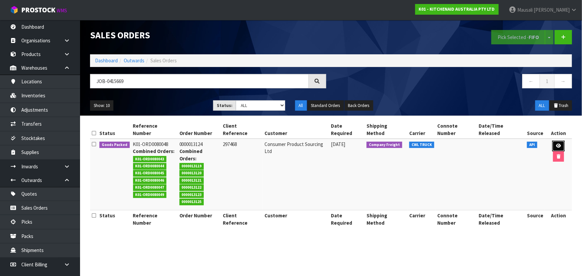
click at [556, 144] on icon at bounding box center [558, 146] width 5 height 4
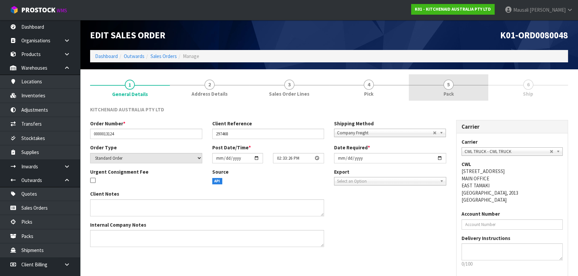
click at [450, 89] on span "5" at bounding box center [448, 85] width 10 height 10
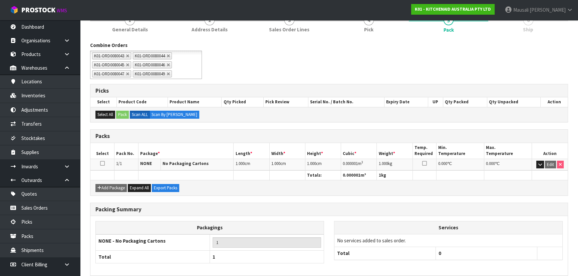
scroll to position [94, 0]
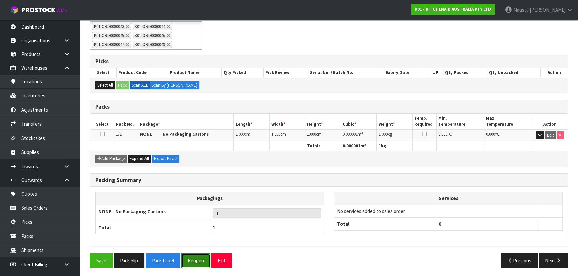
click at [193, 259] on button "Reopen" at bounding box center [195, 261] width 29 height 14
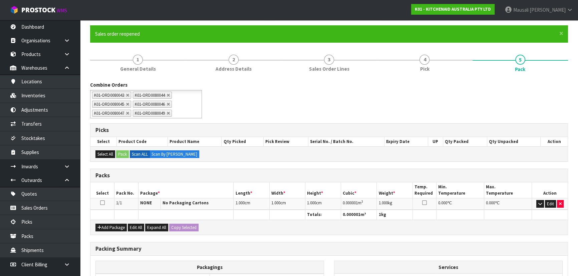
scroll to position [121, 0]
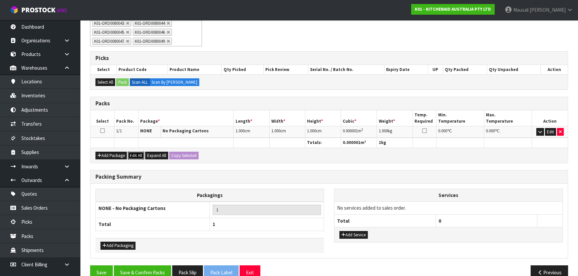
click at [137, 155] on button "Edit All" at bounding box center [136, 156] width 16 height 8
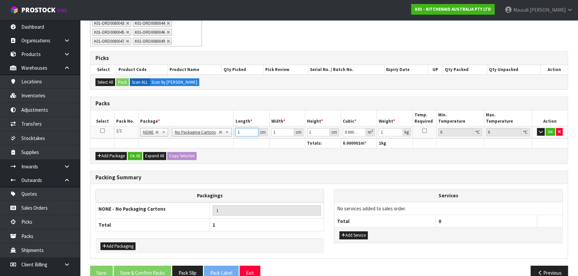
drag, startPoint x: 243, startPoint y: 133, endPoint x: 218, endPoint y: 136, distance: 25.3
click at [218, 136] on tr "1/1 NONE 007-001 007-002 007-004 007-009 007-013 007-014 007-015 007-017 007-01…" at bounding box center [328, 132] width 477 height 12
drag, startPoint x: 318, startPoint y: 132, endPoint x: 304, endPoint y: 132, distance: 14.4
click at [304, 132] on tr "1/1 NONE 007-001 007-002 007-004 007-009 007-013 007-014 007-015 007-017 007-01…" at bounding box center [328, 132] width 477 height 12
click at [135, 154] on button "Ok All" at bounding box center [135, 156] width 14 height 8
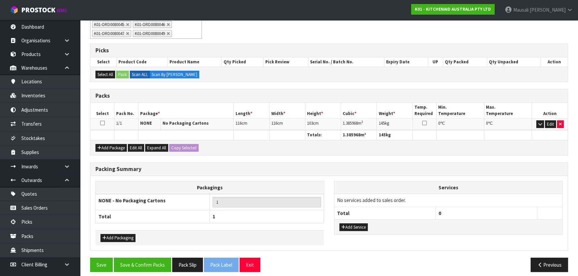
scroll to position [133, 0]
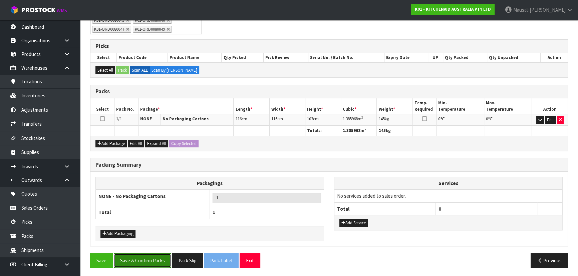
click at [147, 255] on button "Save & Confirm Packs" at bounding box center [142, 261] width 57 height 14
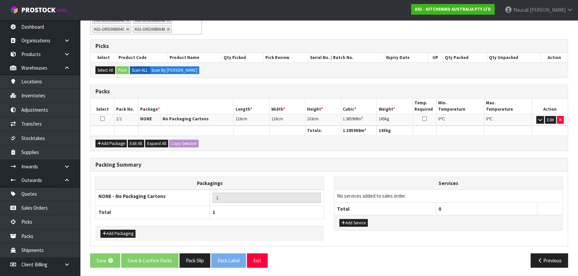
scroll to position [0, 0]
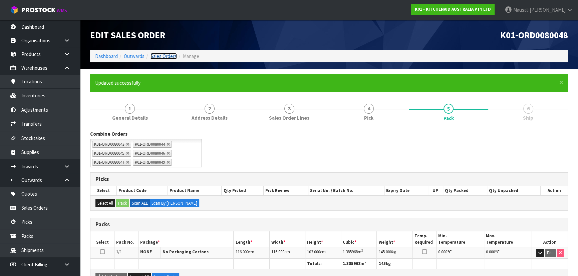
click at [167, 57] on link "Sales Orders" at bounding box center [163, 56] width 26 height 6
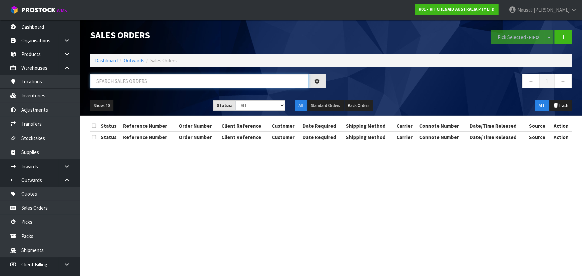
click at [165, 80] on input "text" at bounding box center [199, 81] width 219 height 14
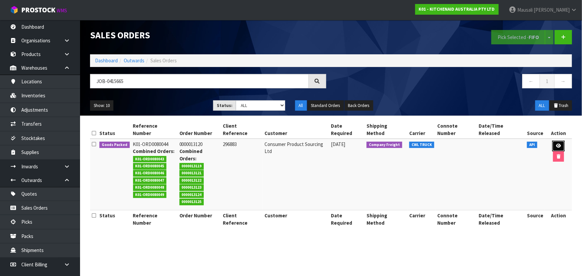
click at [556, 144] on icon at bounding box center [558, 146] width 5 height 4
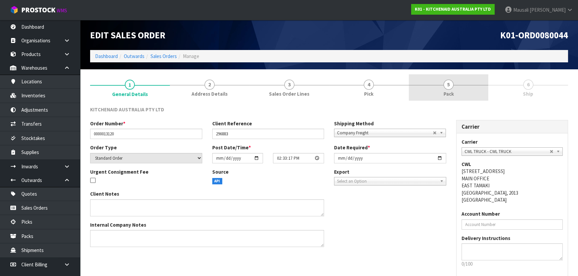
click at [446, 94] on span "Pack" at bounding box center [448, 93] width 10 height 7
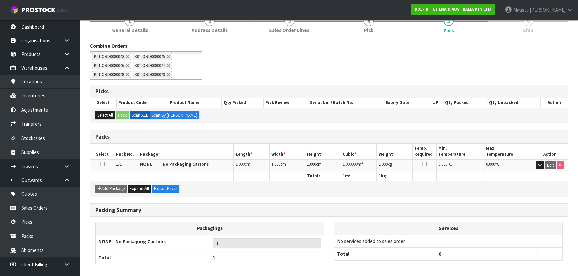
scroll to position [94, 0]
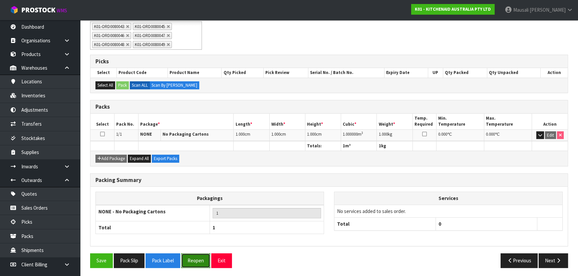
click at [195, 257] on button "Reopen" at bounding box center [195, 261] width 29 height 14
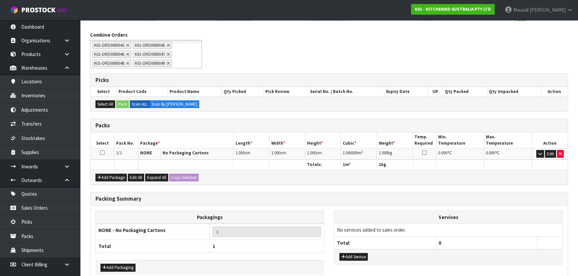
scroll to position [121, 0]
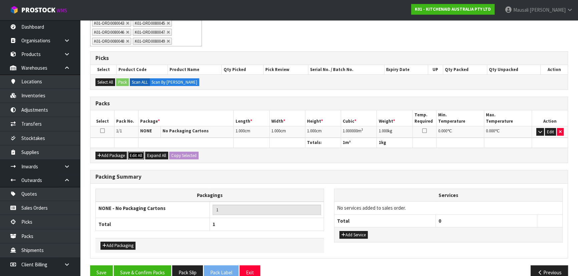
click at [135, 155] on button "Edit All" at bounding box center [136, 156] width 16 height 8
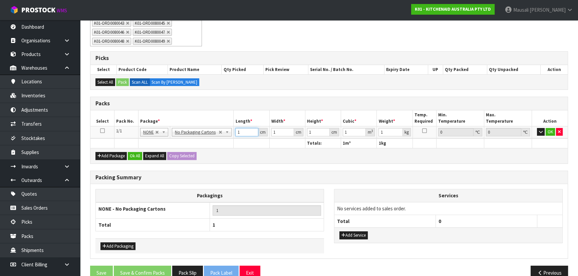
drag, startPoint x: 244, startPoint y: 130, endPoint x: 231, endPoint y: 133, distance: 13.0
click at [234, 133] on td "1 cm" at bounding box center [252, 132] width 36 height 12
click at [131, 156] on button "Ok All" at bounding box center [135, 156] width 14 height 8
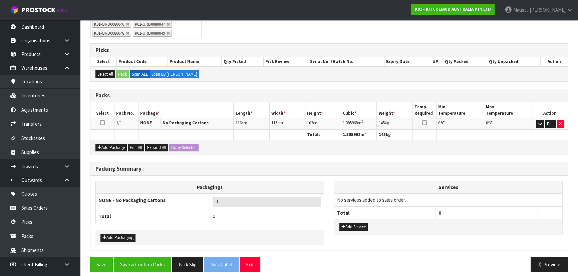
scroll to position [133, 0]
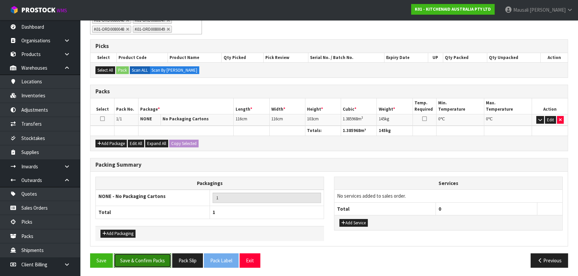
click at [152, 261] on button "Save & Confirm Packs" at bounding box center [142, 261] width 57 height 14
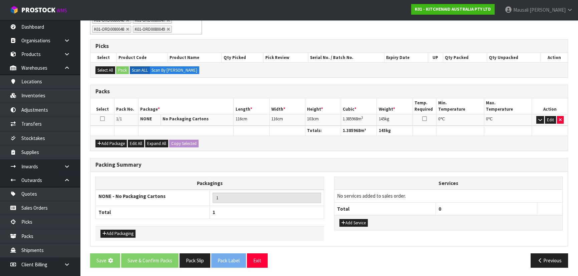
scroll to position [0, 0]
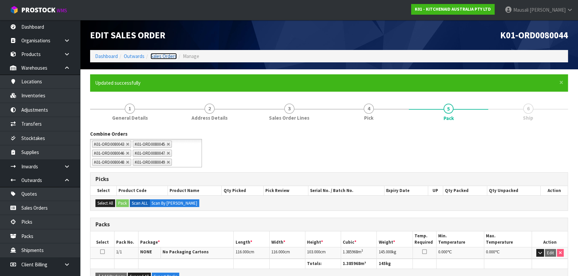
click at [170, 55] on link "Sales Orders" at bounding box center [163, 56] width 26 height 6
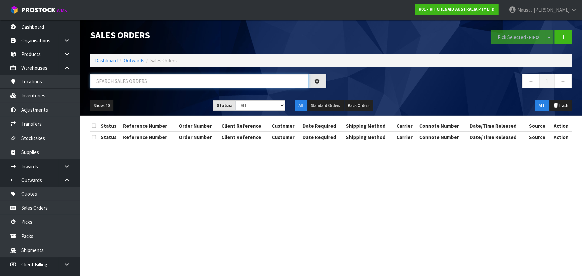
click at [161, 81] on input "text" at bounding box center [199, 81] width 219 height 14
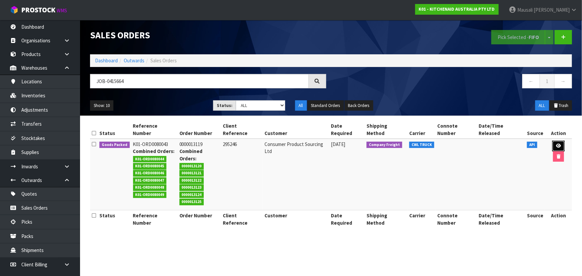
click at [556, 144] on icon at bounding box center [558, 146] width 5 height 4
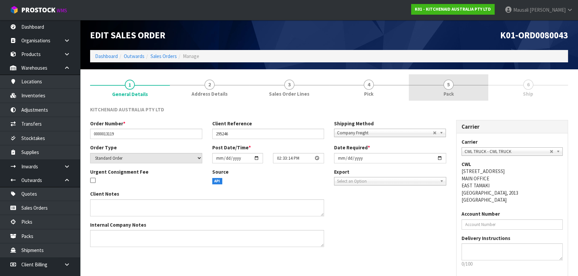
click at [454, 91] on link "5 Pack" at bounding box center [449, 87] width 80 height 26
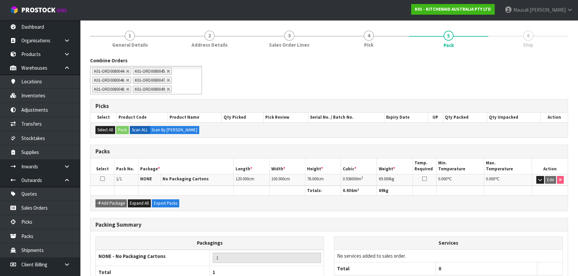
scroll to position [94, 0]
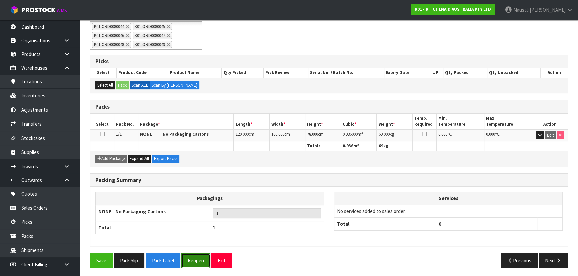
click at [196, 262] on button "Reopen" at bounding box center [195, 261] width 29 height 14
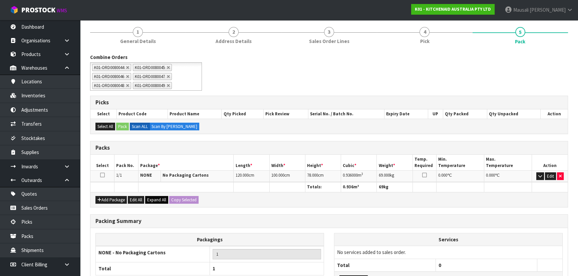
scroll to position [121, 0]
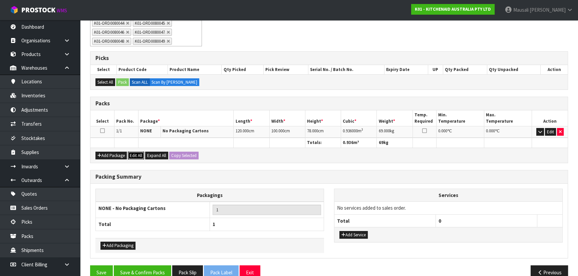
click at [135, 153] on button "Edit All" at bounding box center [136, 156] width 16 height 8
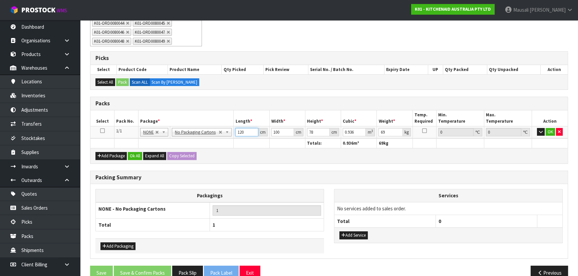
drag, startPoint x: 244, startPoint y: 132, endPoint x: 236, endPoint y: 134, distance: 8.0
click at [238, 134] on input "120" at bounding box center [246, 132] width 23 height 8
click at [135, 153] on button "Ok All" at bounding box center [135, 156] width 14 height 8
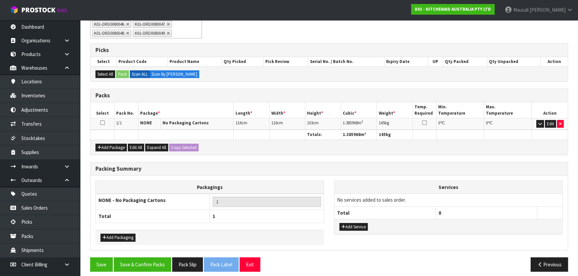
scroll to position [133, 0]
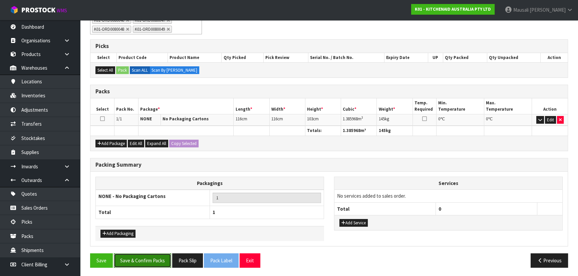
click at [149, 256] on button "Save & Confirm Packs" at bounding box center [142, 261] width 57 height 14
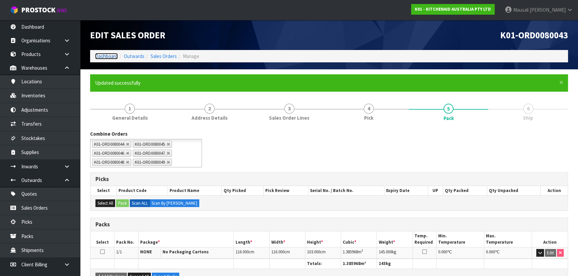
click at [102, 55] on link "Dashboard" at bounding box center [106, 56] width 23 height 6
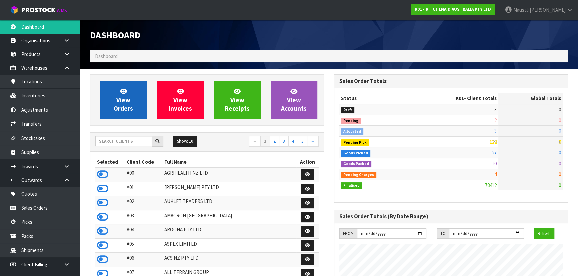
scroll to position [504, 244]
click at [129, 93] on link "View Orders" at bounding box center [123, 100] width 47 height 38
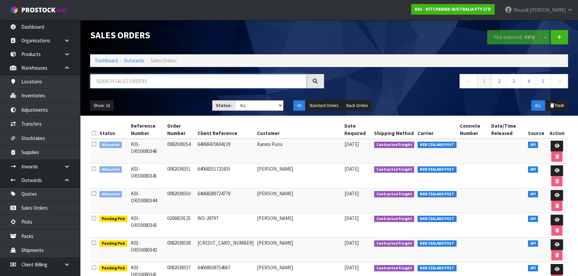
click at [96, 84] on input "text" at bounding box center [198, 81] width 217 height 14
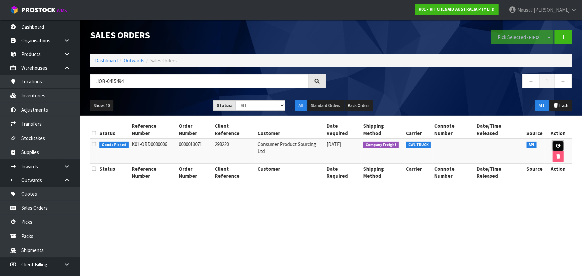
click at [556, 144] on icon at bounding box center [558, 146] width 5 height 4
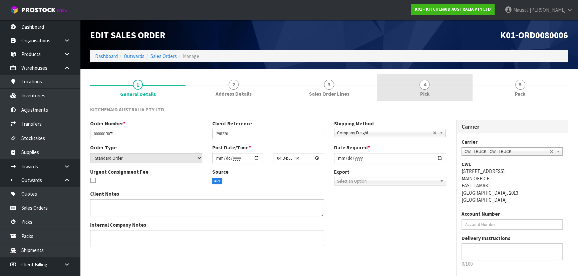
click at [433, 90] on link "4 Pick" at bounding box center [424, 87] width 95 height 26
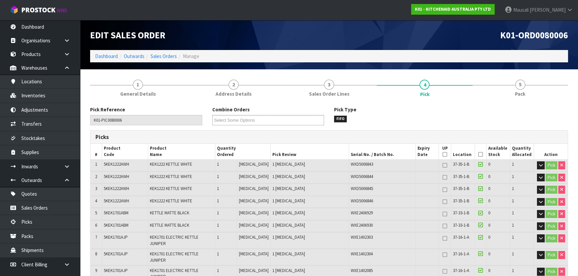
click at [478, 154] on icon at bounding box center [480, 154] width 5 height 0
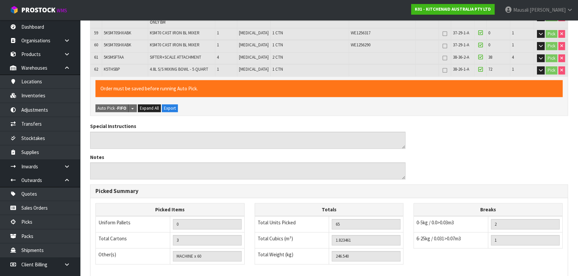
scroll to position [973, 0]
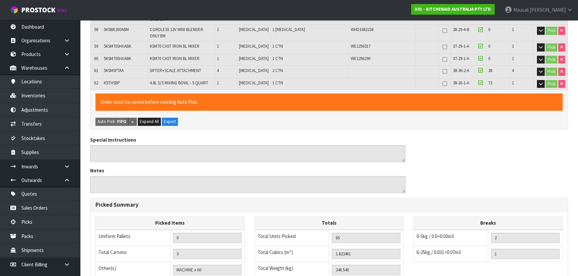
scroll to position [0, 0]
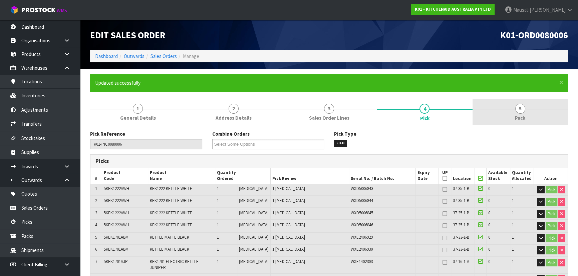
drag, startPoint x: 518, startPoint y: 114, endPoint x: 478, endPoint y: 115, distance: 40.4
click at [518, 114] on link "5 Pack" at bounding box center [519, 112] width 95 height 26
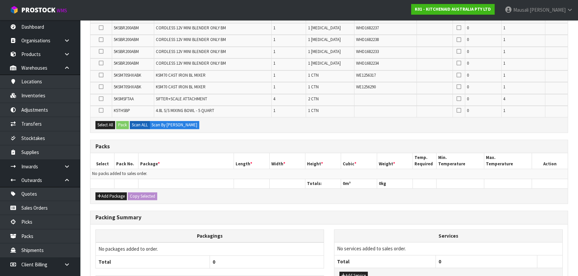
scroll to position [839, 0]
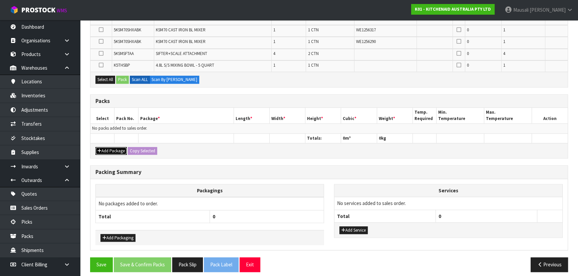
click at [110, 147] on button "Add Package" at bounding box center [110, 151] width 31 height 8
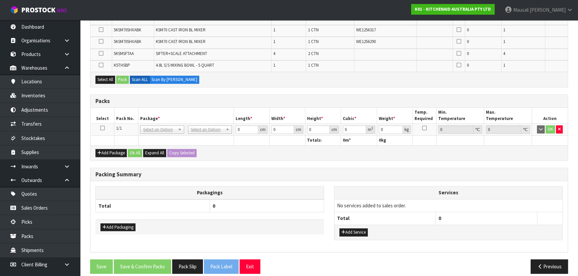
click at [103, 128] on icon at bounding box center [102, 128] width 5 height 0
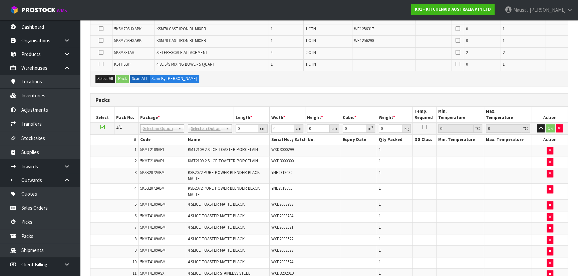
scroll to position [0, 0]
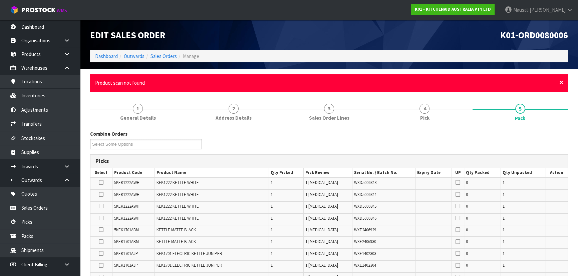
click at [562, 83] on span "×" at bounding box center [561, 82] width 4 height 9
click at [558, 82] on div "× Close Product scan not found" at bounding box center [329, 82] width 478 height 17
click at [560, 82] on span "×" at bounding box center [561, 82] width 4 height 9
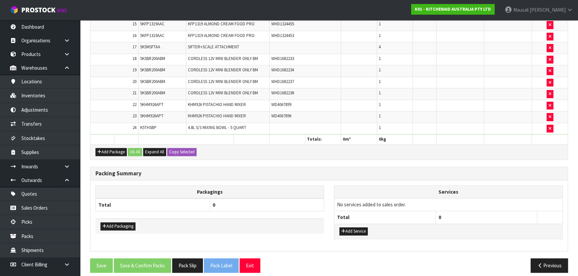
scroll to position [828, 0]
click at [117, 148] on button "Add Package" at bounding box center [110, 152] width 31 height 8
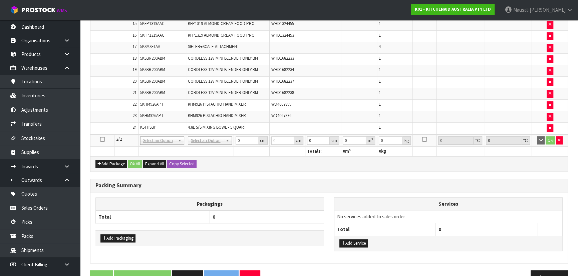
click at [101, 139] on icon at bounding box center [102, 139] width 5 height 0
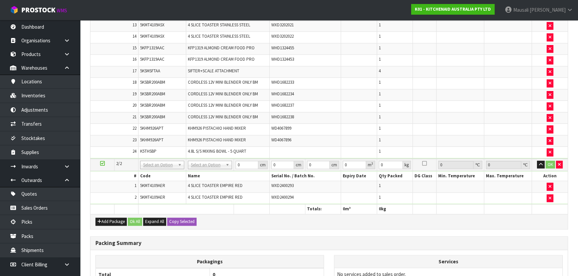
scroll to position [0, 0]
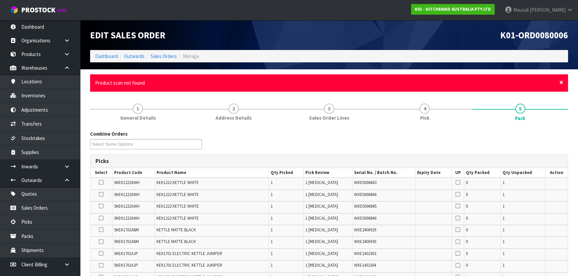
click at [560, 81] on span "×" at bounding box center [561, 82] width 4 height 9
click at [560, 80] on span "×" at bounding box center [561, 82] width 4 height 9
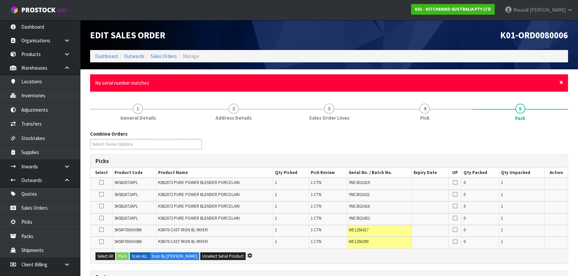
click at [561, 82] on span "×" at bounding box center [561, 82] width 4 height 9
click at [562, 82] on span "×" at bounding box center [561, 82] width 4 height 9
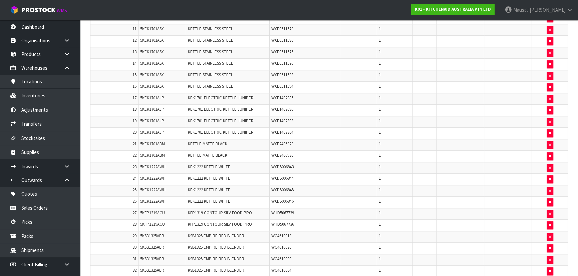
scroll to position [788, 0]
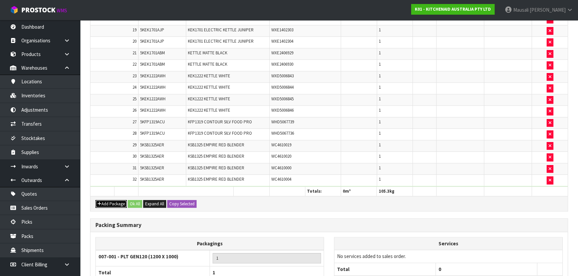
click at [109, 200] on button "Add Package" at bounding box center [110, 204] width 31 height 8
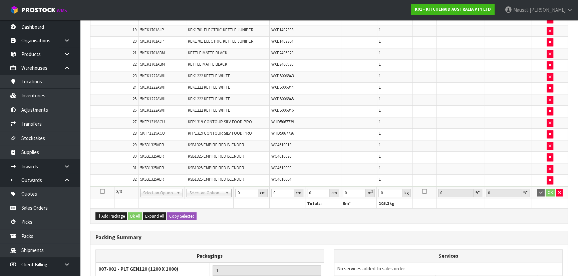
click at [102, 191] on icon at bounding box center [102, 191] width 5 height 0
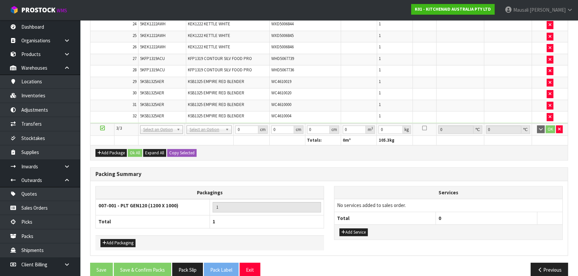
scroll to position [855, 0]
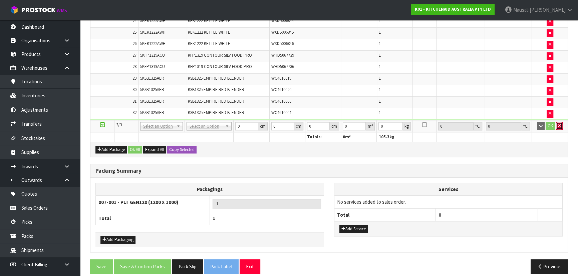
click at [560, 124] on icon "button" at bounding box center [559, 126] width 3 height 4
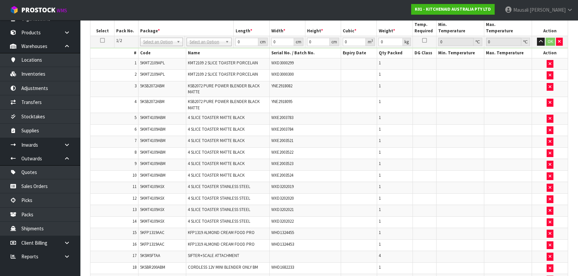
scroll to position [145, 0]
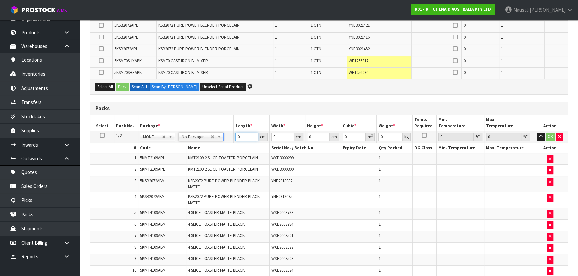
drag, startPoint x: 244, startPoint y: 138, endPoint x: 227, endPoint y: 141, distance: 17.1
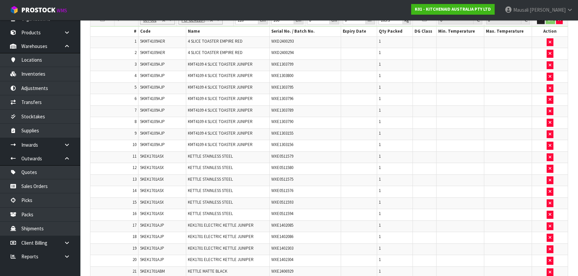
scroll to position [448, 0]
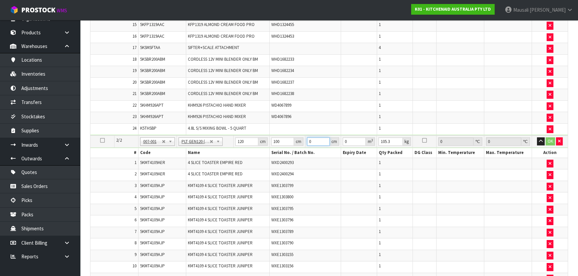
drag, startPoint x: 310, startPoint y: 140, endPoint x: 278, endPoint y: 145, distance: 32.4
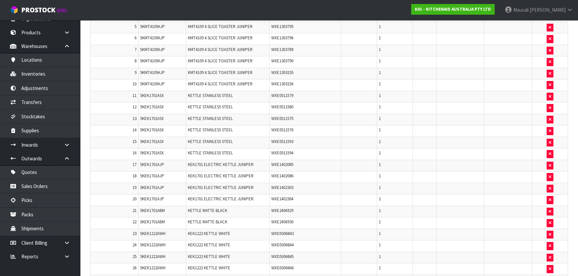
scroll to position [752, 0]
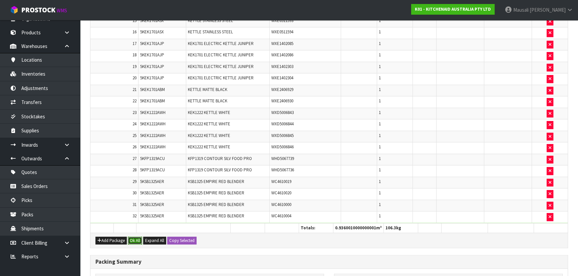
click at [133, 237] on button "Ok All" at bounding box center [135, 241] width 14 height 8
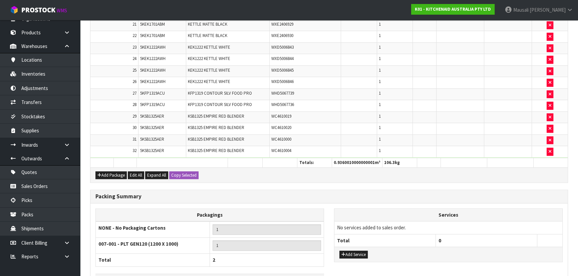
scroll to position [858, 0]
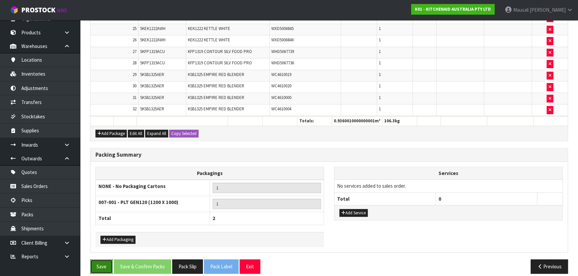
click at [102, 260] on button "Save" at bounding box center [101, 267] width 23 height 14
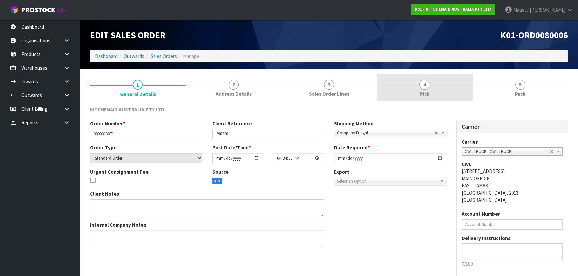
click at [417, 89] on link "4 Pick" at bounding box center [424, 87] width 95 height 26
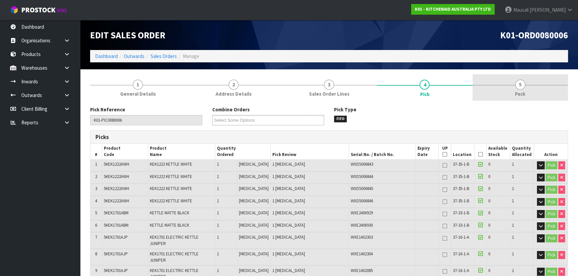
click at [520, 87] on span "5" at bounding box center [520, 85] width 10 height 10
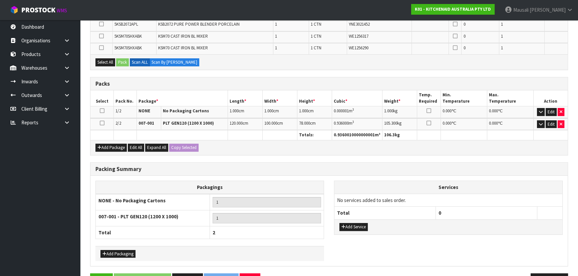
scroll to position [159, 0]
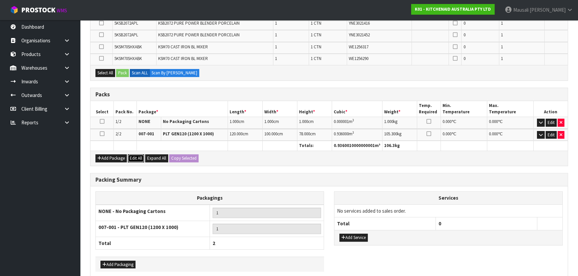
click at [134, 157] on button "Edit All" at bounding box center [136, 158] width 16 height 8
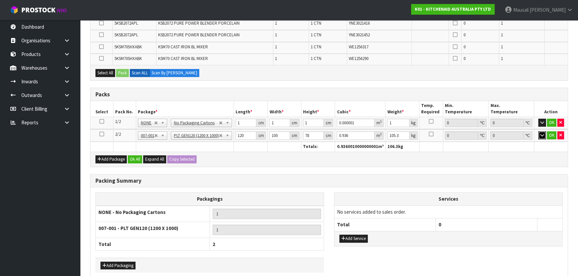
click at [539, 133] on button "button" at bounding box center [542, 135] width 8 height 8
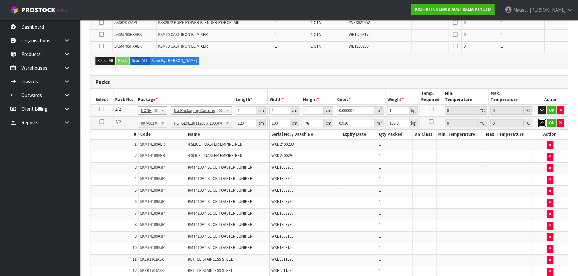
scroll to position [50, 0]
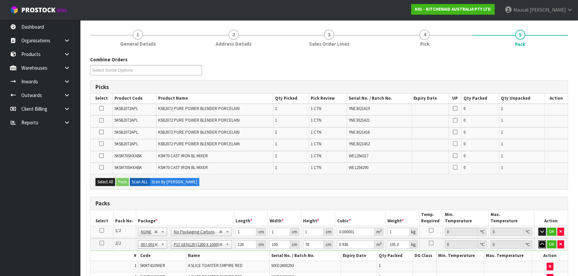
click at [538, 241] on button "button" at bounding box center [542, 245] width 8 height 8
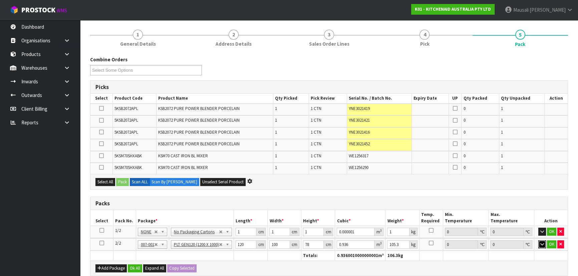
click at [538, 241] on button "button" at bounding box center [542, 245] width 8 height 8
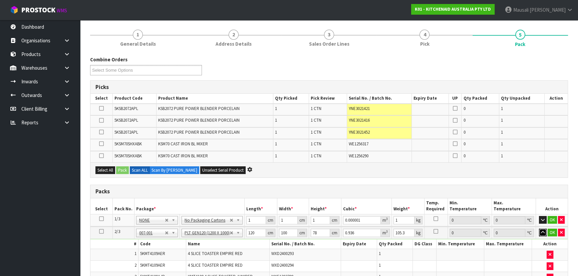
click at [539, 229] on button "button" at bounding box center [543, 233] width 8 height 8
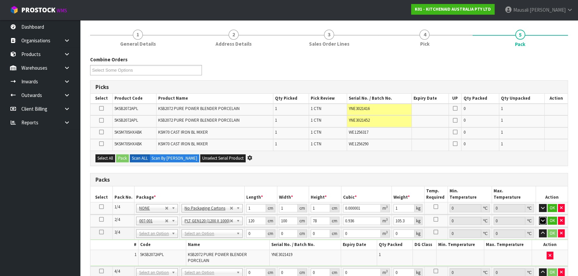
click at [539, 217] on button "button" at bounding box center [543, 221] width 8 height 8
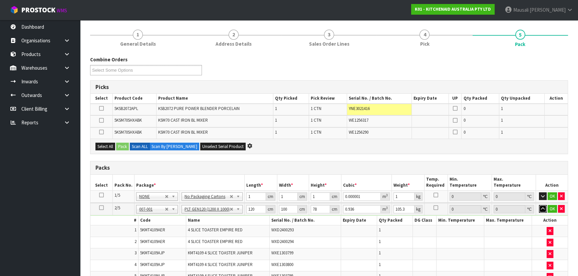
click at [539, 205] on button "button" at bounding box center [543, 209] width 8 height 8
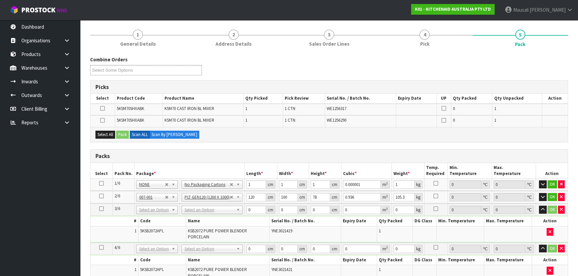
click at [101, 196] on icon at bounding box center [101, 196] width 5 height 0
click at [560, 250] on button "button" at bounding box center [561, 249] width 7 height 8
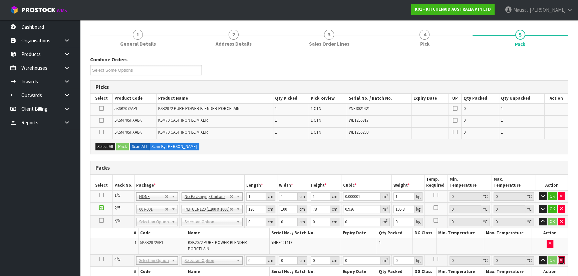
click at [560, 260] on icon "button" at bounding box center [561, 260] width 3 height 4
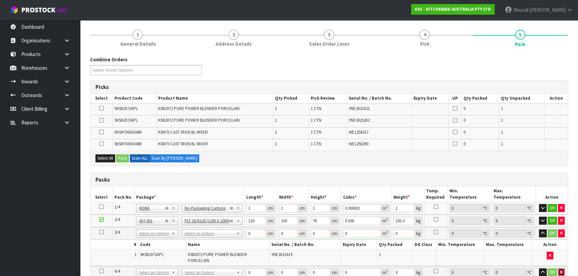
click at [560, 270] on icon "button" at bounding box center [561, 272] width 3 height 4
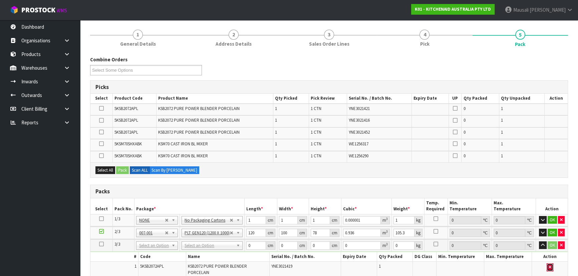
click at [548, 266] on icon "button" at bounding box center [549, 267] width 3 height 4
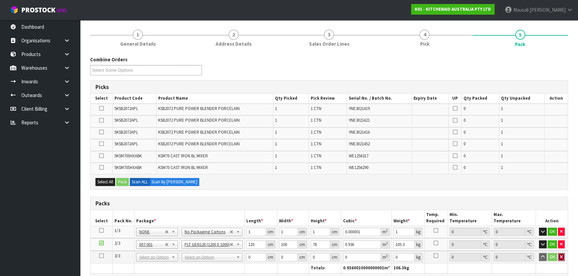
click at [563, 257] on button "button" at bounding box center [561, 257] width 7 height 8
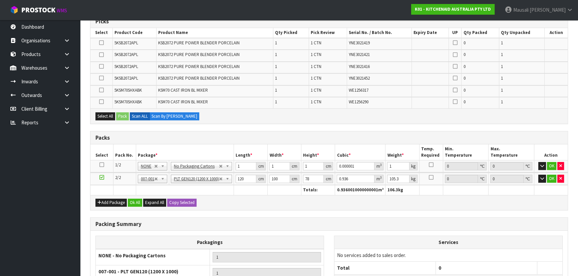
scroll to position [171, 0]
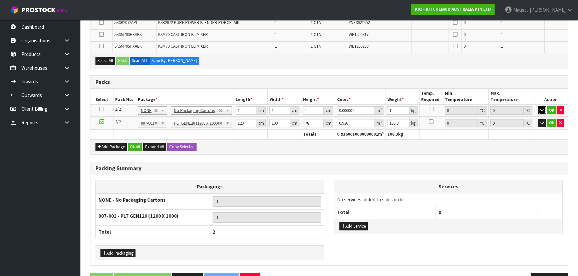
click at [538, 110] on button "button" at bounding box center [542, 110] width 8 height 8
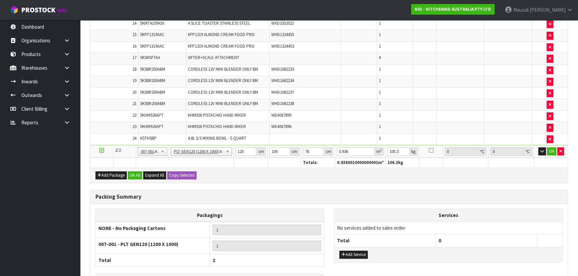
scroll to position [475, 0]
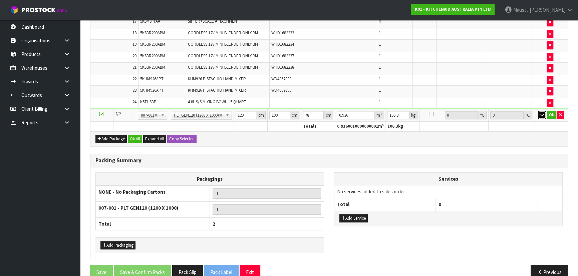
click at [541, 113] on icon "button" at bounding box center [542, 115] width 4 height 4
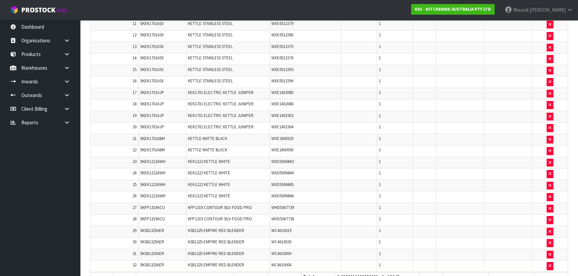
scroll to position [778, 0]
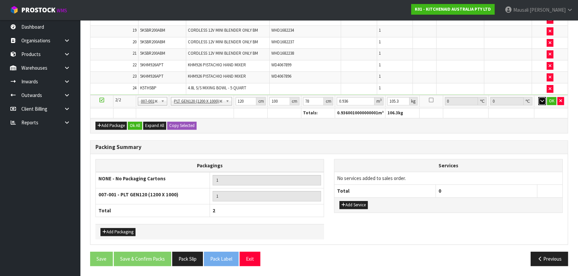
scroll to position [484, 0]
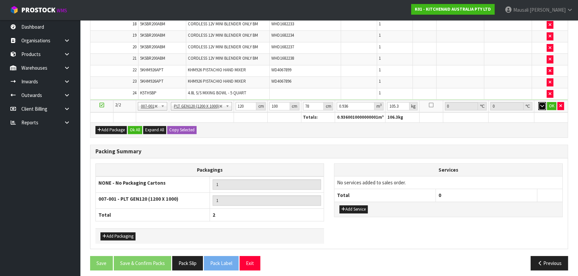
click at [538, 102] on button "button" at bounding box center [542, 106] width 8 height 8
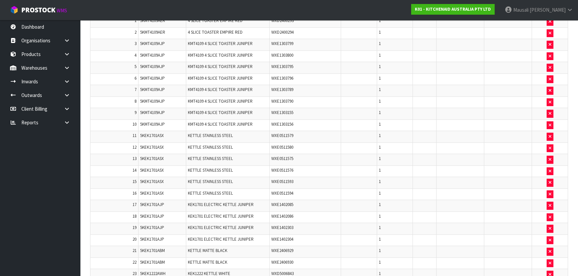
click at [538, 0] on button "button" at bounding box center [542, 0] width 8 height 8
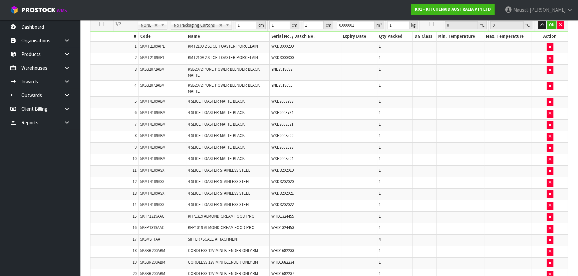
scroll to position [118, 0]
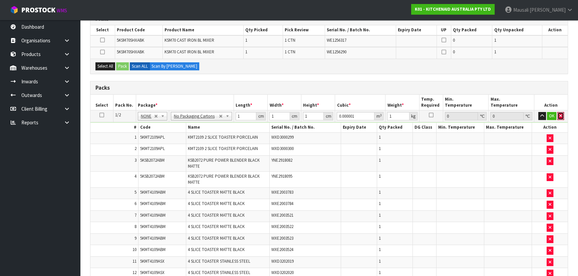
click at [559, 116] on icon "button" at bounding box center [560, 116] width 3 height 4
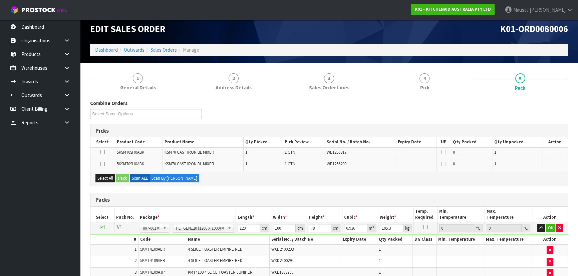
scroll to position [0, 0]
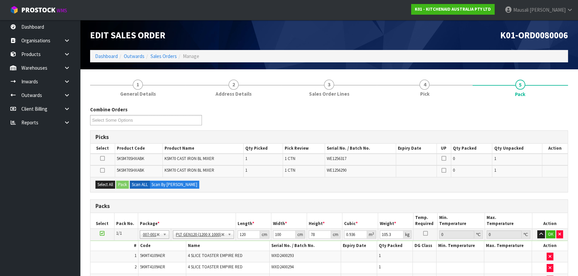
click at [460, 107] on div "Combine Orders K01-ORD0079928 K01-ORD0079949 K01-ORD0080006 K01-ORD0080043 K01-…" at bounding box center [329, 118] width 488 height 24
click at [458, 115] on div "Combine Orders K01-ORD0079928 K01-ORD0079949 K01-ORD0080006 K01-ORD0080043 K01-…" at bounding box center [329, 118] width 488 height 24
click at [480, 123] on div "Combine Orders K01-ORD0079928 K01-ORD0079949 K01-ORD0080006 K01-ORD0080043 K01-…" at bounding box center [329, 118] width 488 height 24
click at [452, 107] on div "Combine Orders K01-ORD0079928 K01-ORD0079949 K01-ORD0080006 K01-ORD0080043 K01-…" at bounding box center [329, 118] width 488 height 24
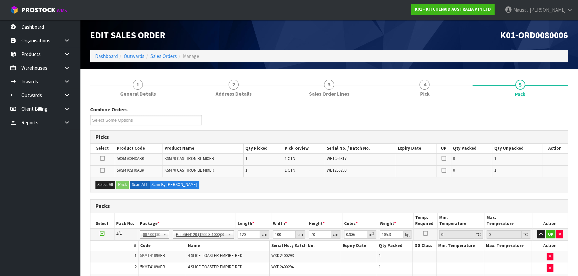
click at [452, 112] on div "Combine Orders K01-ORD0079928 K01-ORD0079949 K01-ORD0080006 K01-ORD0080043 K01-…" at bounding box center [329, 118] width 488 height 24
click at [452, 113] on div "Combine Orders K01-ORD0079928 K01-ORD0079949 K01-ORD0080006 K01-ORD0080043 K01-…" at bounding box center [329, 118] width 488 height 24
click at [453, 119] on div "Combine Orders K01-ORD0079928 K01-ORD0079949 K01-ORD0080006 K01-ORD0080043 K01-…" at bounding box center [329, 118] width 488 height 24
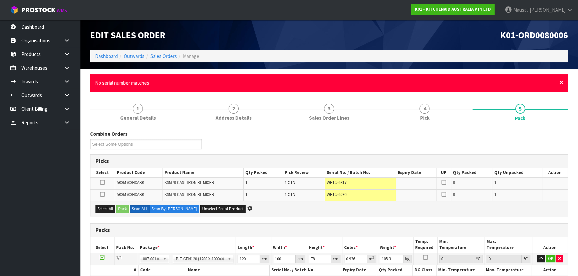
click at [560, 80] on span "×" at bounding box center [561, 82] width 4 height 9
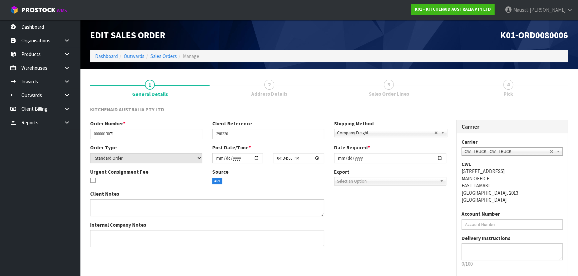
click at [519, 93] on link "4 Pick" at bounding box center [507, 87] width 119 height 26
click at [406, 93] on span "Sales Order Lines" at bounding box center [389, 93] width 40 height 7
click at [392, 85] on span "3" at bounding box center [389, 85] width 10 height 10
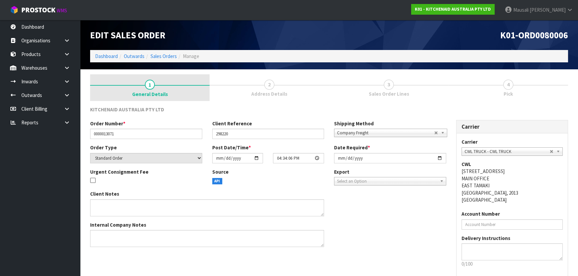
drag, startPoint x: 270, startPoint y: 86, endPoint x: 128, endPoint y: 85, distance: 141.8
click at [270, 86] on span "2" at bounding box center [269, 85] width 10 height 10
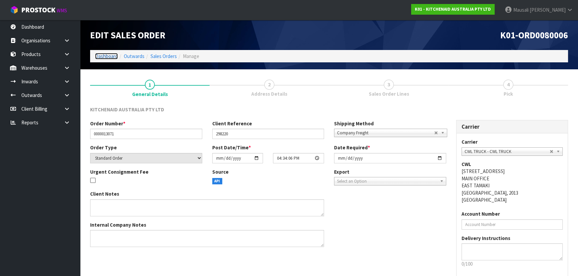
click at [110, 55] on link "Dashboard" at bounding box center [106, 56] width 23 height 6
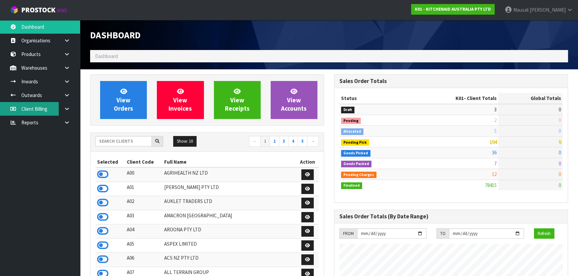
scroll to position [504, 244]
click at [73, 99] on link at bounding box center [69, 95] width 21 height 14
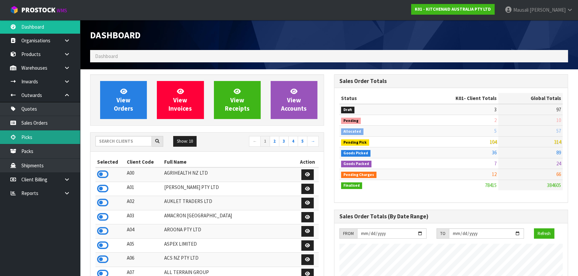
click at [39, 137] on link "Picks" at bounding box center [40, 137] width 80 height 14
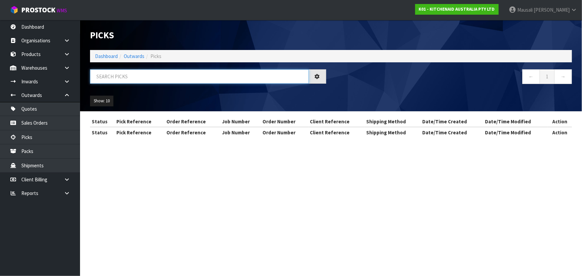
click at [173, 78] on input "text" at bounding box center [199, 76] width 219 height 14
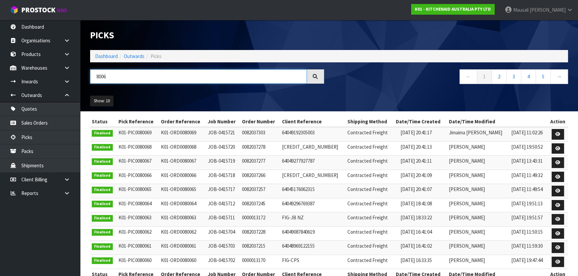
click at [100, 73] on input "8006" at bounding box center [198, 76] width 217 height 14
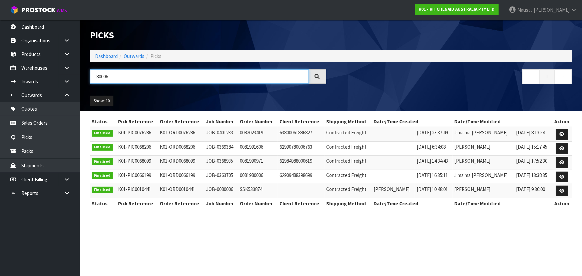
click at [140, 78] on input "80006" at bounding box center [199, 76] width 219 height 14
type input "80006"
click at [99, 55] on link "Dashboard" at bounding box center [106, 56] width 23 height 6
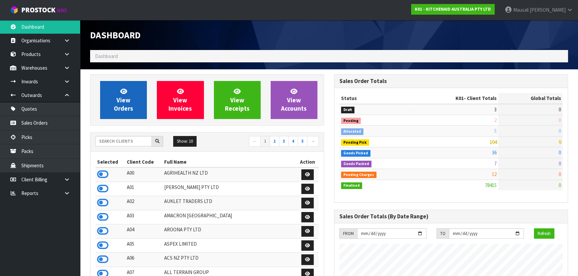
scroll to position [415, 244]
click at [130, 95] on link "View Orders" at bounding box center [123, 100] width 47 height 38
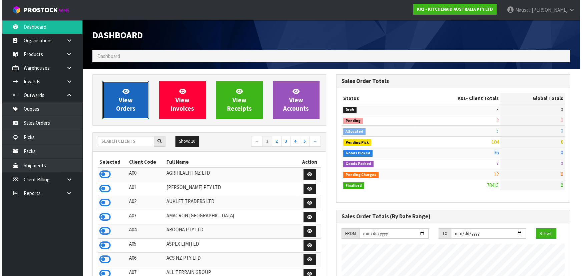
scroll to position [504, 244]
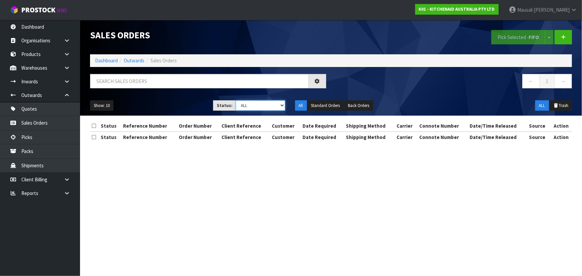
click at [277, 103] on select "Draft Pending Allocated Pending Pick Goods Picked Goods Packed Pending Charges …" at bounding box center [260, 105] width 49 height 10
select select "string:0"
click at [236, 100] on select "Draft Pending Allocated Pending Pick Goods Picked Goods Packed Pending Charges …" at bounding box center [260, 105] width 49 height 10
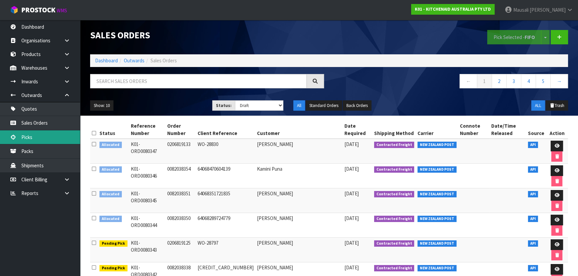
click at [47, 135] on link "Picks" at bounding box center [40, 137] width 80 height 14
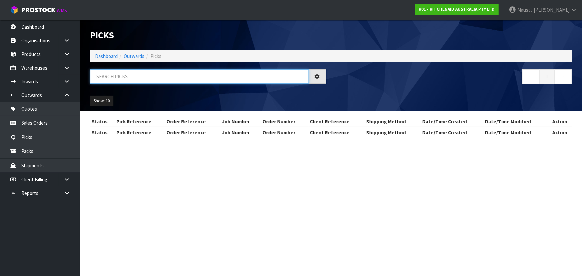
click at [152, 78] on input "text" at bounding box center [199, 76] width 219 height 14
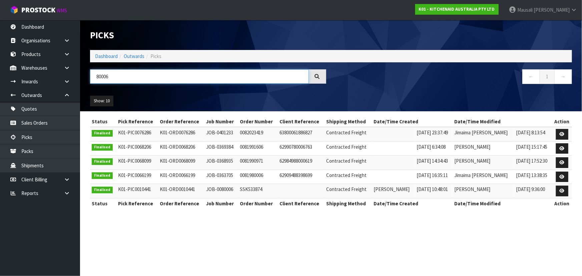
drag, startPoint x: 220, startPoint y: 80, endPoint x: 229, endPoint y: 81, distance: 9.1
click at [225, 80] on input "80006" at bounding box center [199, 76] width 219 height 14
type input "80006"
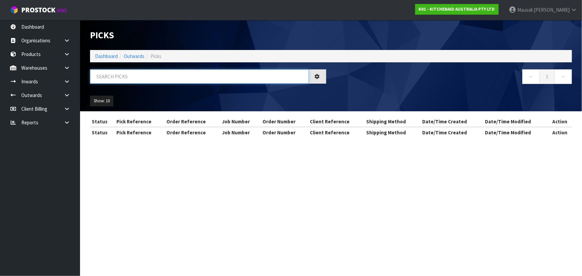
click at [125, 82] on input "text" at bounding box center [199, 76] width 219 height 14
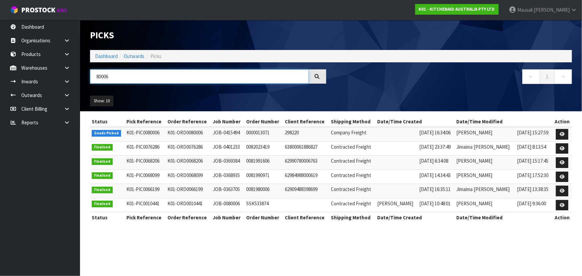
type input "80006"
click at [555, 134] on td at bounding box center [562, 134] width 20 height 14
click at [559, 133] on link at bounding box center [562, 134] width 12 height 11
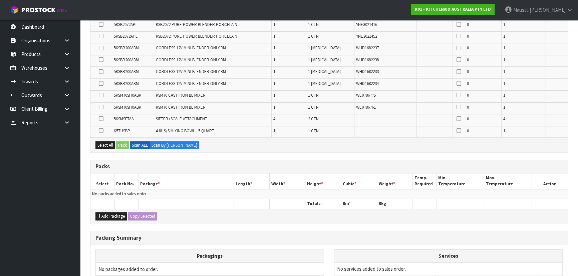
scroll to position [788, 0]
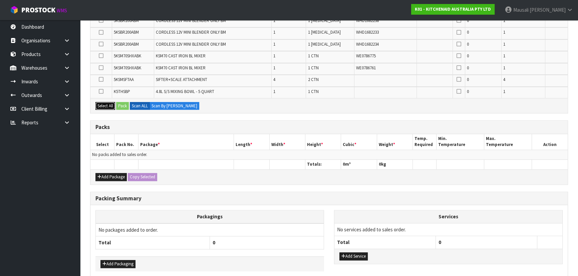
click at [109, 102] on button "Select All" at bounding box center [105, 106] width 20 height 8
click at [103, 173] on button "Add Package" at bounding box center [110, 177] width 31 height 8
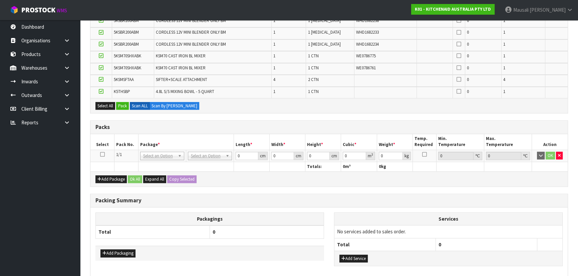
click at [102, 154] on icon at bounding box center [102, 154] width 5 height 0
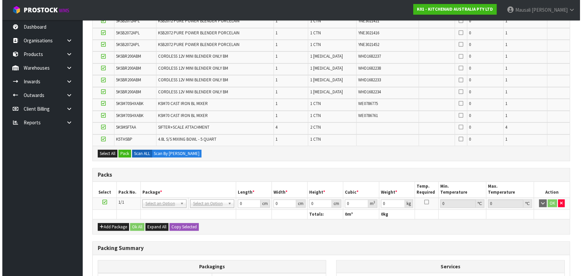
scroll to position [697, 0]
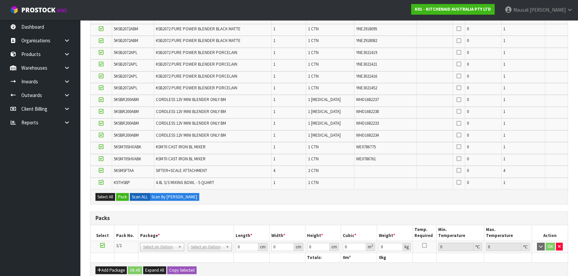
click at [101, 159] on icon at bounding box center [101, 159] width 5 height 0
click at [0, 0] on input "checkbox" at bounding box center [0, 0] width 0 height 0
click at [103, 147] on icon at bounding box center [101, 147] width 5 height 0
click at [0, 0] on input "checkbox" at bounding box center [0, 0] width 0 height 0
drag, startPoint x: 122, startPoint y: 193, endPoint x: 199, endPoint y: 194, distance: 77.1
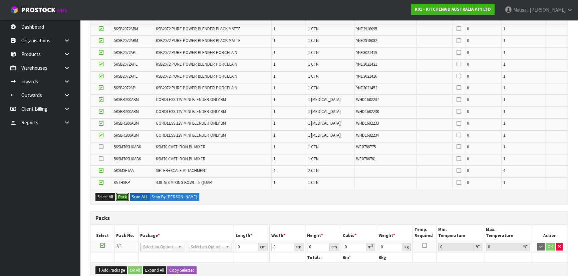
click at [122, 193] on button "Pack" at bounding box center [122, 197] width 13 height 8
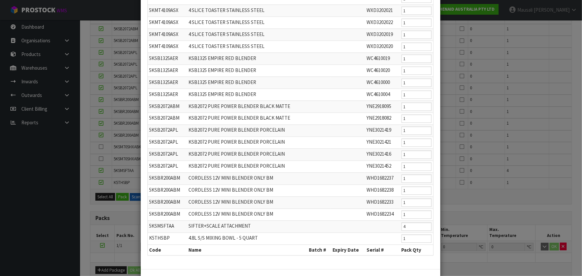
scroll to position [552, 0]
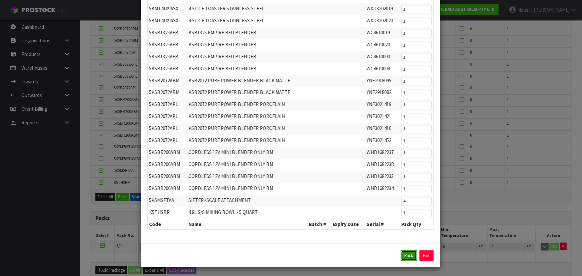
click at [404, 251] on button "Pack" at bounding box center [409, 256] width 16 height 11
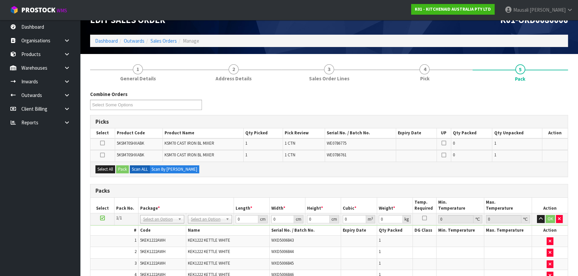
scroll to position [46, 0]
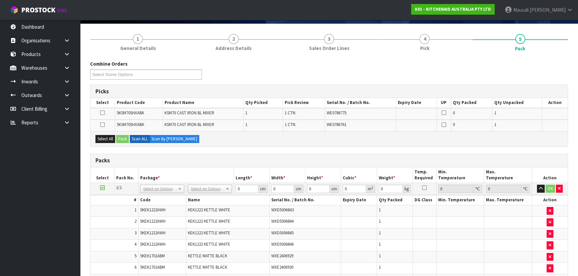
click at [218, 167] on th "Package *" at bounding box center [185, 175] width 95 height 16
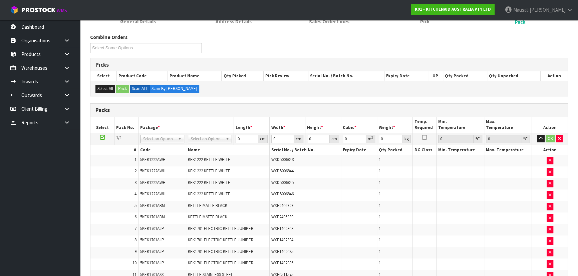
scroll to position [137, 0]
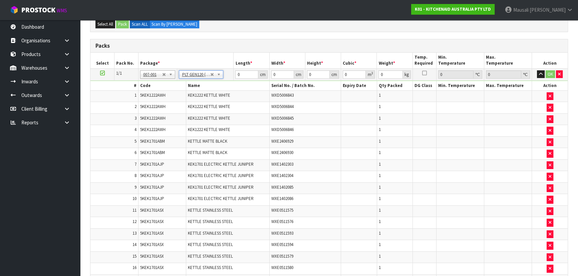
type input "120"
type input "100"
type input "246.54"
drag, startPoint x: 248, startPoint y: 73, endPoint x: 228, endPoint y: 78, distance: 21.0
click at [230, 77] on tr "1/1 NONE 007-001 007-002 007-004 007-009 007-013 007-014 007-015 007-017 007-01…" at bounding box center [328, 74] width 477 height 12
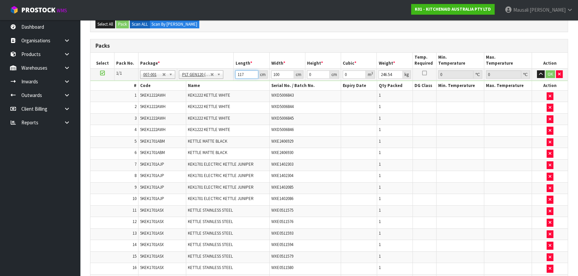
type input "117"
type input "1"
type input "0.013689"
type input "18"
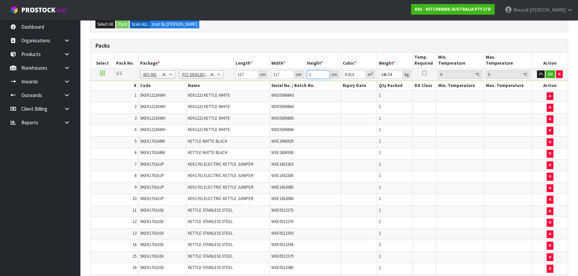
type input "0.246402"
type input "180"
type input "2.46402"
type input "180"
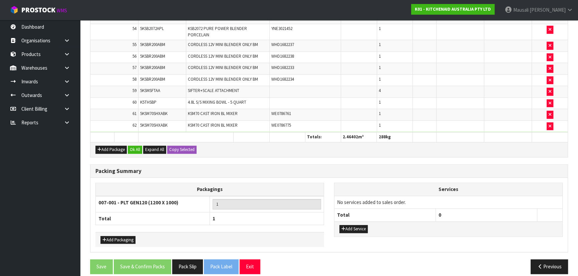
scroll to position [836, 0]
type input "288"
click at [136, 142] on div "Add Package Ok All Expand All Copy Selected" at bounding box center [328, 149] width 477 height 15
click at [136, 145] on button "Ok All" at bounding box center [135, 149] width 14 height 8
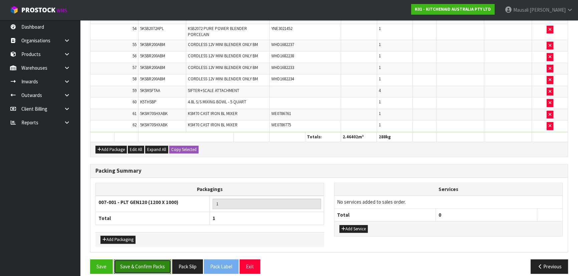
click at [139, 260] on button "Save & Confirm Packs" at bounding box center [142, 267] width 57 height 14
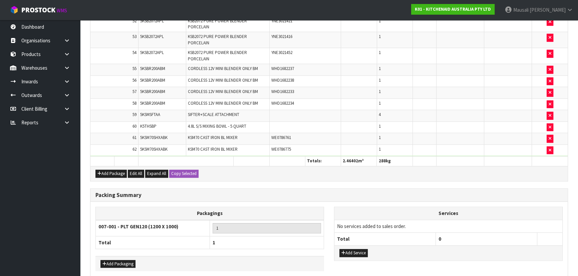
scroll to position [0, 0]
